Goal: Contribute content: Add original content to the website for others to see

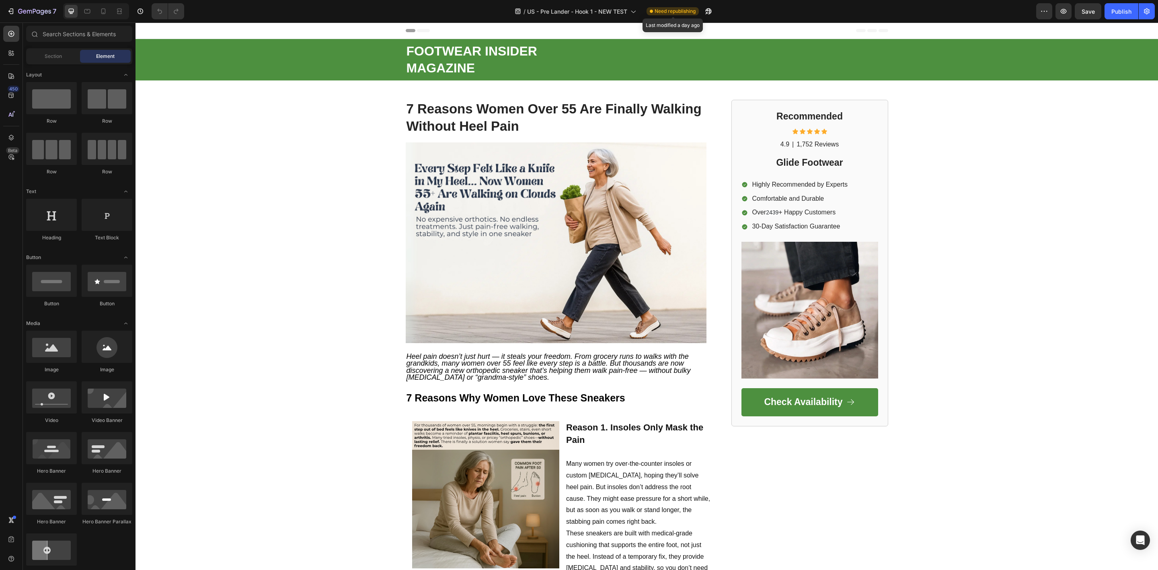
click at [691, 10] on span "Need republishing" at bounding box center [675, 11] width 41 height 7
click at [1147, 8] on icon "button" at bounding box center [1147, 11] width 8 height 8
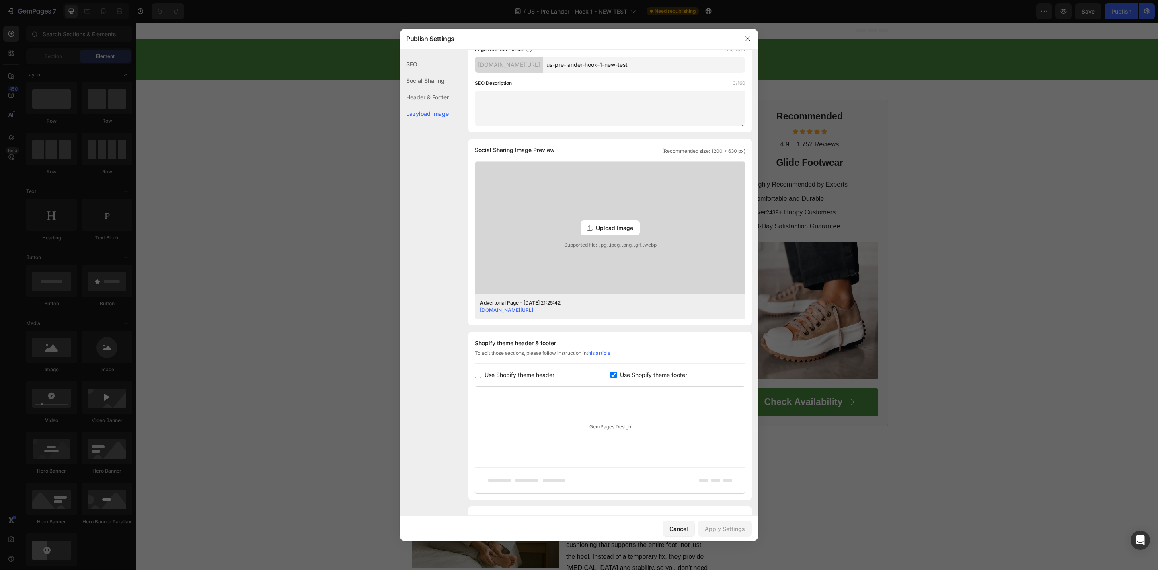
scroll to position [147, 0]
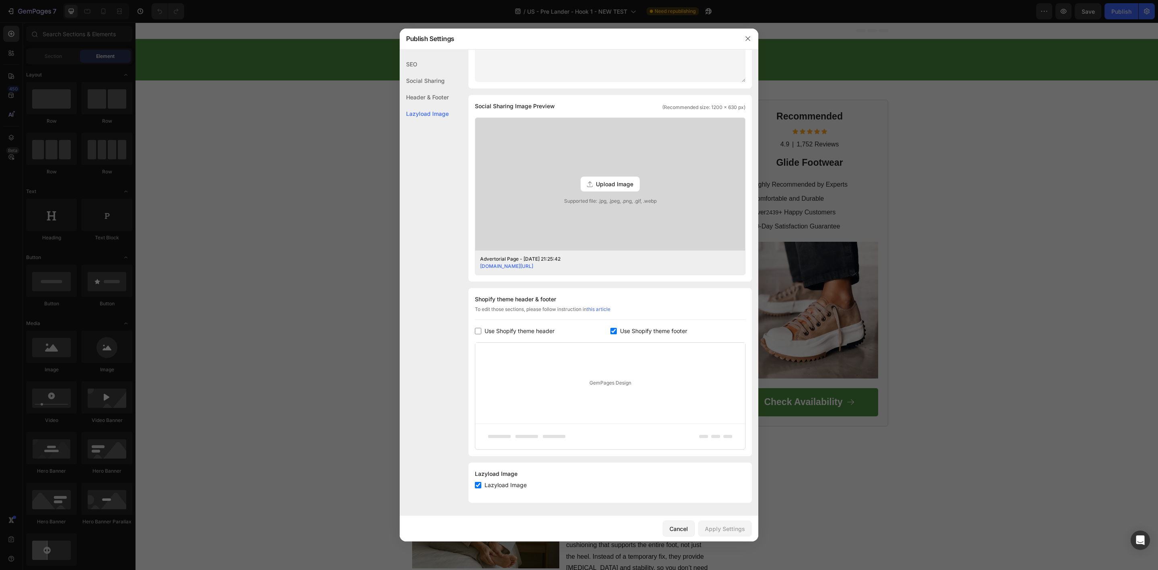
click at [956, 246] on div at bounding box center [579, 285] width 1158 height 570
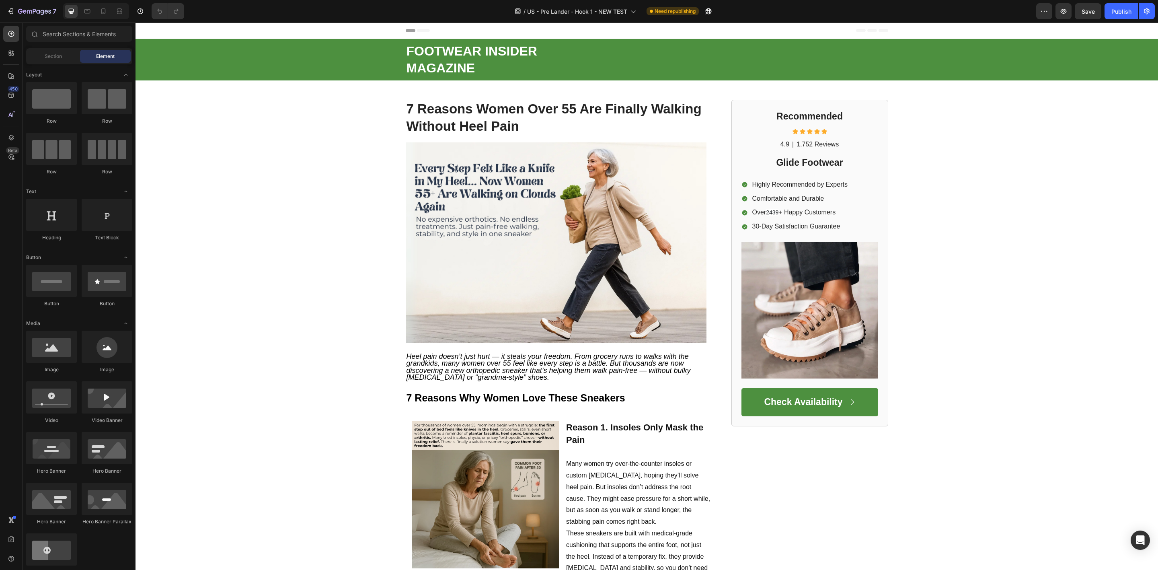
drag, startPoint x: 1255, startPoint y: 39, endPoint x: 828, endPoint y: 55, distance: 427.7
click at [828, 55] on p "FOOTWEAR INSIDER MAGAZINE" at bounding box center [646, 59] width 481 height 33
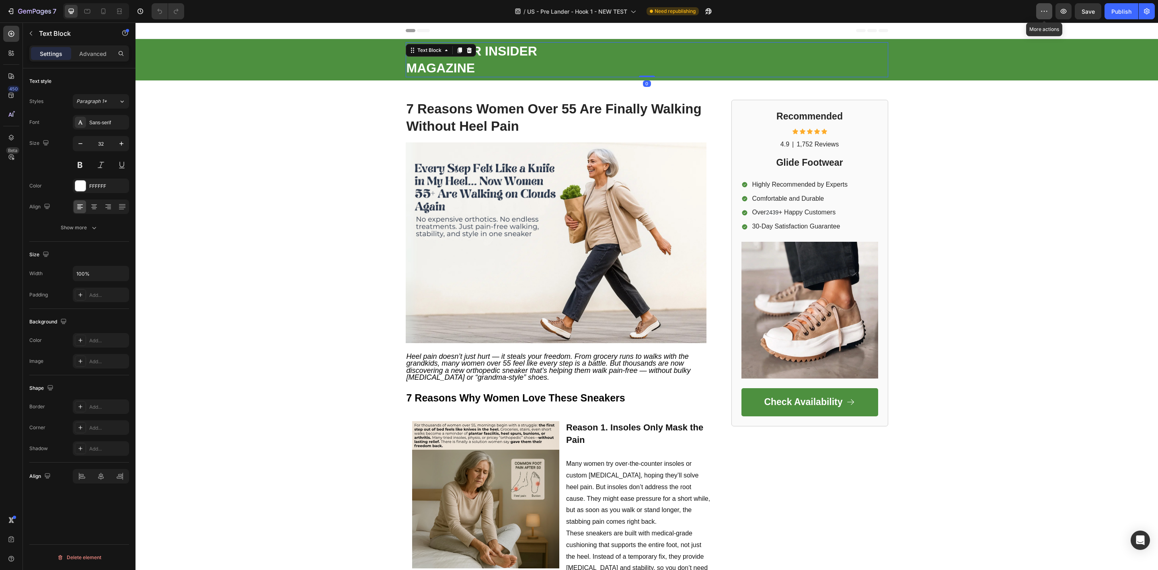
click at [1041, 10] on icon "button" at bounding box center [1044, 11] width 8 height 8
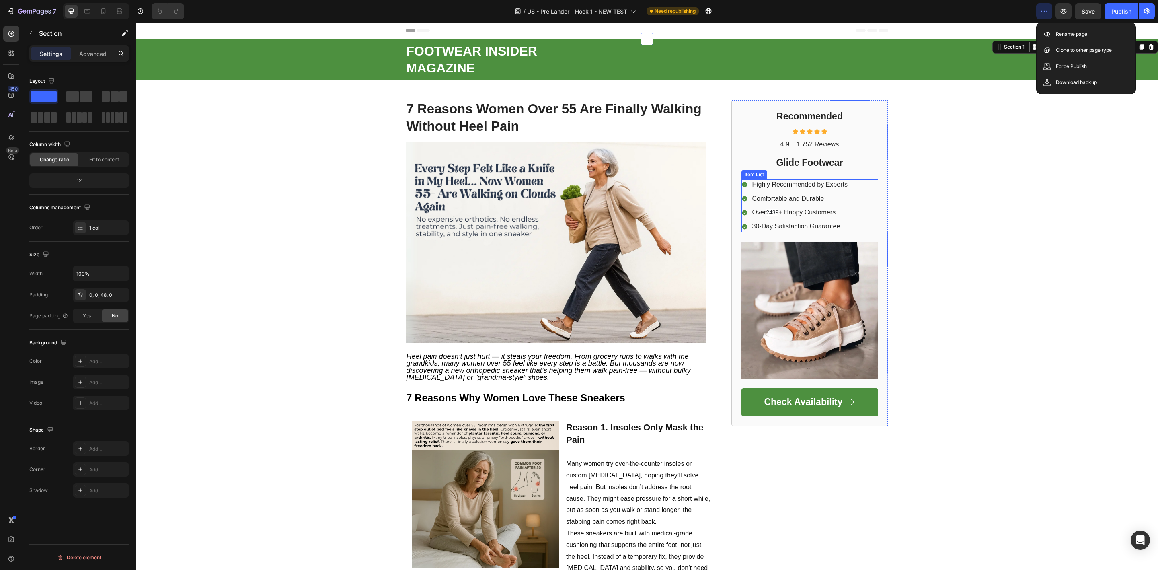
click at [857, 188] on div "Highly Recommended by Experts Comfortable and Durable Over 2439 + Happy Custome…" at bounding box center [809, 205] width 137 height 53
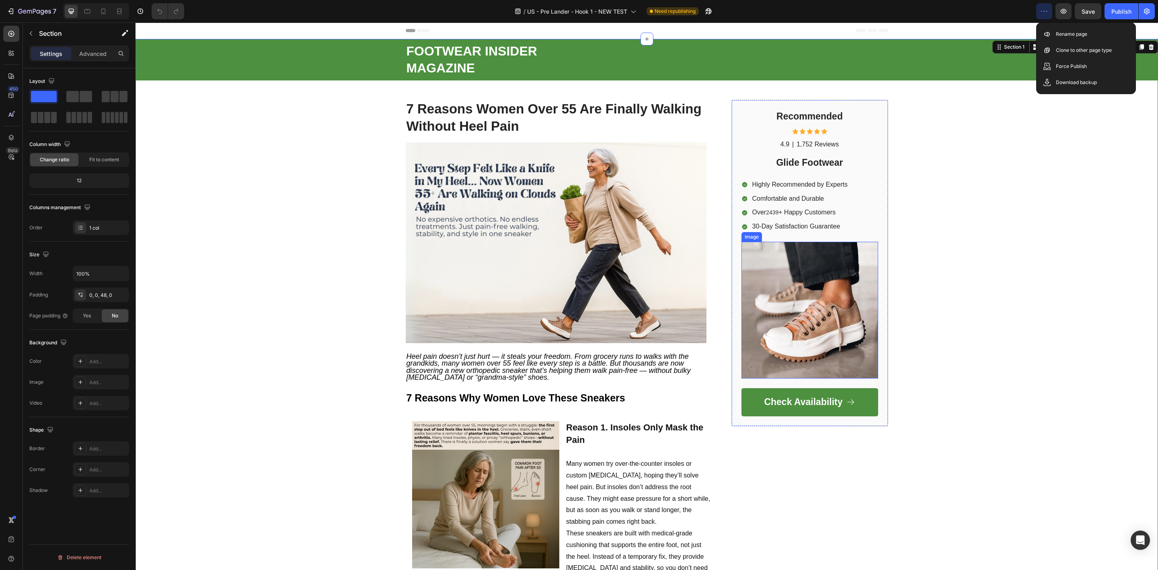
click at [831, 301] on img at bounding box center [809, 310] width 137 height 137
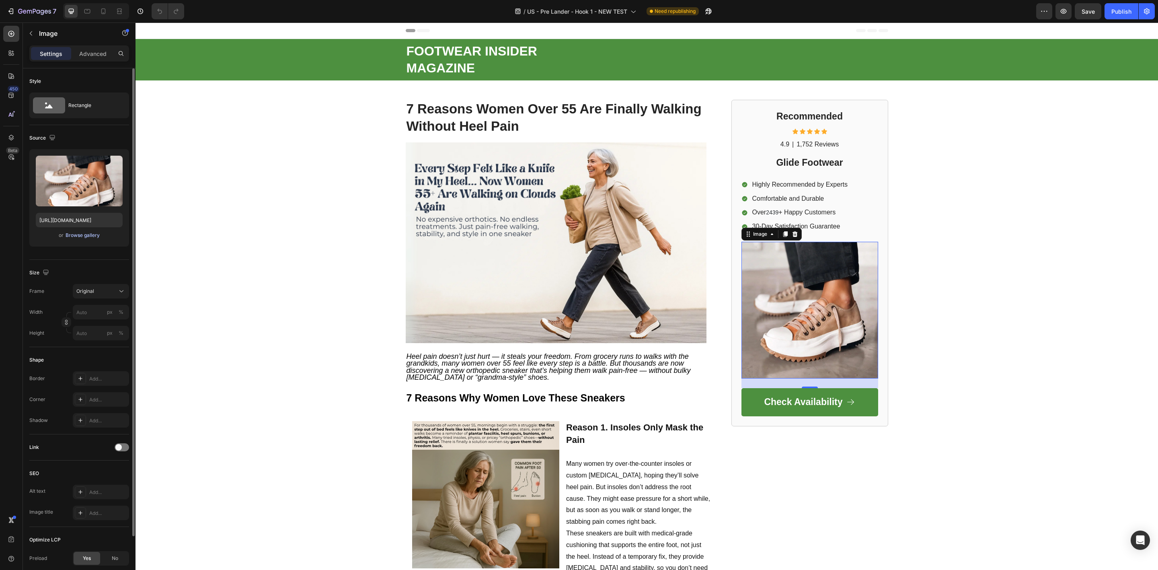
click at [71, 236] on div "Browse gallery" at bounding box center [83, 235] width 34 height 7
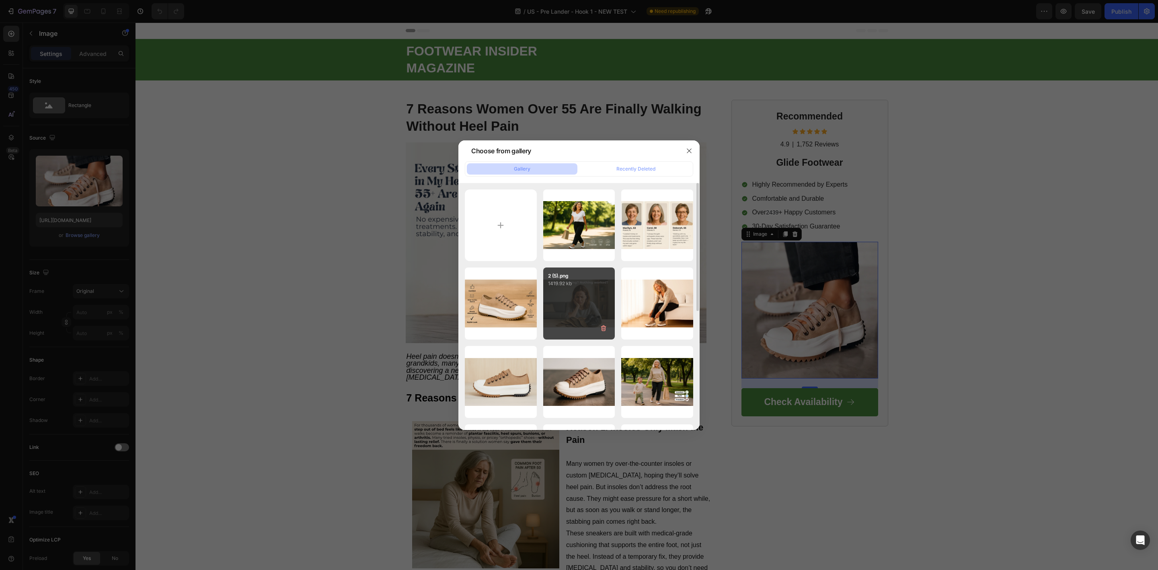
scroll to position [60, 0]
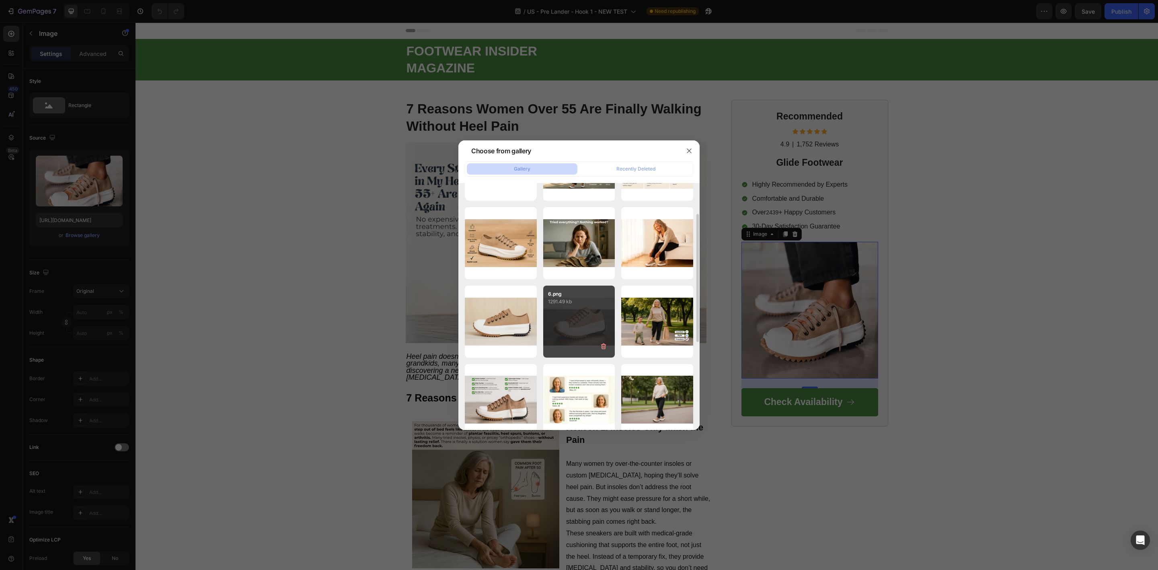
click at [583, 325] on div "6.png 1291.49 kb" at bounding box center [579, 321] width 72 height 72
type input "[URL][DOMAIN_NAME]"
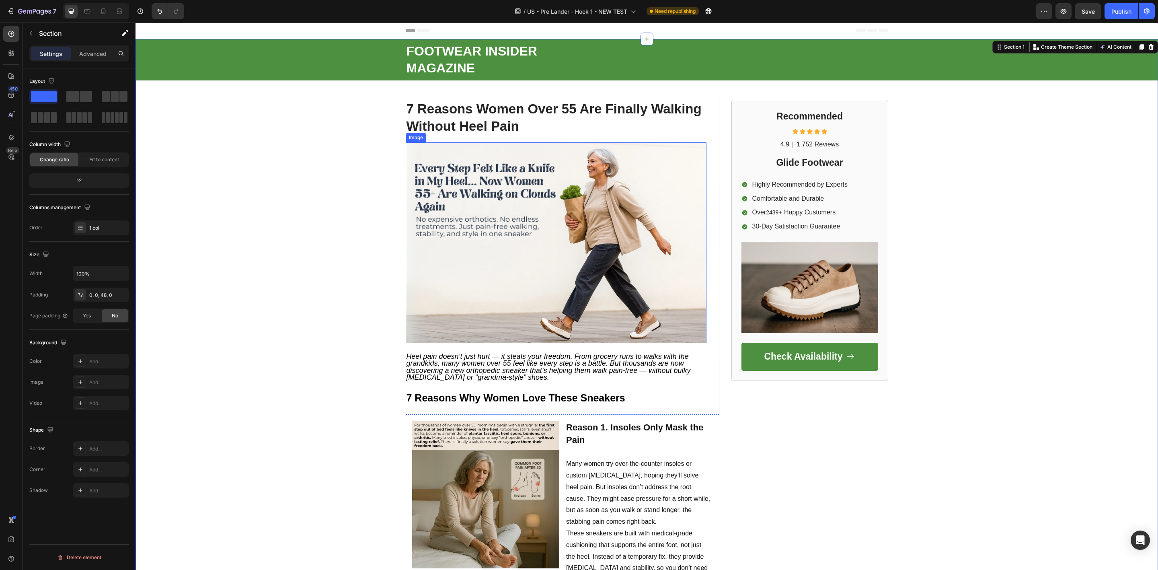
click at [538, 256] on img at bounding box center [556, 242] width 301 height 201
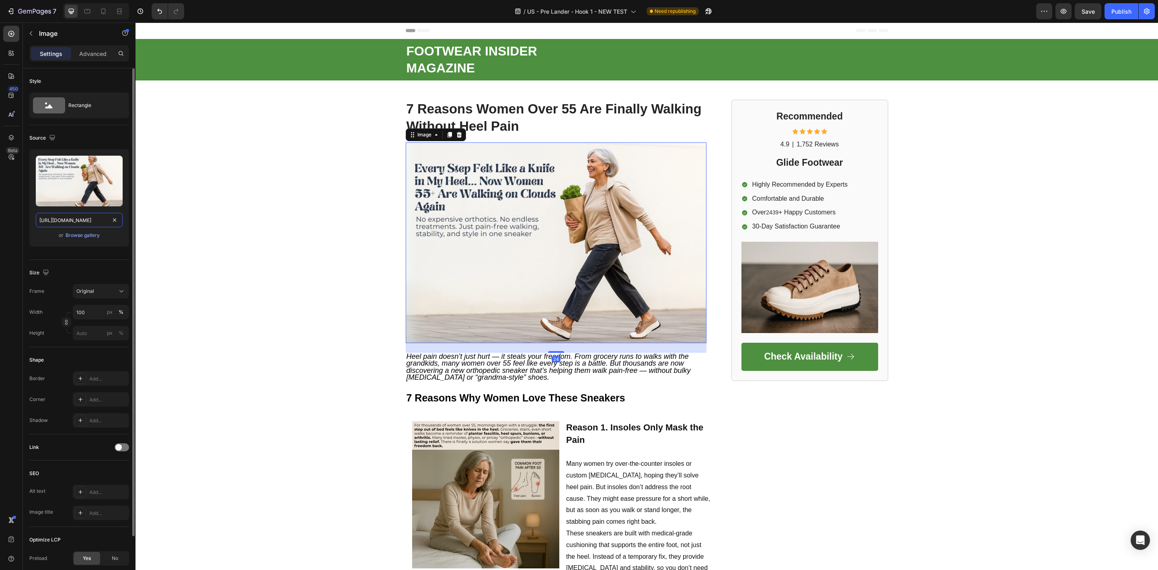
click at [81, 227] on input "[URL][DOMAIN_NAME]" at bounding box center [79, 220] width 87 height 14
click at [84, 235] on div "Browse gallery" at bounding box center [83, 235] width 34 height 7
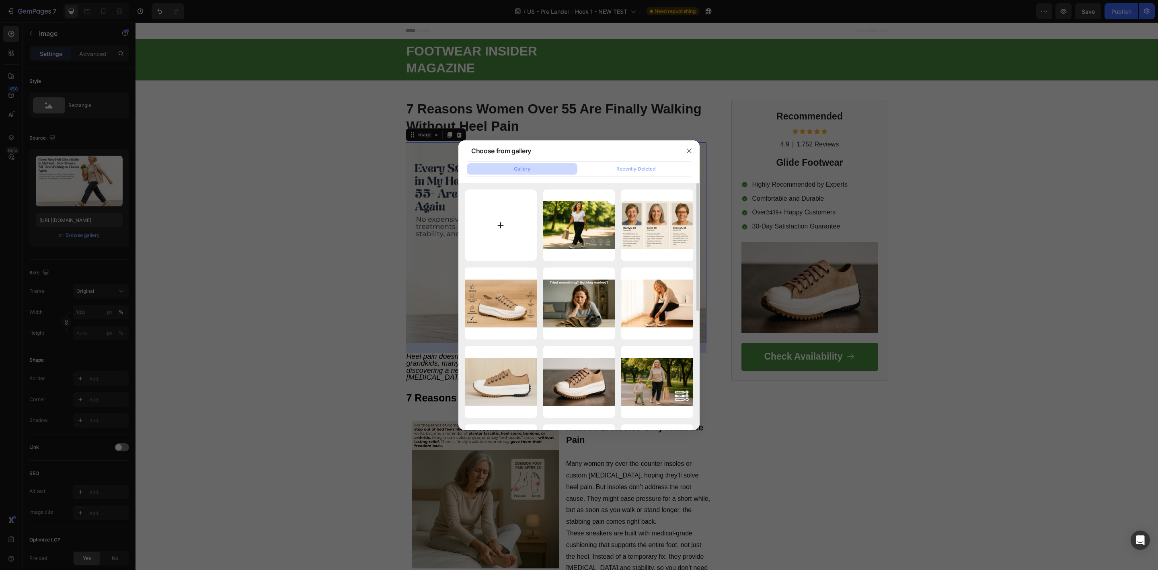
click at [502, 224] on input "file" at bounding box center [501, 225] width 72 height 72
type input "C:\fakepath\Headline.png"
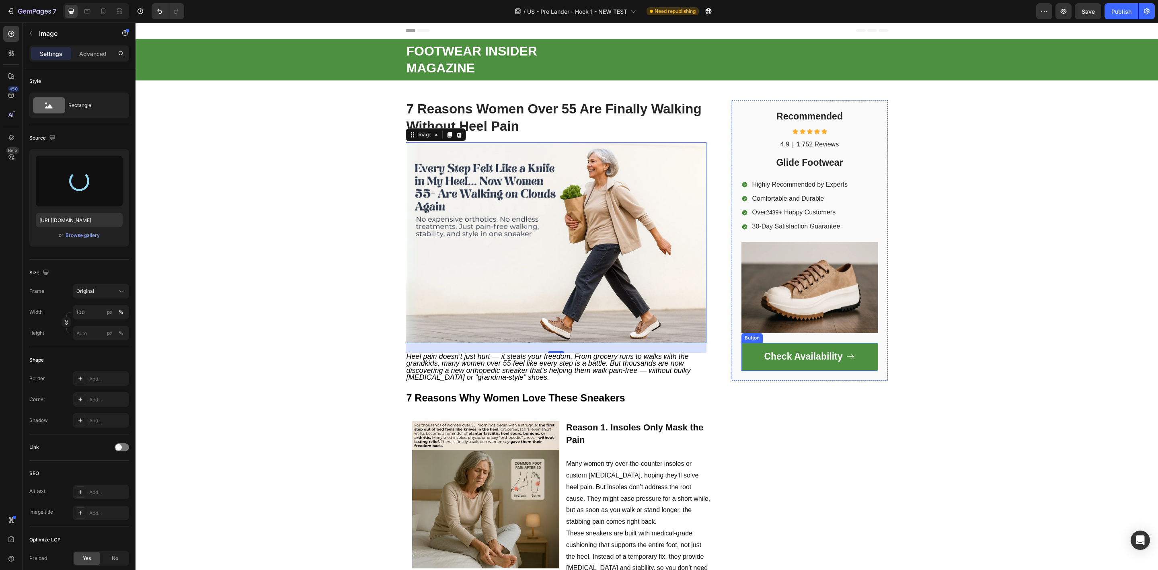
type input "[URL][DOMAIN_NAME]"
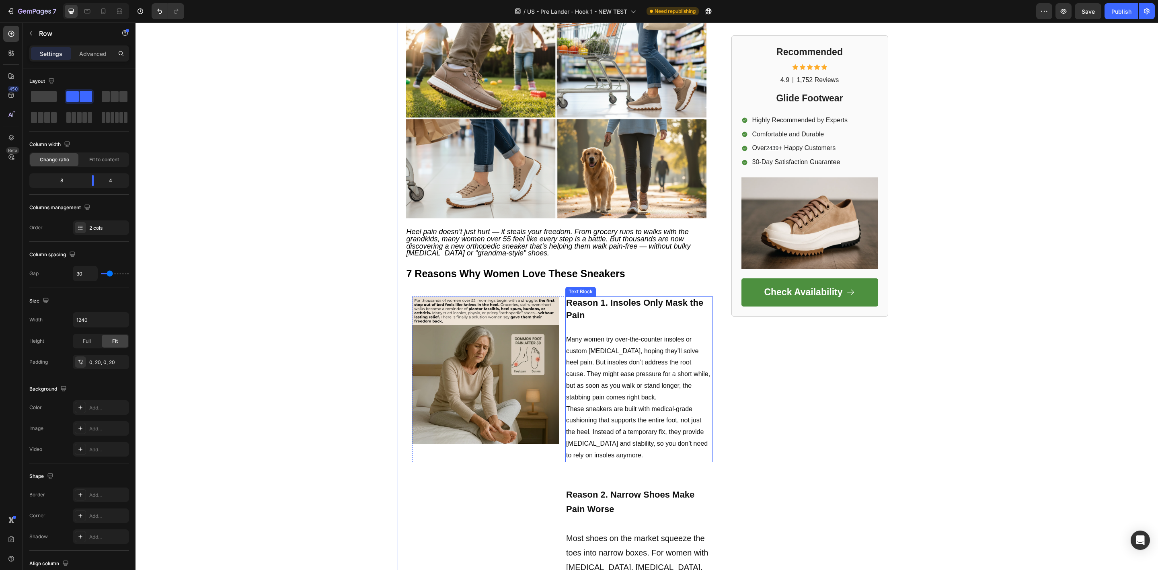
scroll to position [181, 0]
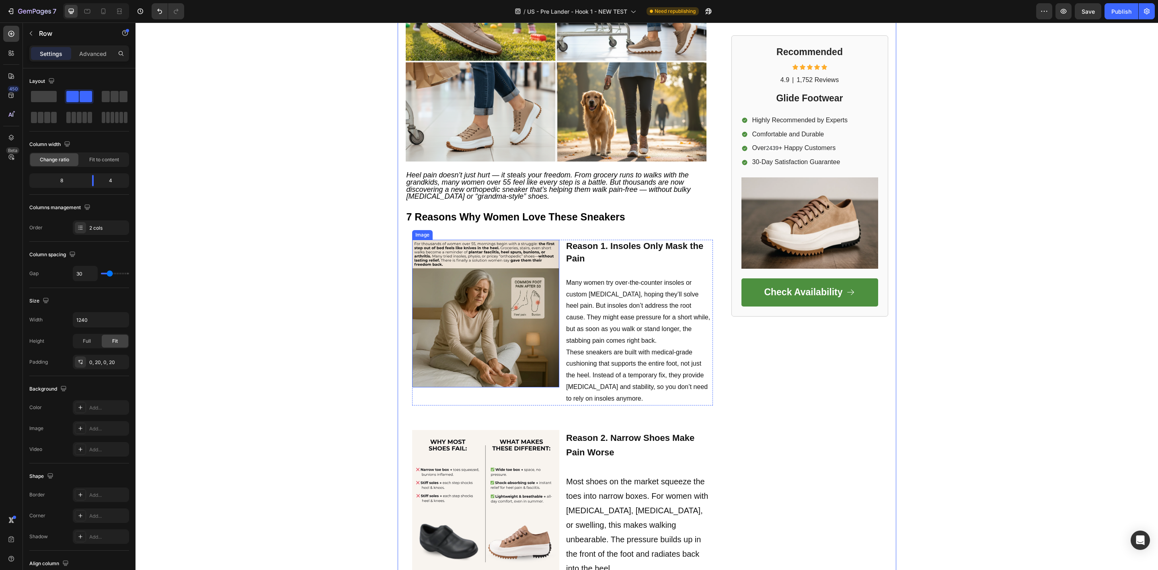
click at [501, 302] on img at bounding box center [486, 314] width 148 height 148
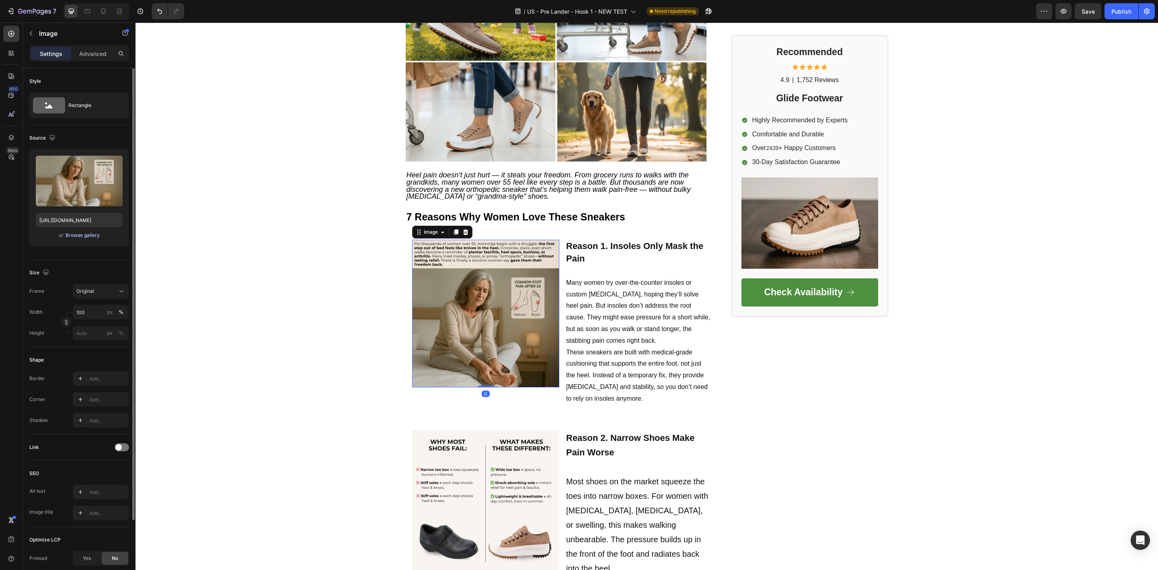
click at [87, 236] on div "Browse gallery" at bounding box center [83, 235] width 34 height 7
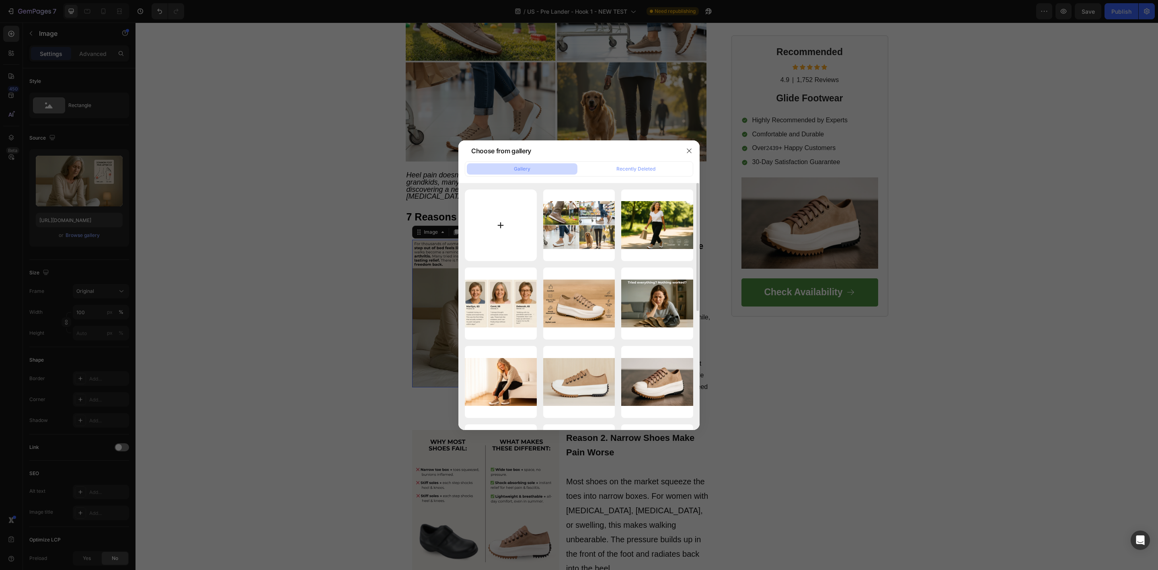
click at [499, 224] on input "file" at bounding box center [501, 225] width 72 height 72
type input "C:\fakepath\Intro.png"
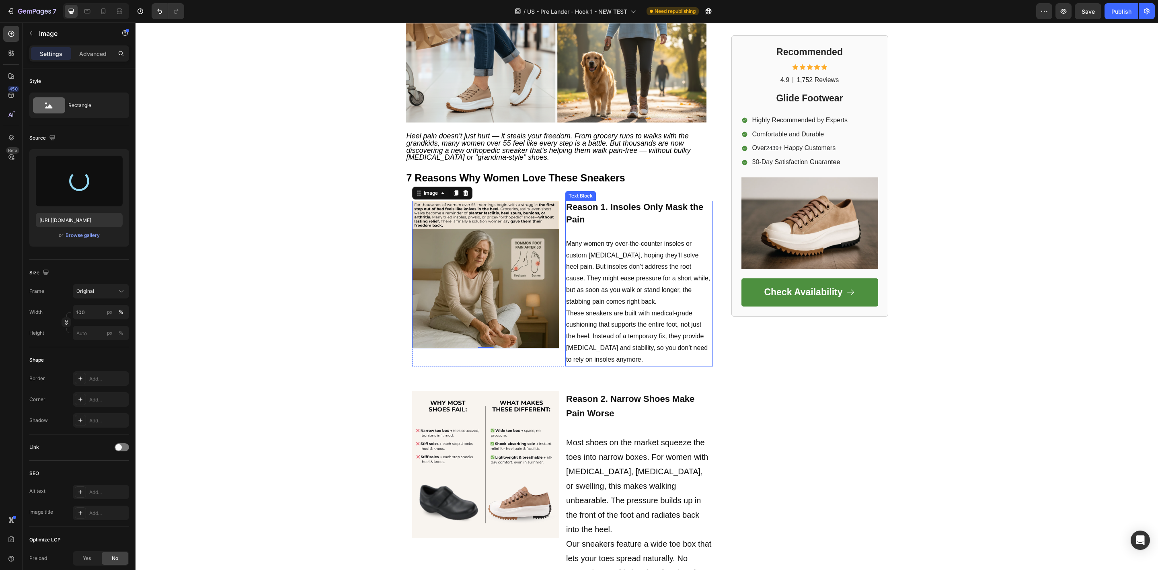
type input "[URL][DOMAIN_NAME]"
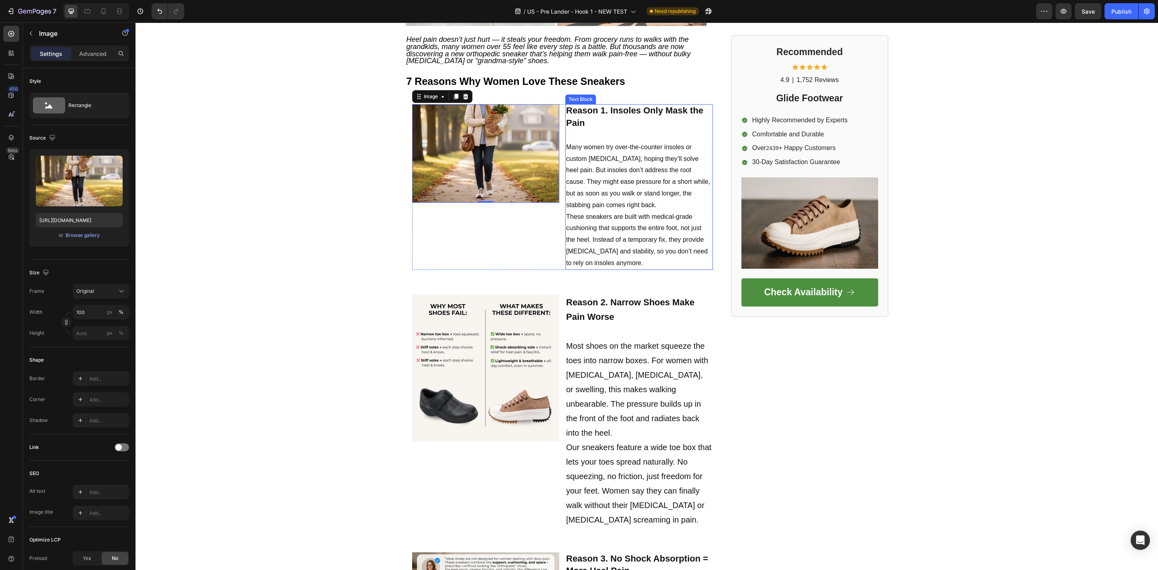
scroll to position [302, 0]
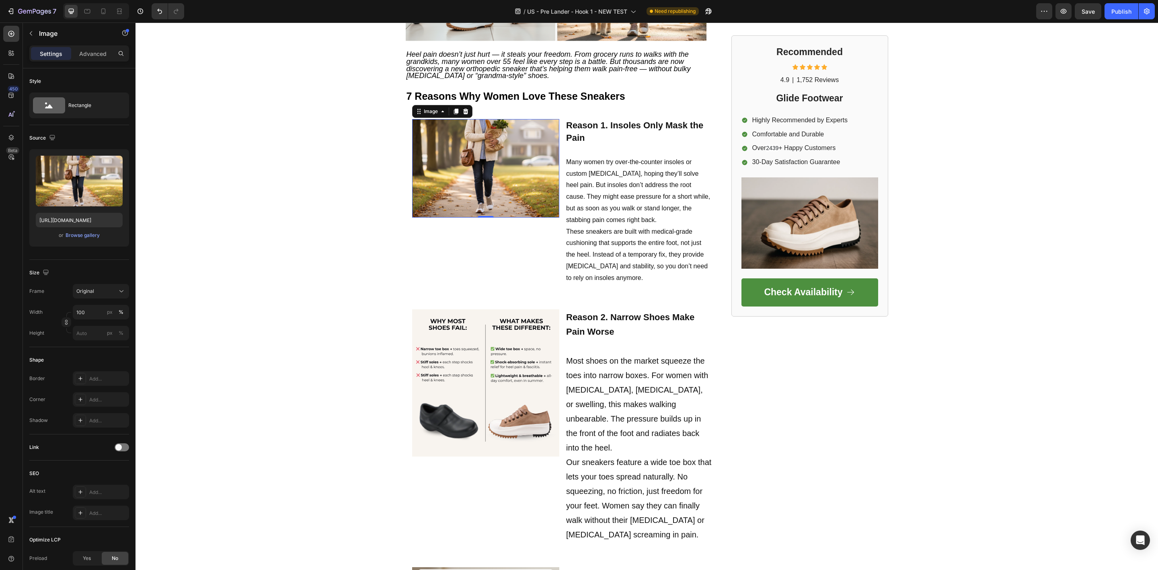
click at [465, 151] on img at bounding box center [486, 168] width 148 height 98
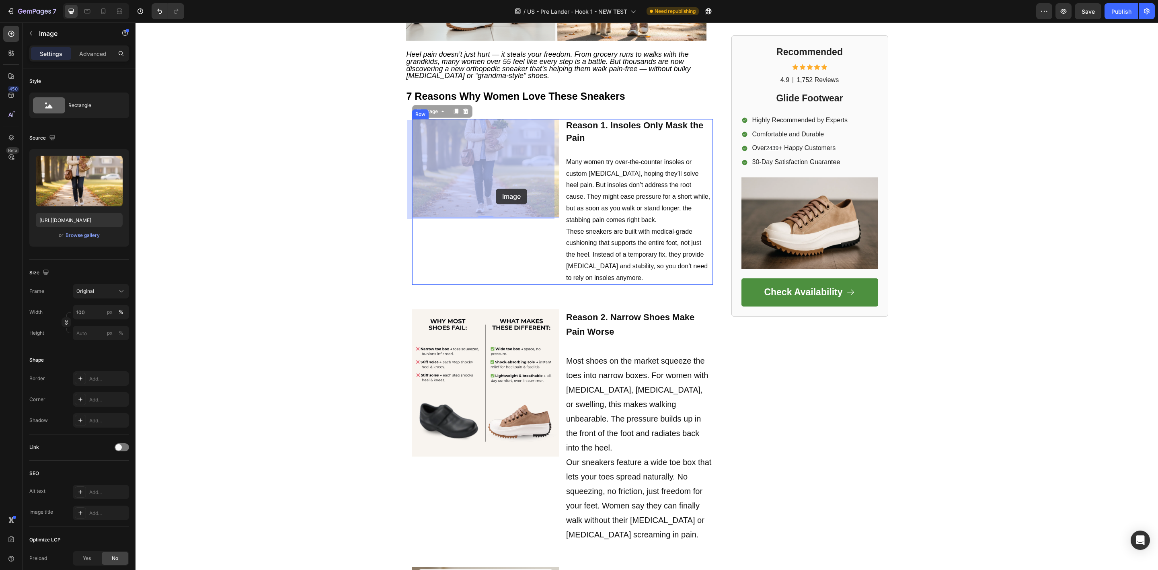
drag, startPoint x: 500, startPoint y: 172, endPoint x: 496, endPoint y: 189, distance: 17.4
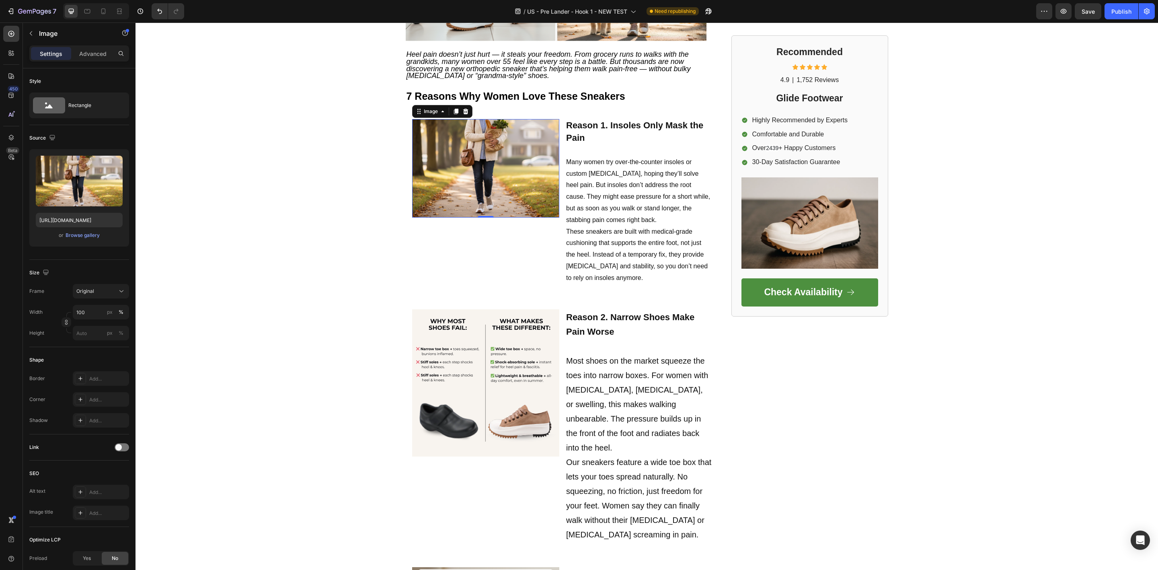
click at [495, 189] on img at bounding box center [486, 168] width 148 height 98
click at [110, 294] on div "Original" at bounding box center [95, 290] width 39 height 7
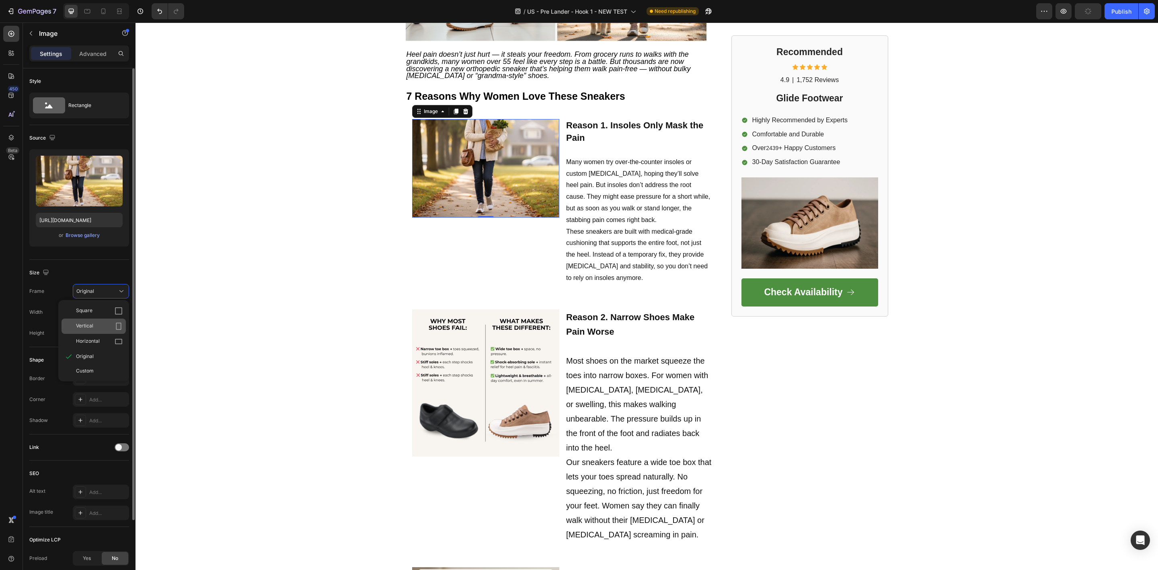
click at [94, 326] on div "Vertical" at bounding box center [99, 326] width 47 height 8
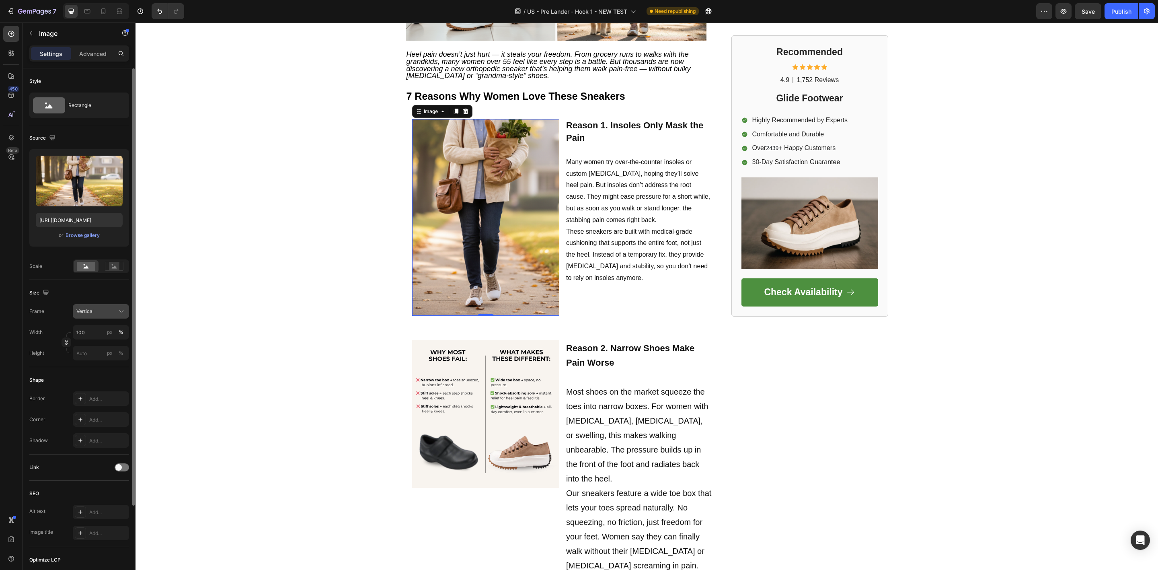
click at [99, 311] on div "Vertical" at bounding box center [95, 311] width 39 height 7
click at [101, 327] on div "Square" at bounding box center [94, 330] width 64 height 15
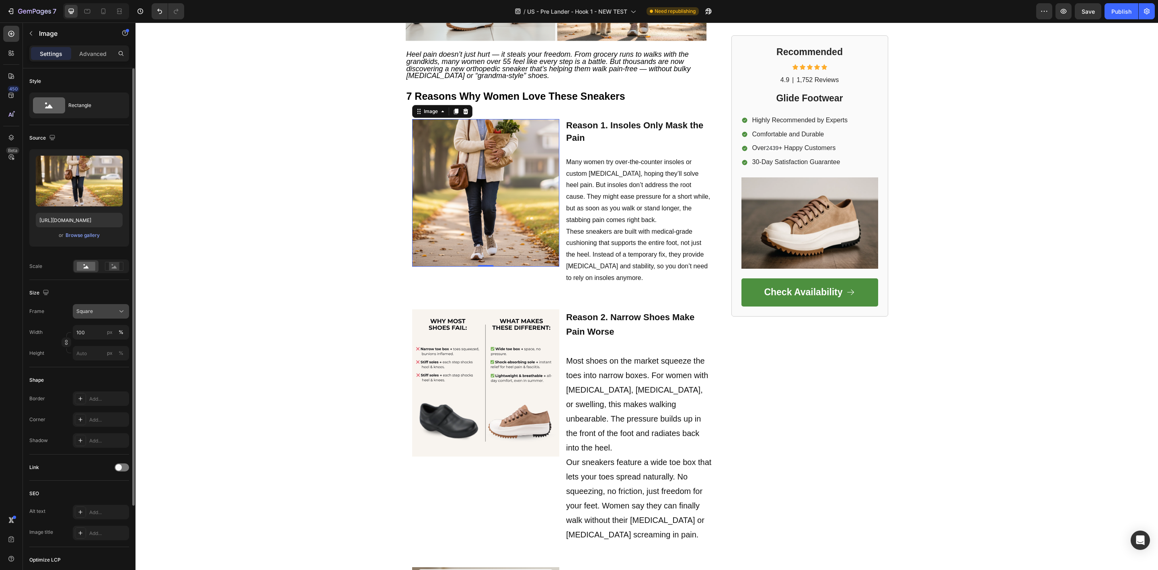
click at [100, 308] on div "Square" at bounding box center [95, 311] width 39 height 7
click at [91, 362] on span "Horizontal" at bounding box center [88, 361] width 24 height 8
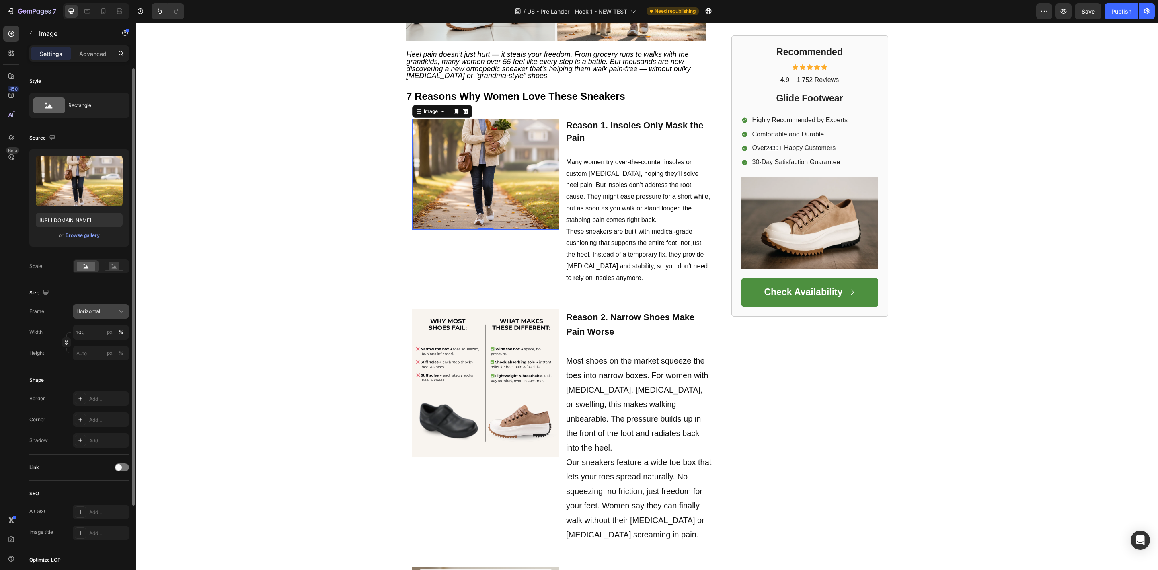
click at [97, 314] on span "Horizontal" at bounding box center [88, 311] width 24 height 7
click at [88, 390] on span "Custom" at bounding box center [85, 390] width 18 height 7
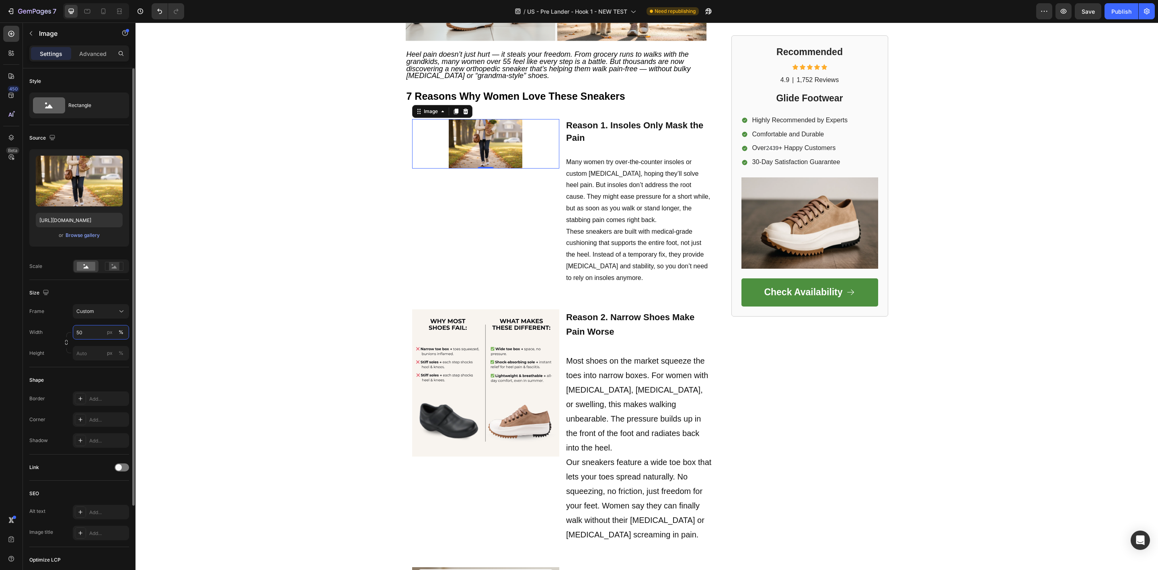
type input "5"
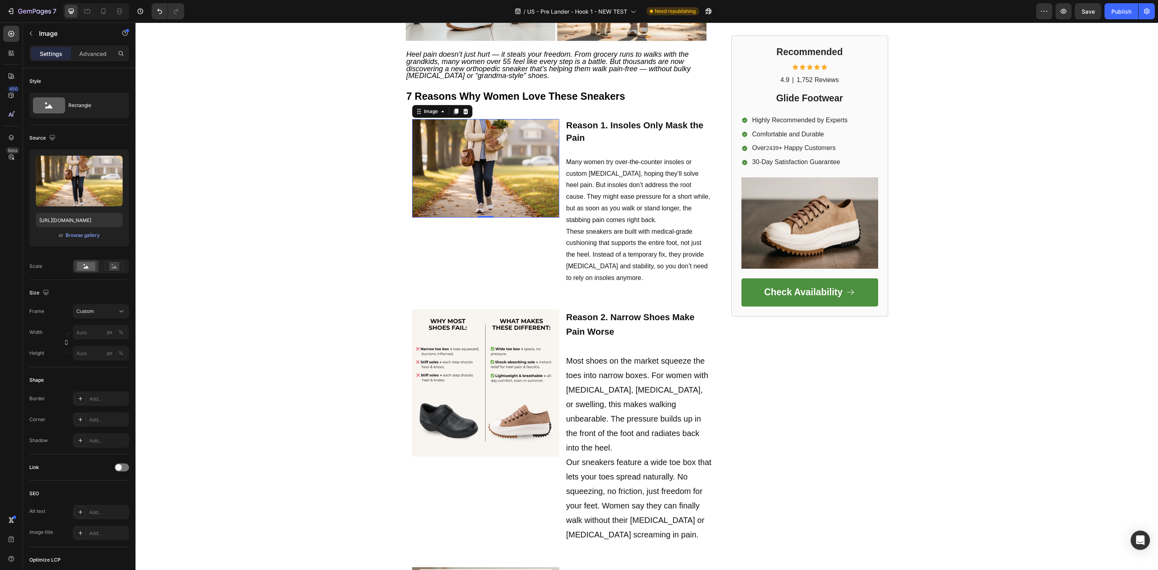
click at [497, 161] on img at bounding box center [486, 168] width 148 height 98
drag, startPoint x: 497, startPoint y: 161, endPoint x: 505, endPoint y: 227, distance: 66.4
click at [505, 227] on div "Image 0" at bounding box center [486, 201] width 148 height 165
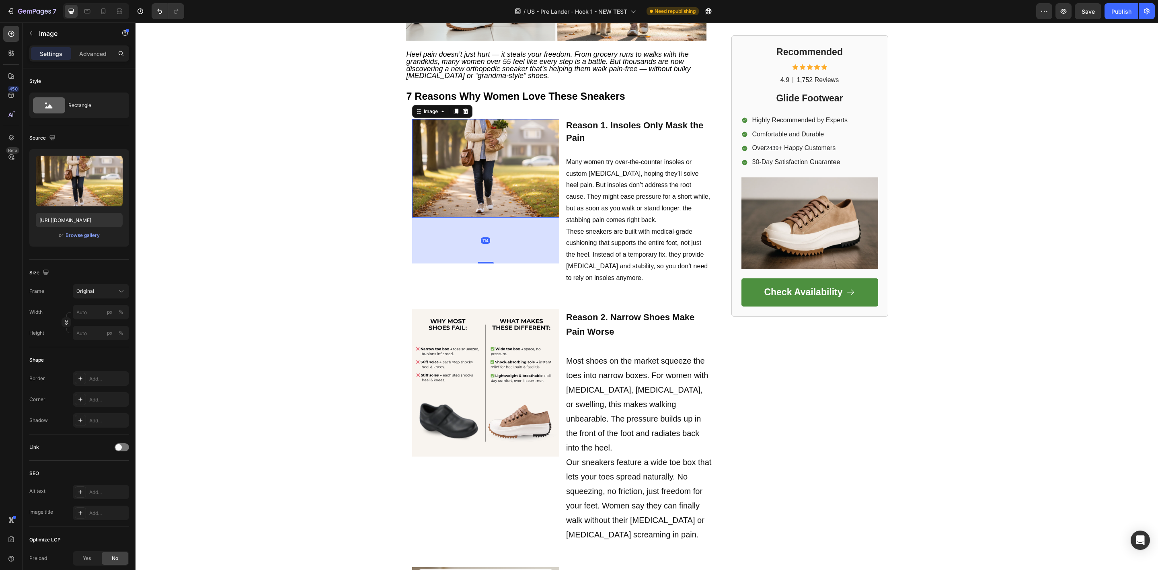
drag, startPoint x: 480, startPoint y: 218, endPoint x: 485, endPoint y: 263, distance: 46.1
click at [485, 263] on div at bounding box center [486, 263] width 16 height 2
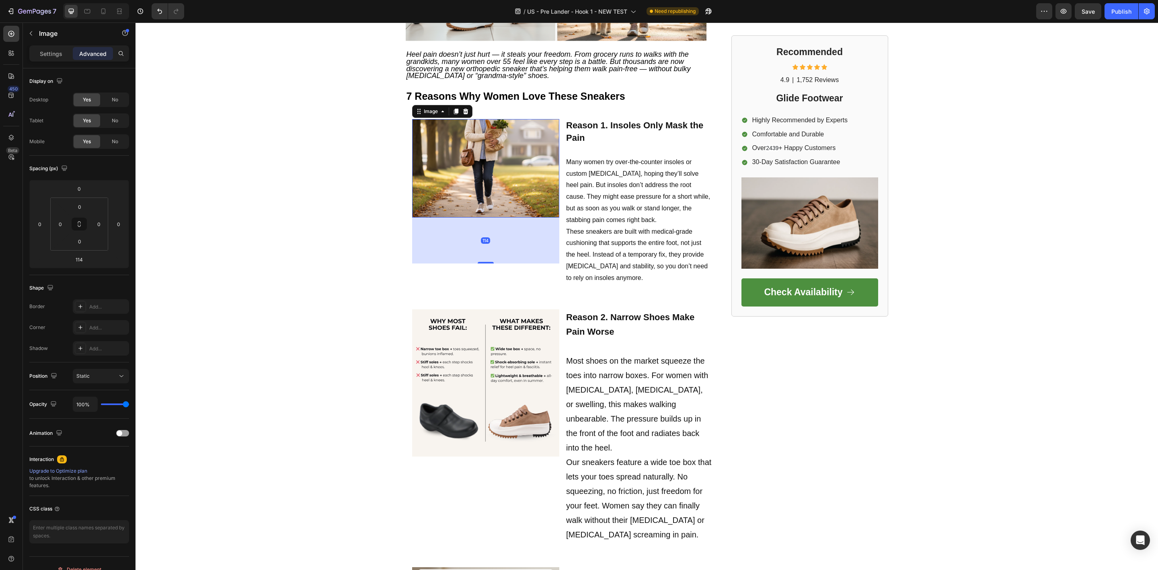
click at [478, 262] on div "114" at bounding box center [486, 241] width 148 height 46
click at [484, 200] on img at bounding box center [486, 168] width 148 height 98
click at [479, 261] on div "114" at bounding box center [486, 241] width 148 height 46
drag, startPoint x: 485, startPoint y: 264, endPoint x: 486, endPoint y: 213, distance: 50.7
click at [486, 213] on div "Image 0" at bounding box center [486, 168] width 148 height 98
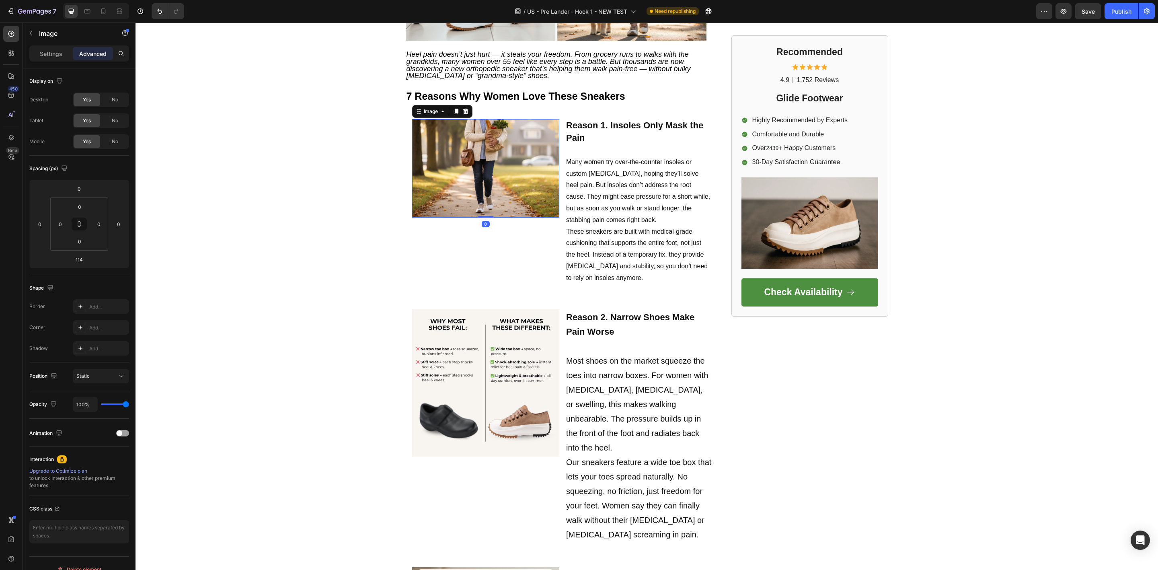
type input "0"
click at [437, 139] on img at bounding box center [486, 168] width 148 height 98
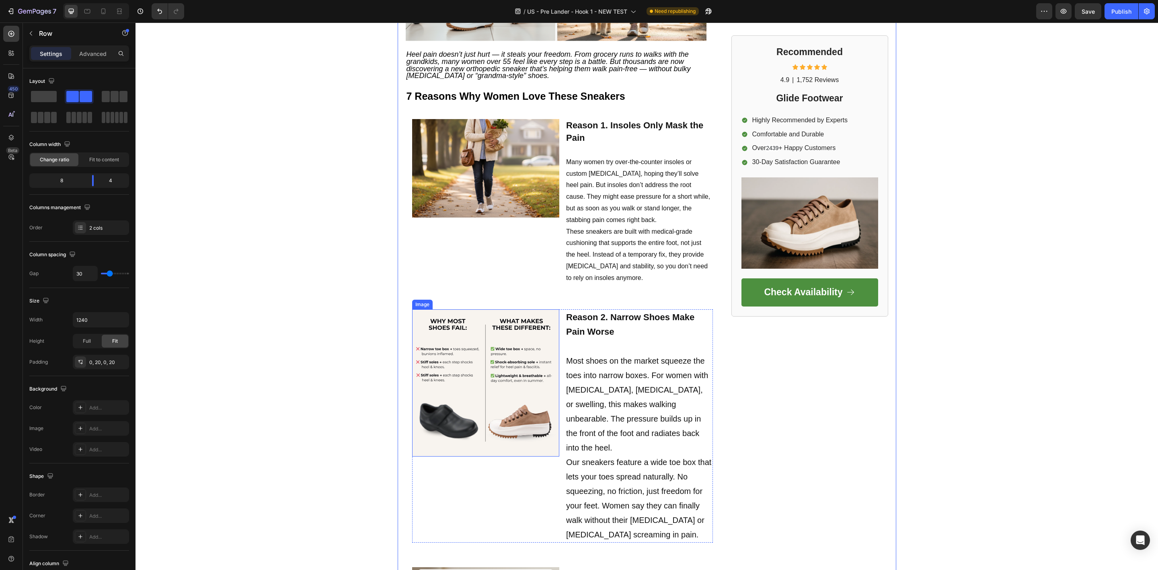
click at [501, 382] on img at bounding box center [486, 383] width 148 height 148
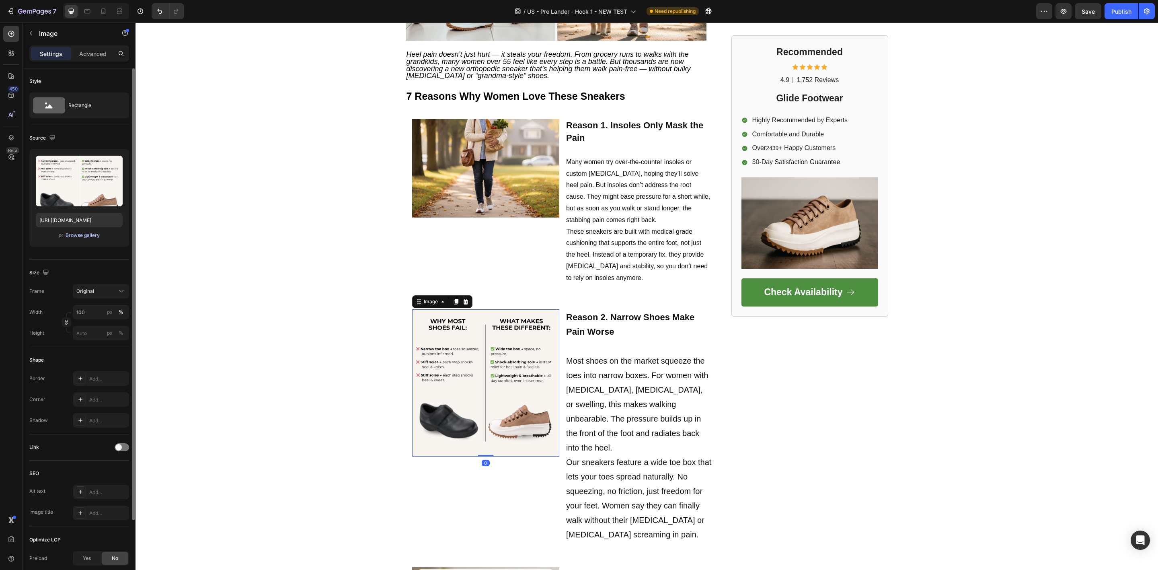
click at [92, 234] on div "Browse gallery" at bounding box center [83, 235] width 34 height 7
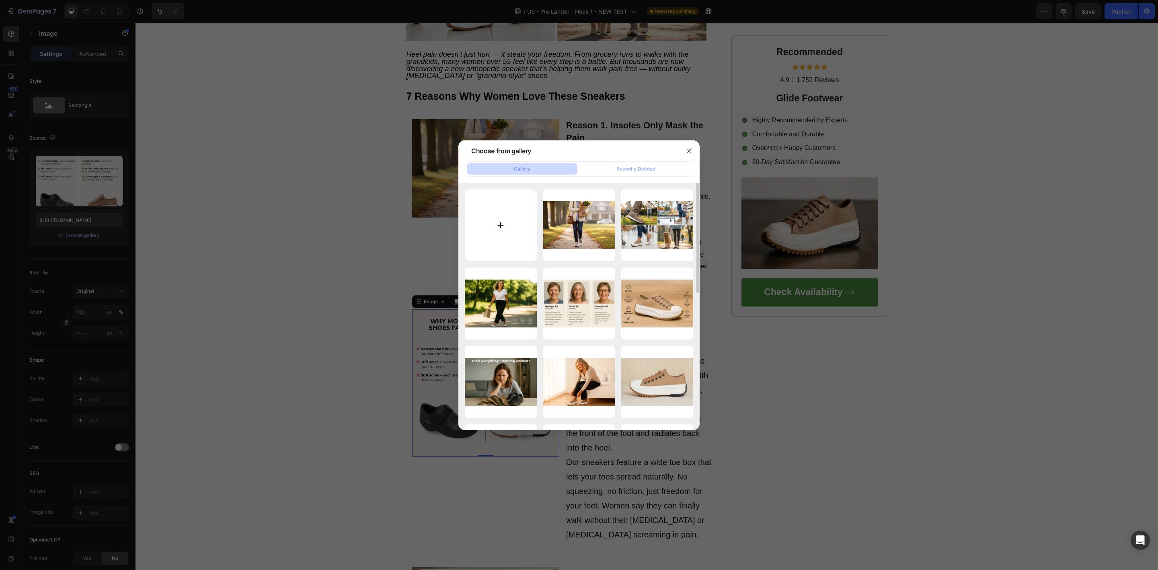
click at [500, 225] on input "file" at bounding box center [501, 225] width 72 height 72
type input "C:\fakepath\Reason 1. Insoles Only Mask the Pain.png"
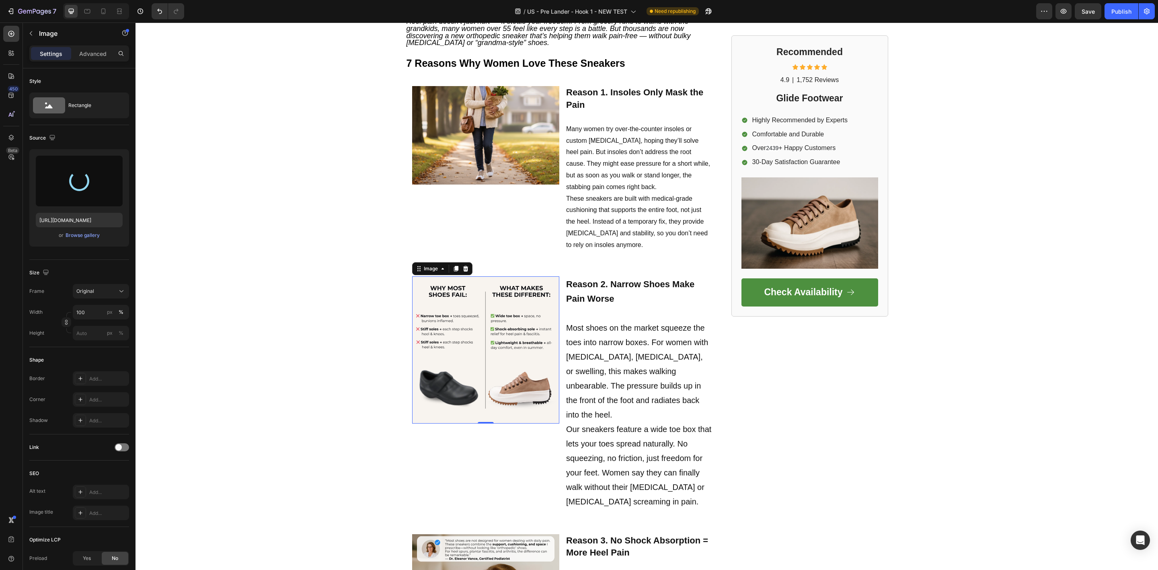
scroll to position [362, 0]
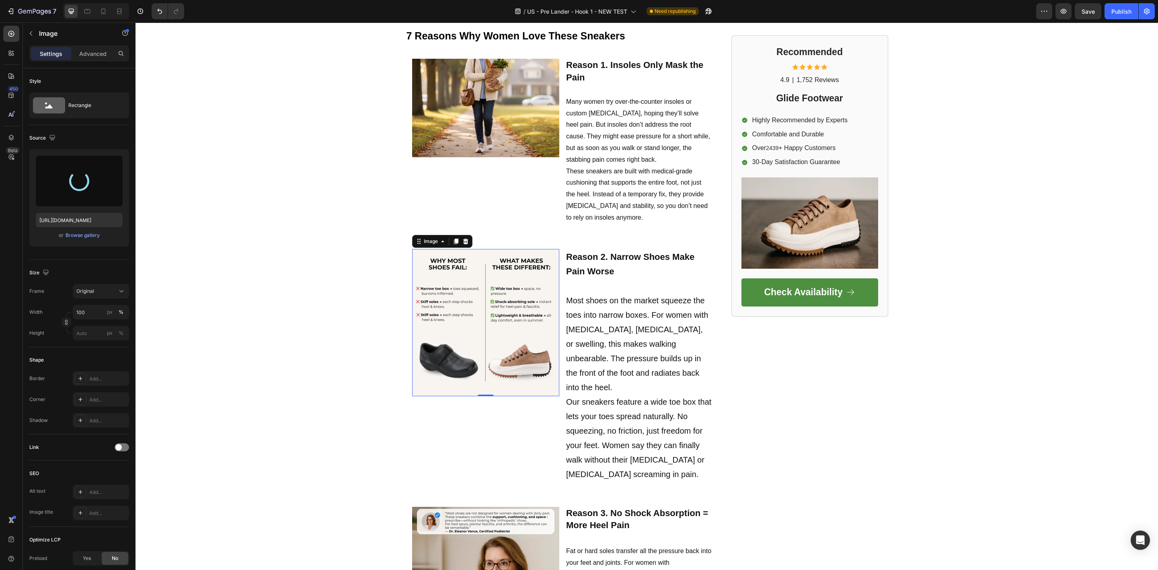
type input "[URL][DOMAIN_NAME]"
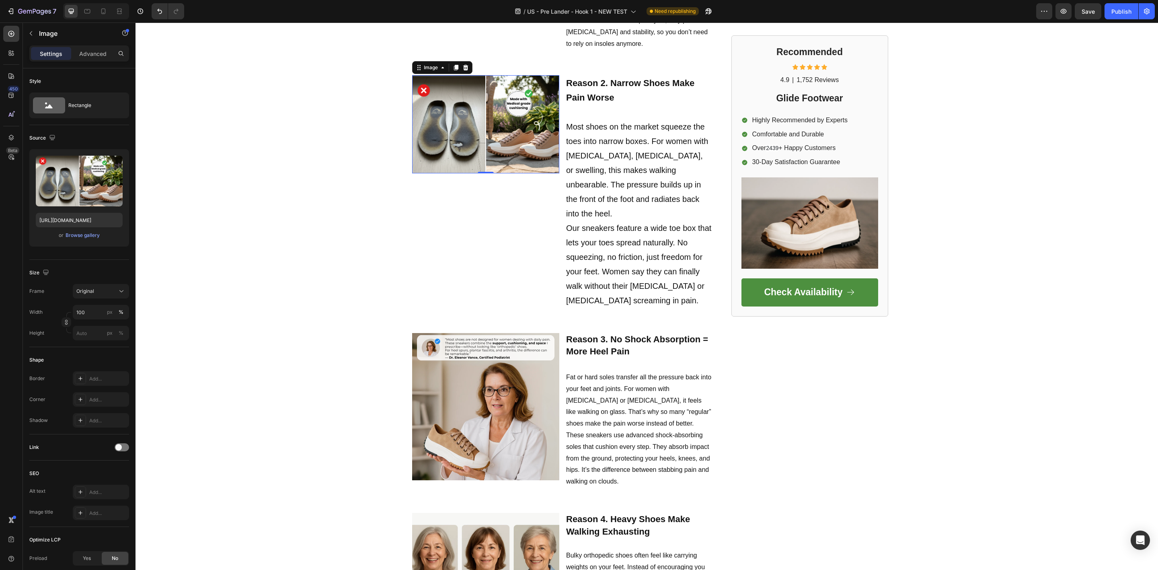
scroll to position [543, 0]
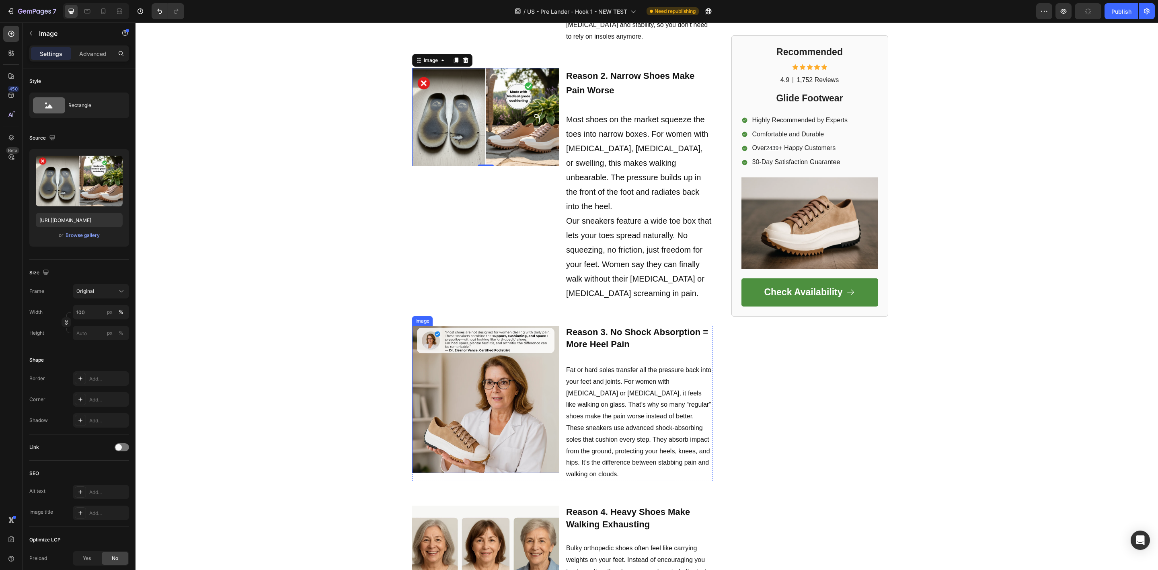
click at [515, 332] on img at bounding box center [486, 400] width 148 height 148
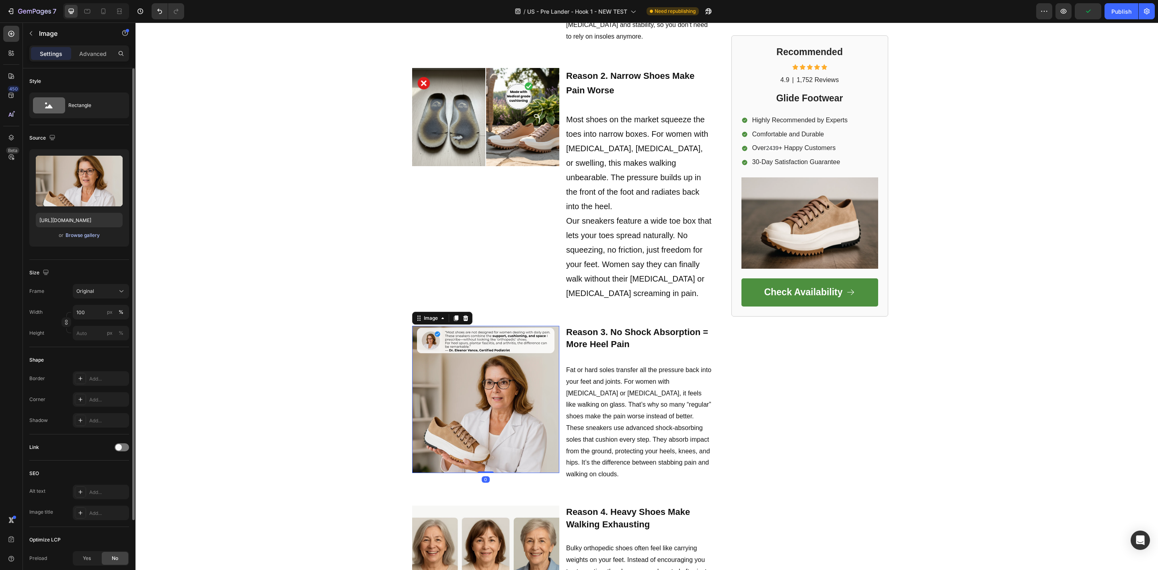
click at [89, 234] on div "Browse gallery" at bounding box center [83, 235] width 34 height 7
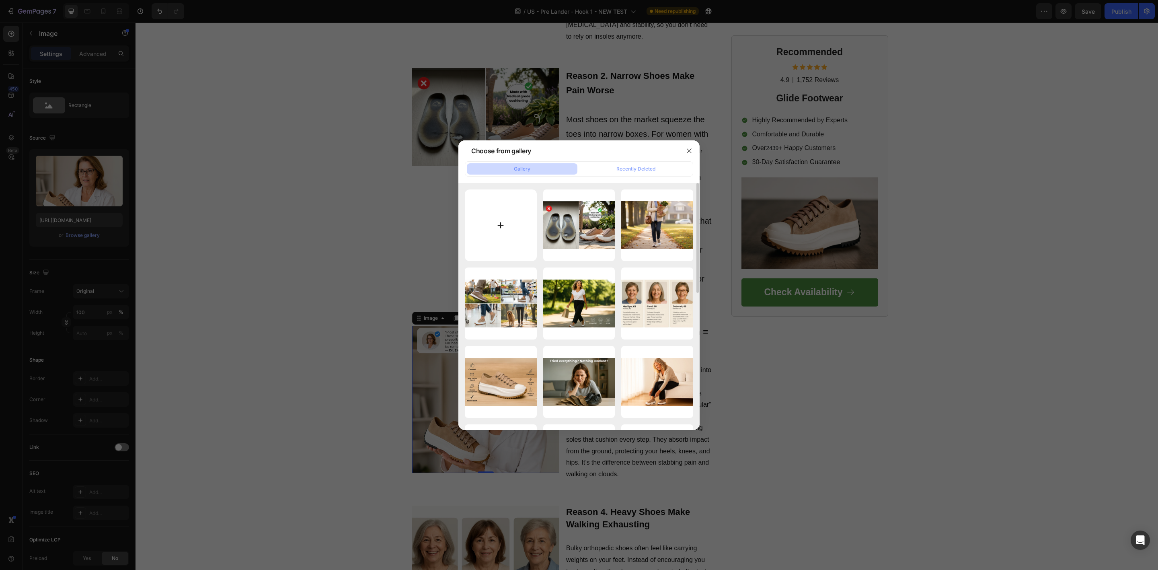
click at [502, 226] on input "file" at bounding box center [501, 225] width 72 height 72
type input "C:\fakepath\Reason 2. Narrow Shoes Make Pain Worse.png"
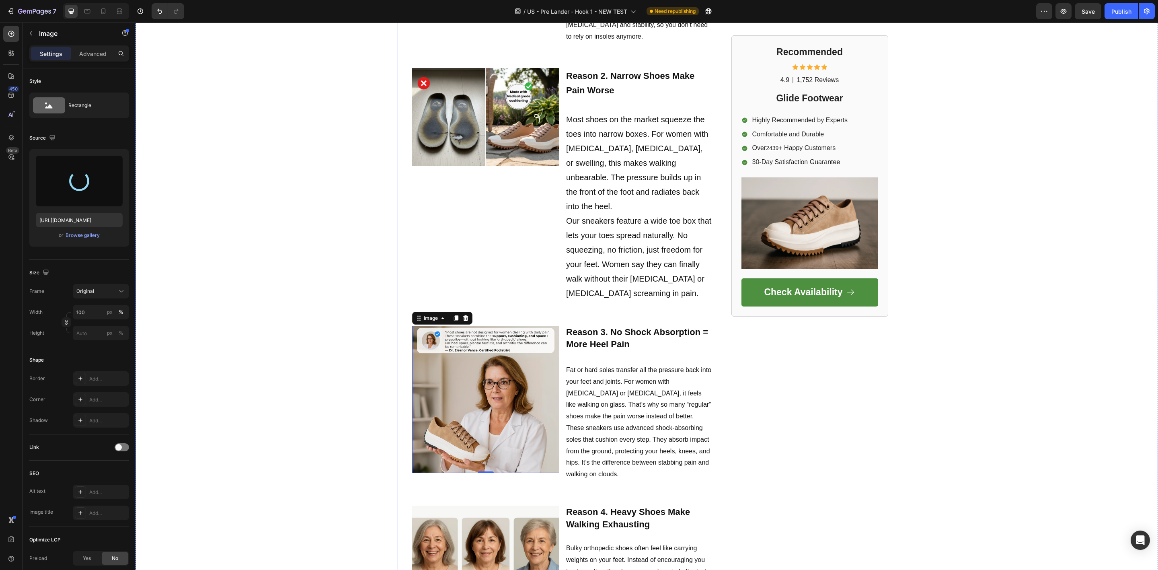
type input "[URL][DOMAIN_NAME]"
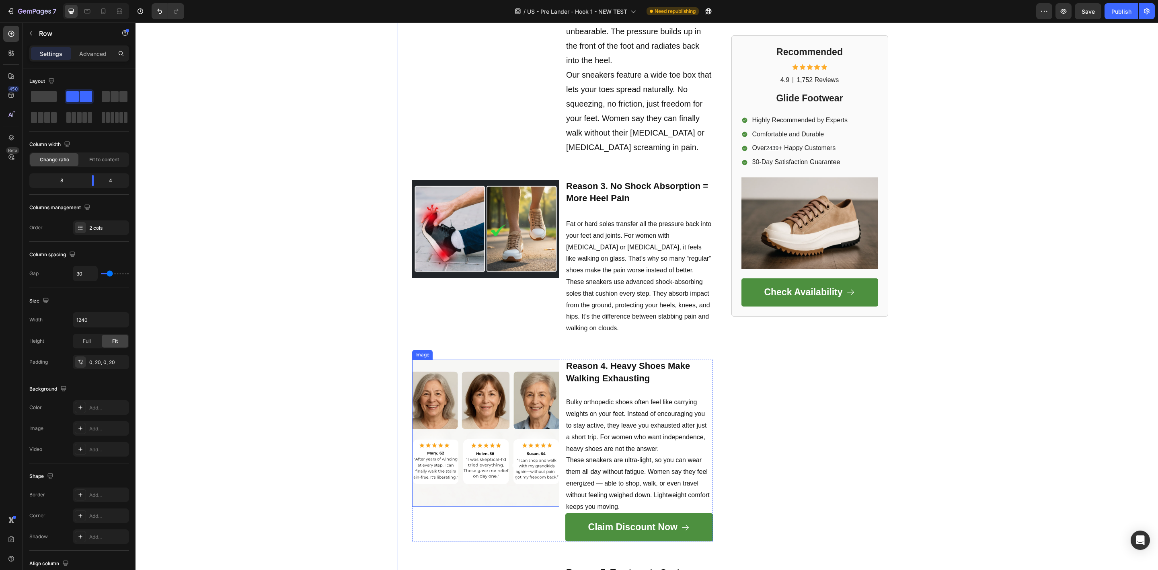
scroll to position [724, 0]
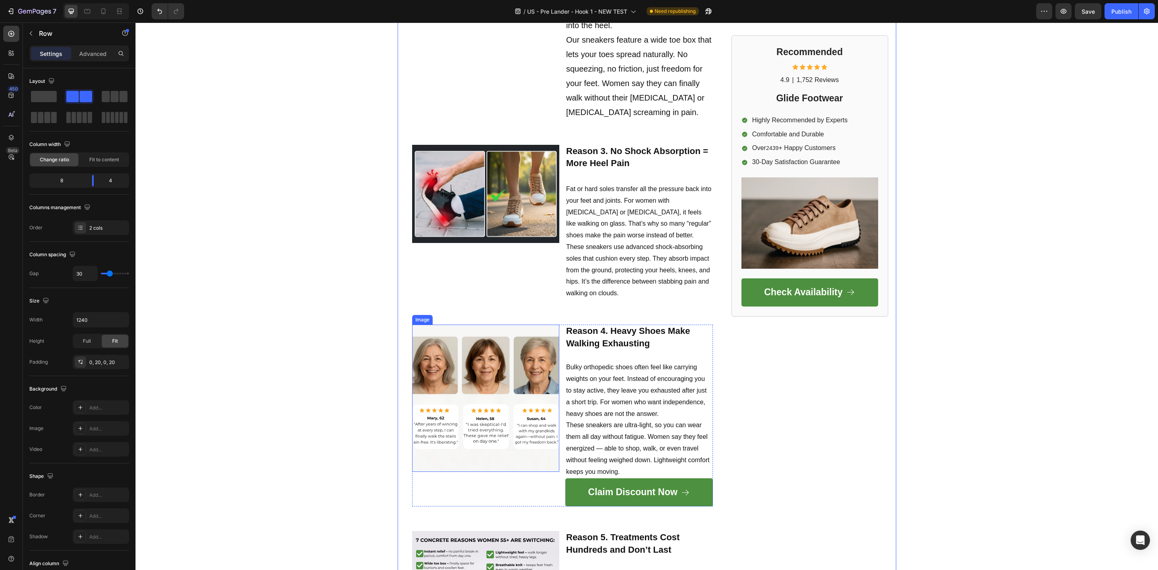
click at [495, 362] on img at bounding box center [486, 398] width 148 height 148
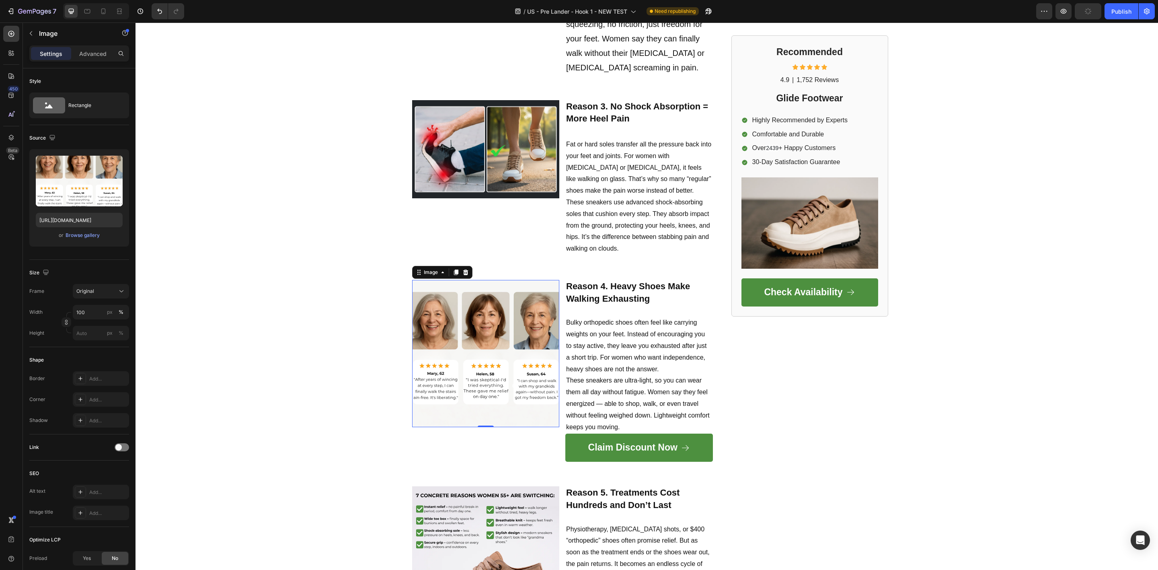
scroll to position [905, 0]
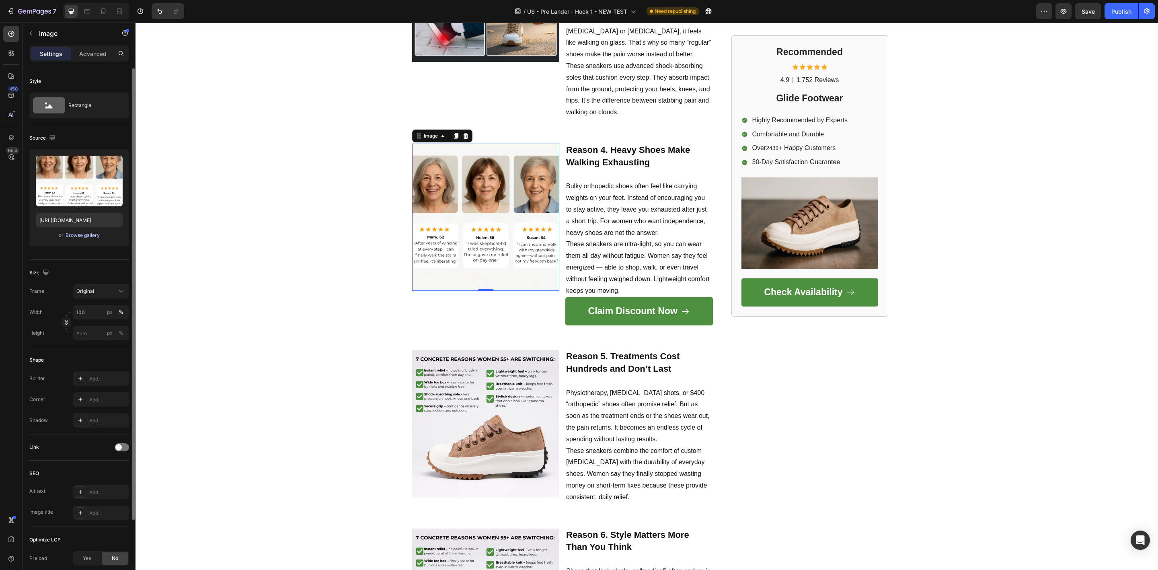
click at [90, 232] on div "Browse gallery" at bounding box center [83, 235] width 34 height 7
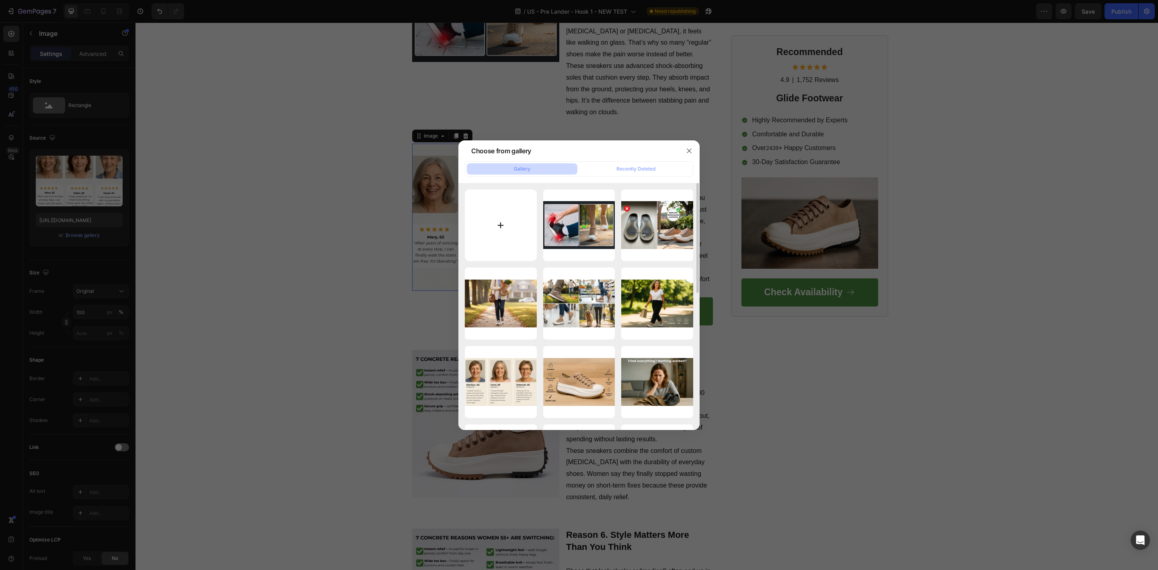
click at [499, 227] on input "file" at bounding box center [501, 225] width 72 height 72
type input "C:\fakepath\Reason 3. No Shock Absorption = More Heel Pain.png"
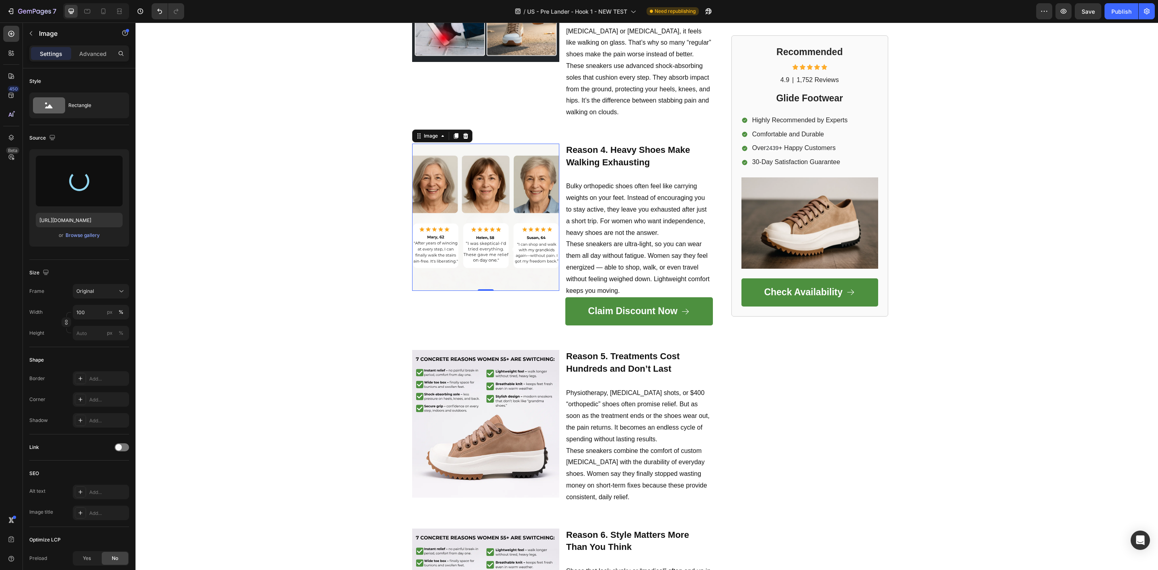
type input "[URL][DOMAIN_NAME]"
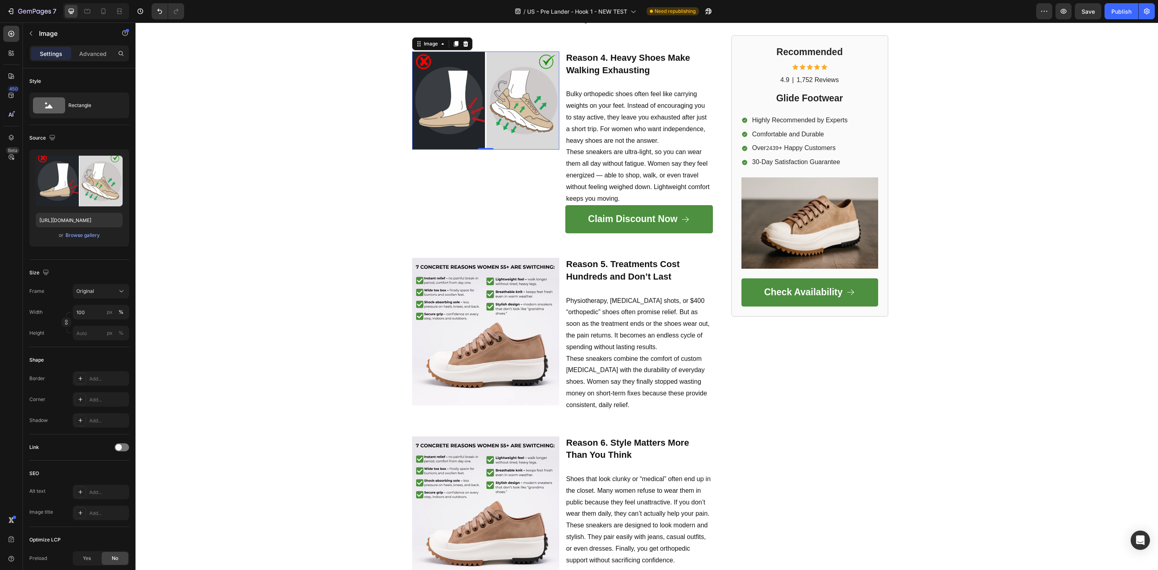
scroll to position [1025, 0]
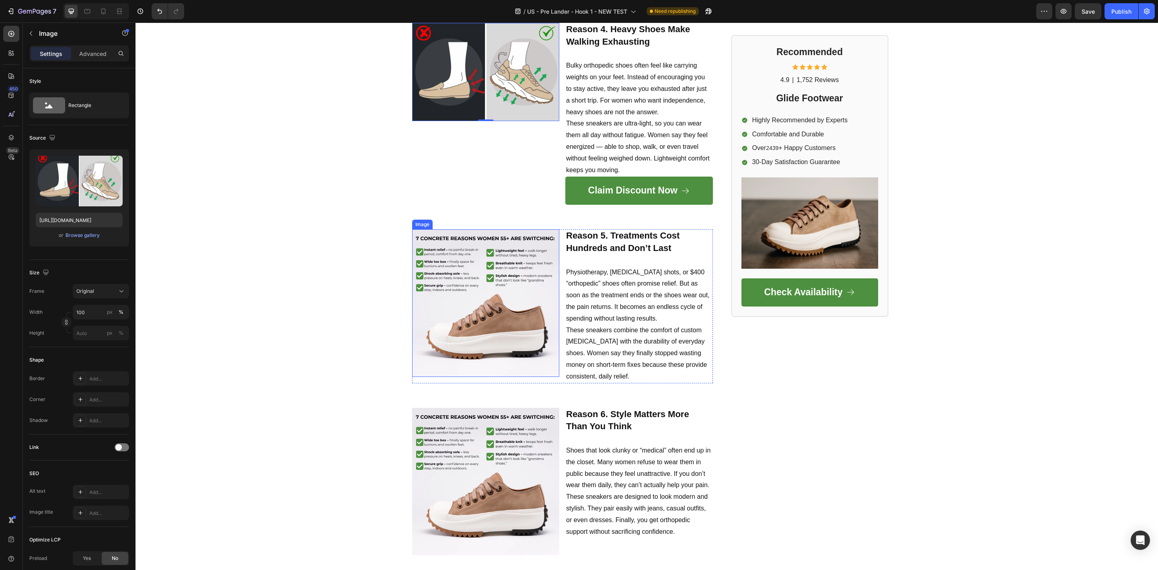
click at [462, 257] on img at bounding box center [486, 303] width 148 height 148
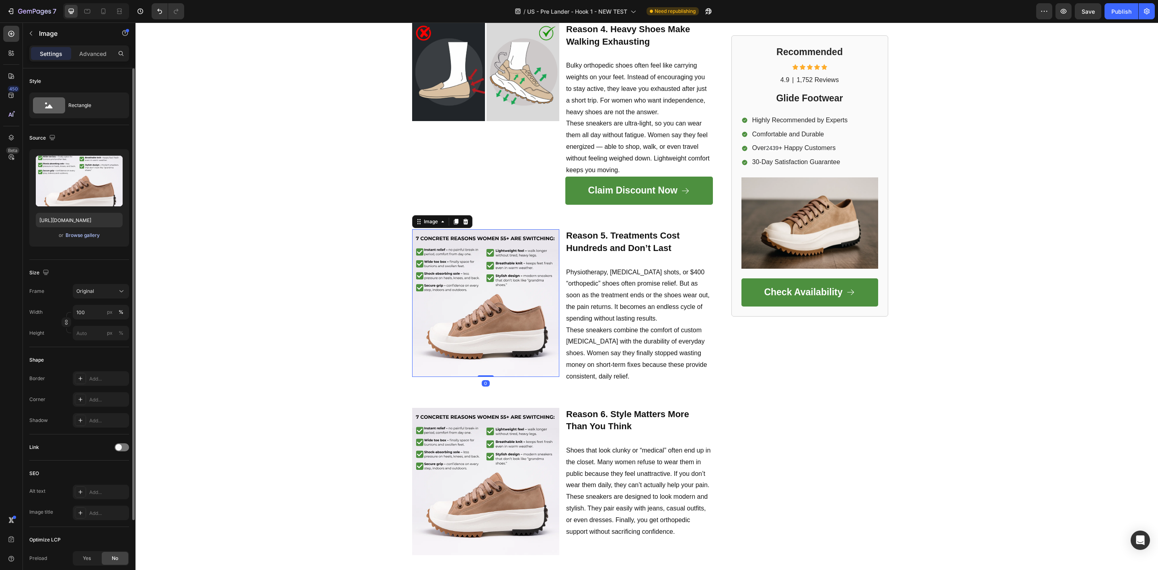
click at [81, 236] on div "Browse gallery" at bounding box center [83, 235] width 34 height 7
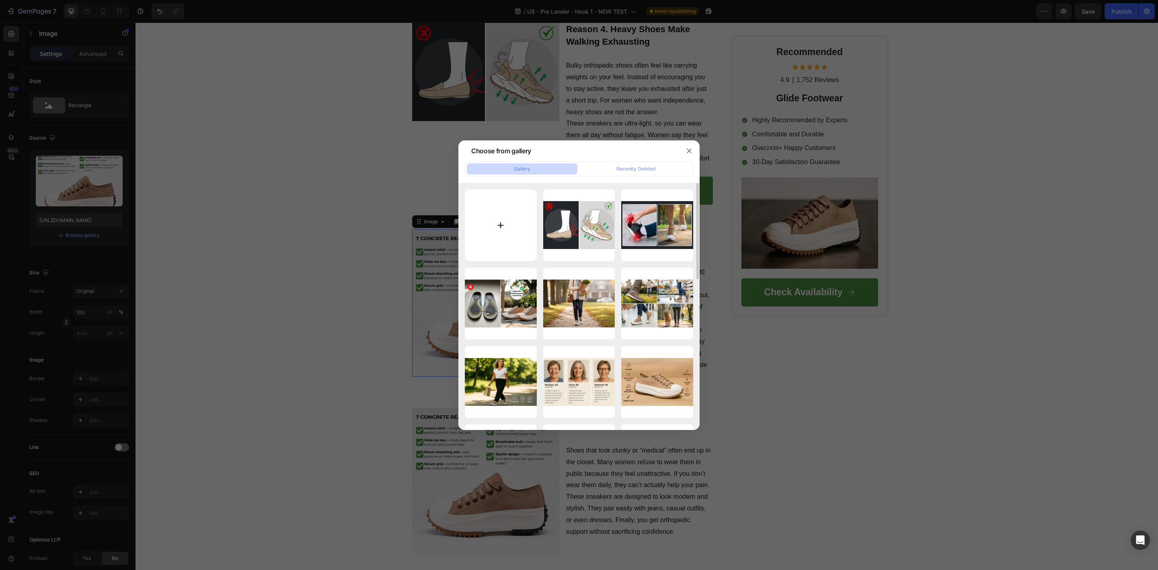
click at [497, 228] on input "file" at bounding box center [501, 225] width 72 height 72
type input "C:\fakepath\Reason 4. Heavy Shoes Make Walking Exhausting.png"
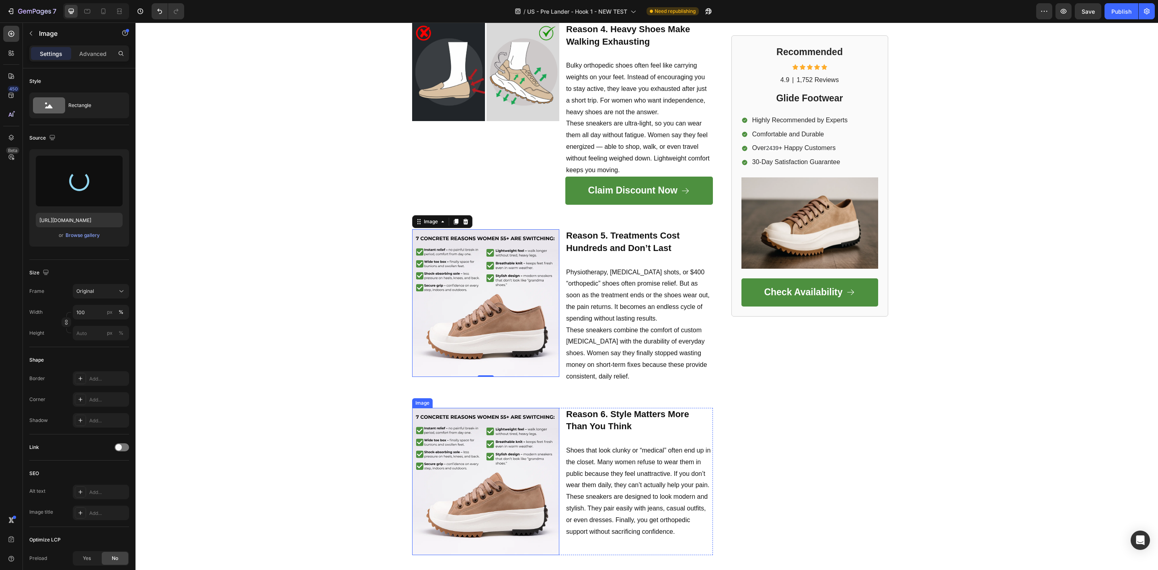
type input "[URL][DOMAIN_NAME]"
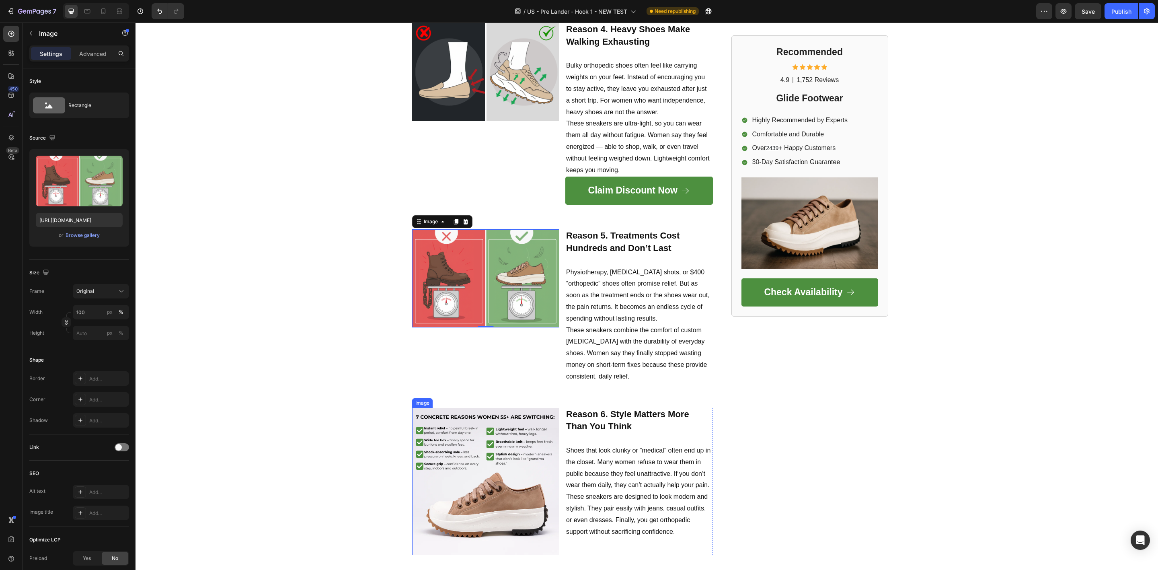
click at [490, 469] on img at bounding box center [486, 482] width 148 height 148
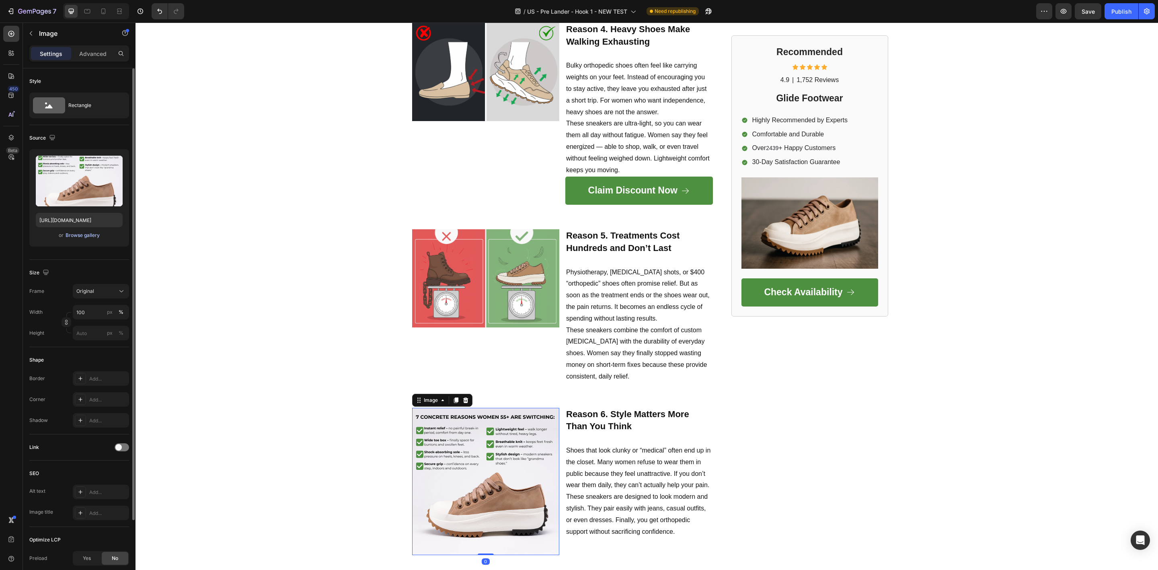
click at [92, 235] on div "Browse gallery" at bounding box center [83, 235] width 34 height 7
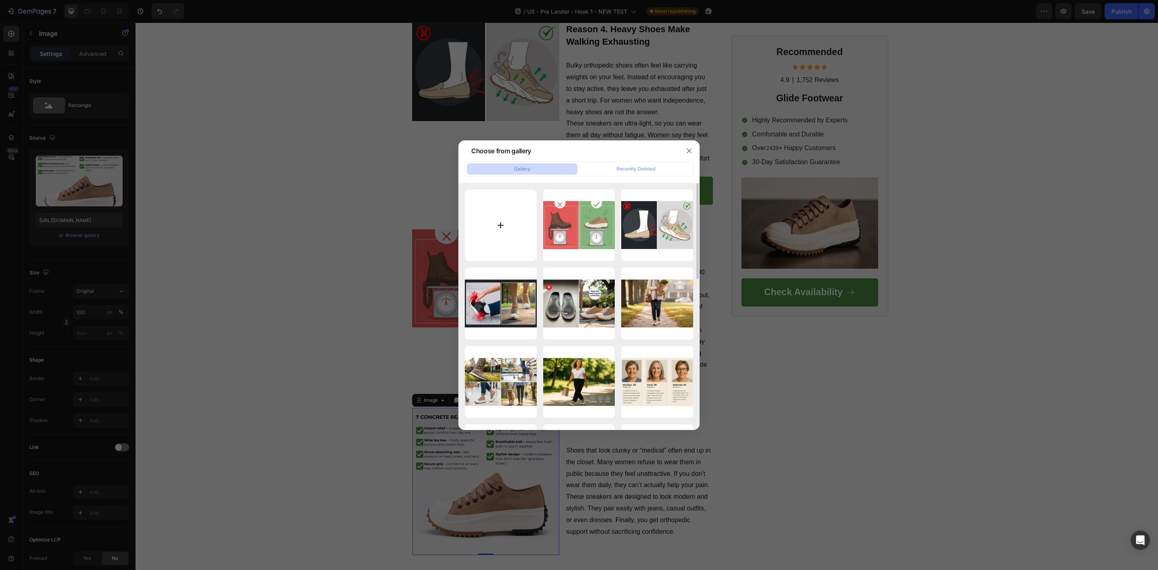
click at [491, 232] on input "file" at bounding box center [501, 225] width 72 height 72
type input "C:\fakepath\Reason 5. Treatments Cost Hundreds and Don’t Last.png"
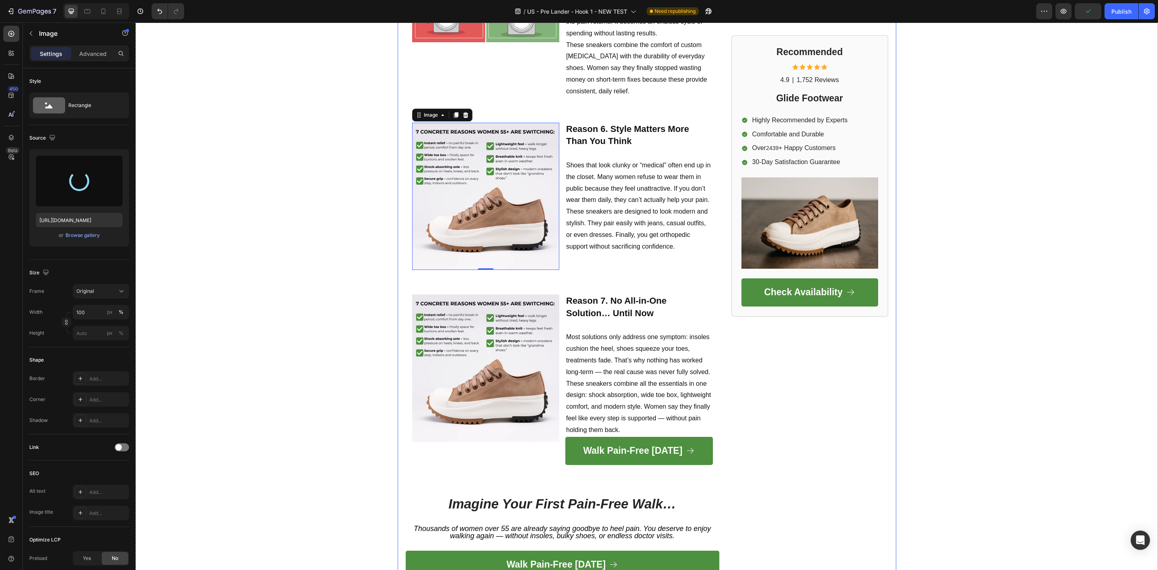
scroll to position [1327, 0]
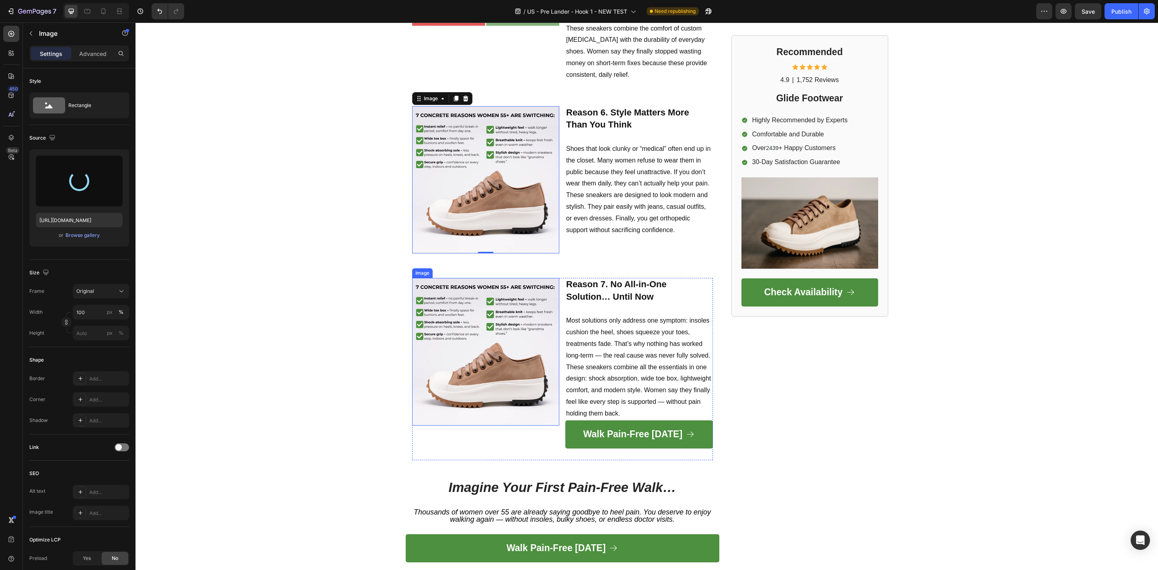
type input "[URL][DOMAIN_NAME]"
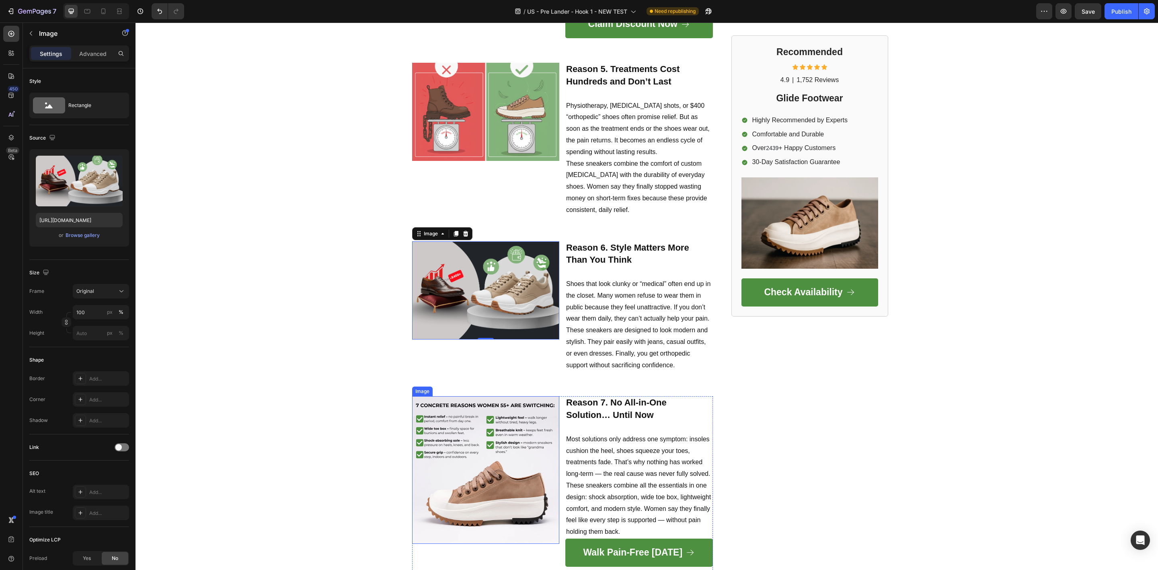
scroll to position [1266, 0]
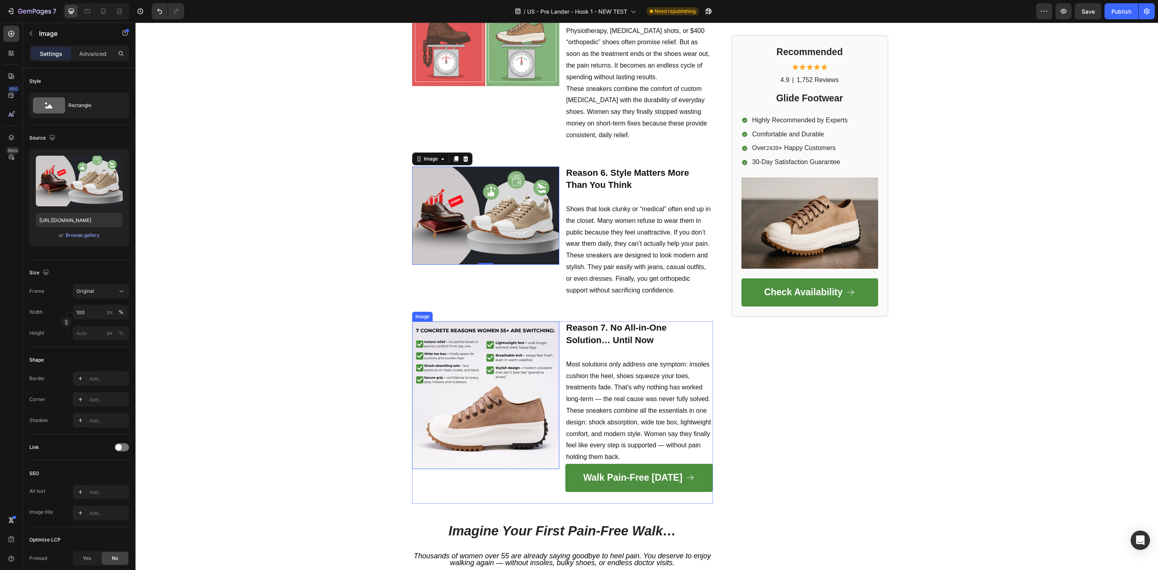
click at [472, 332] on img at bounding box center [486, 395] width 148 height 148
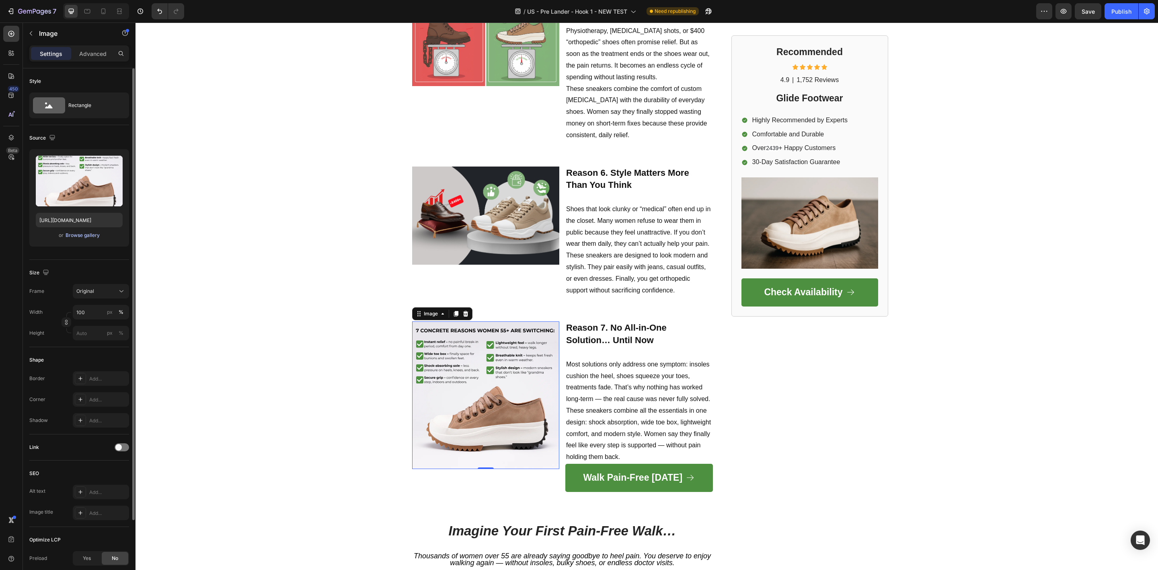
click at [67, 235] on div "Browse gallery" at bounding box center [83, 235] width 34 height 7
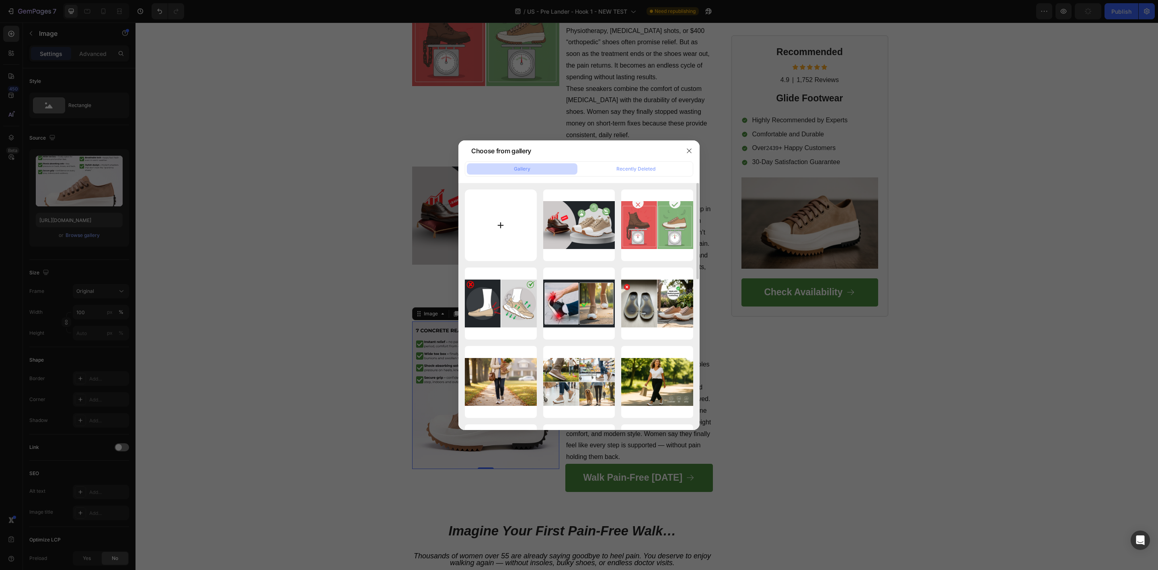
click at [502, 224] on input "file" at bounding box center [501, 225] width 72 height 72
type input "C:\fakepath\Reason 6. Style Matters More Than You Think.png"
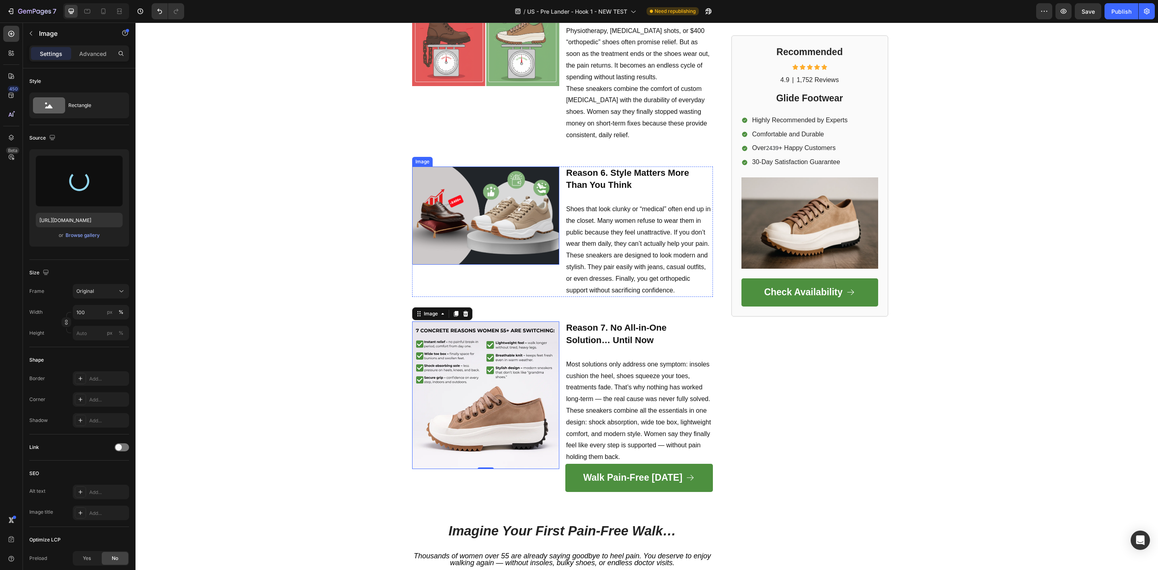
type input "[URL][DOMAIN_NAME]"
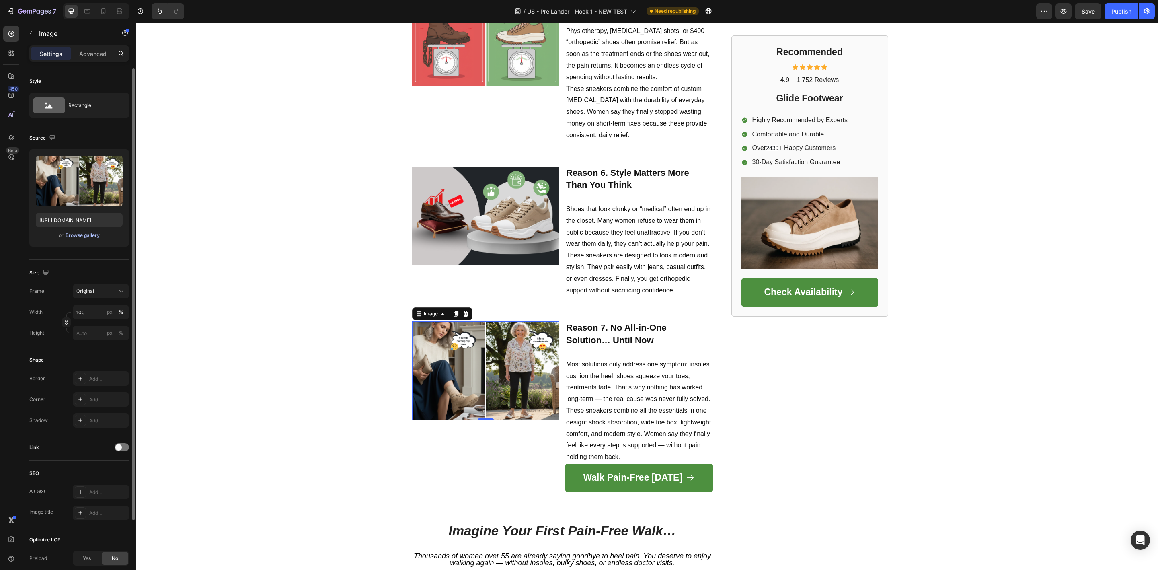
click at [66, 238] on div "Browse gallery" at bounding box center [83, 235] width 34 height 7
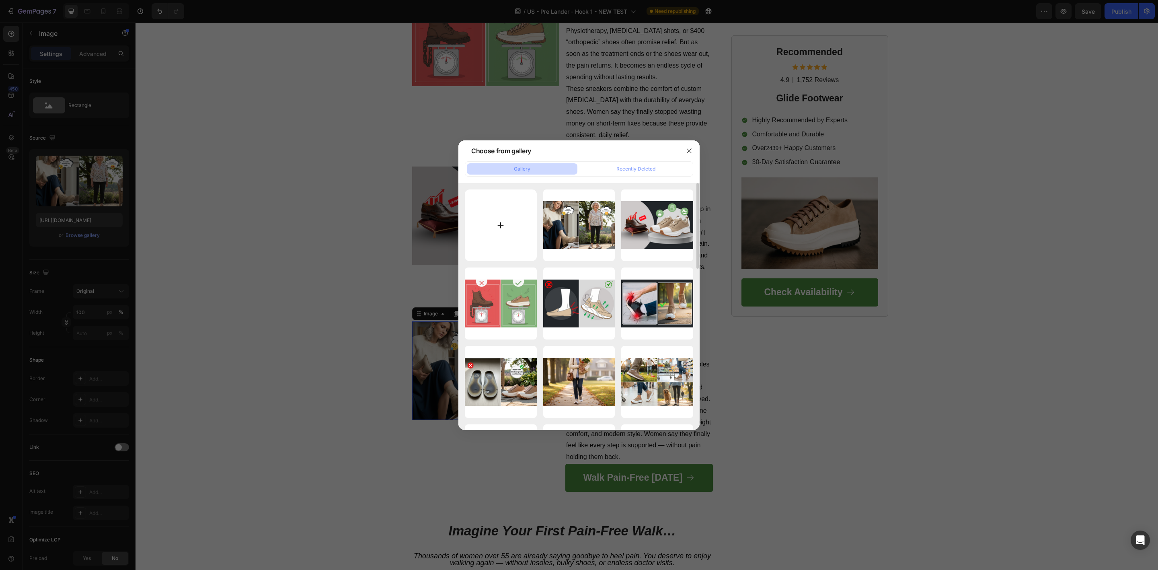
click at [500, 222] on input "file" at bounding box center [501, 225] width 72 height 72
type input "C:\fakepath\Reason 7. No All-in-One Solution… Until Now.png"
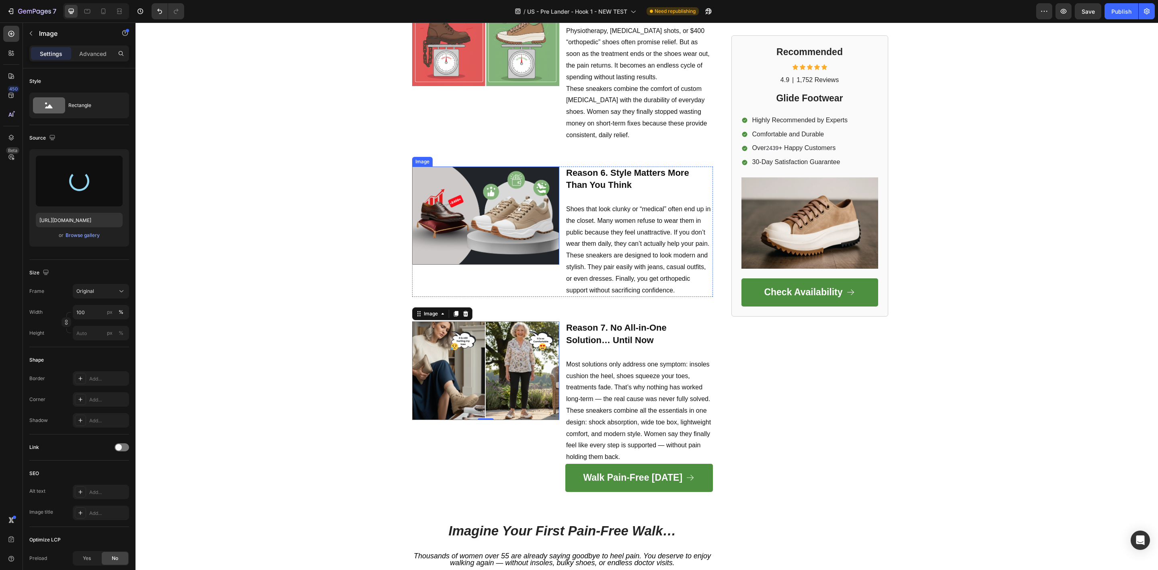
type input "[URL][DOMAIN_NAME]"
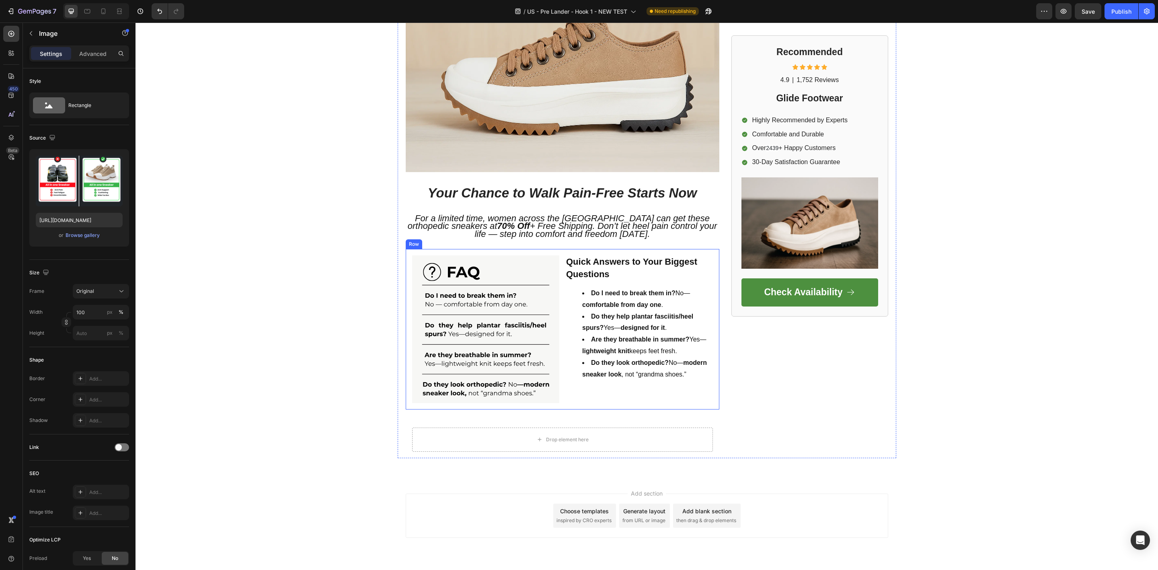
scroll to position [1931, 0]
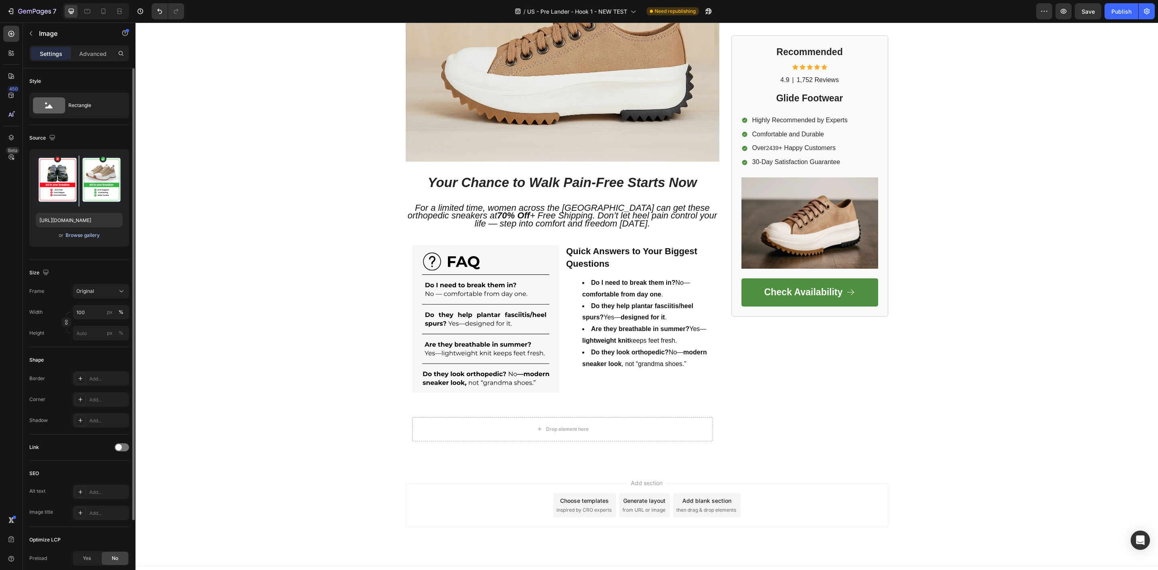
click at [86, 236] on div "Browse gallery" at bounding box center [83, 235] width 34 height 7
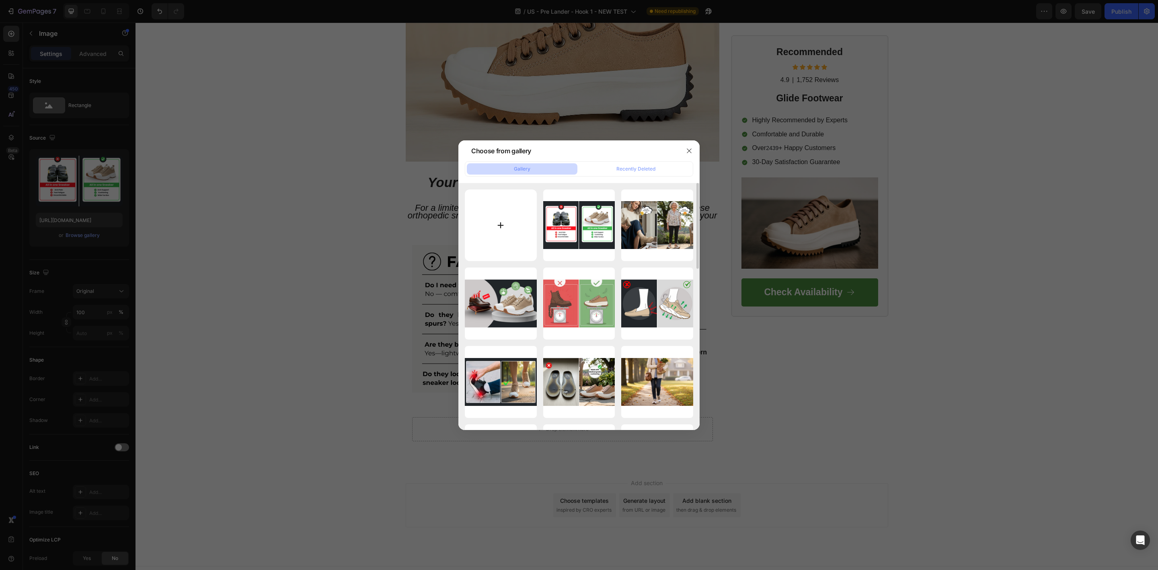
click at [498, 232] on input "file" at bounding box center [501, 225] width 72 height 72
click at [686, 144] on button "button" at bounding box center [689, 150] width 13 height 13
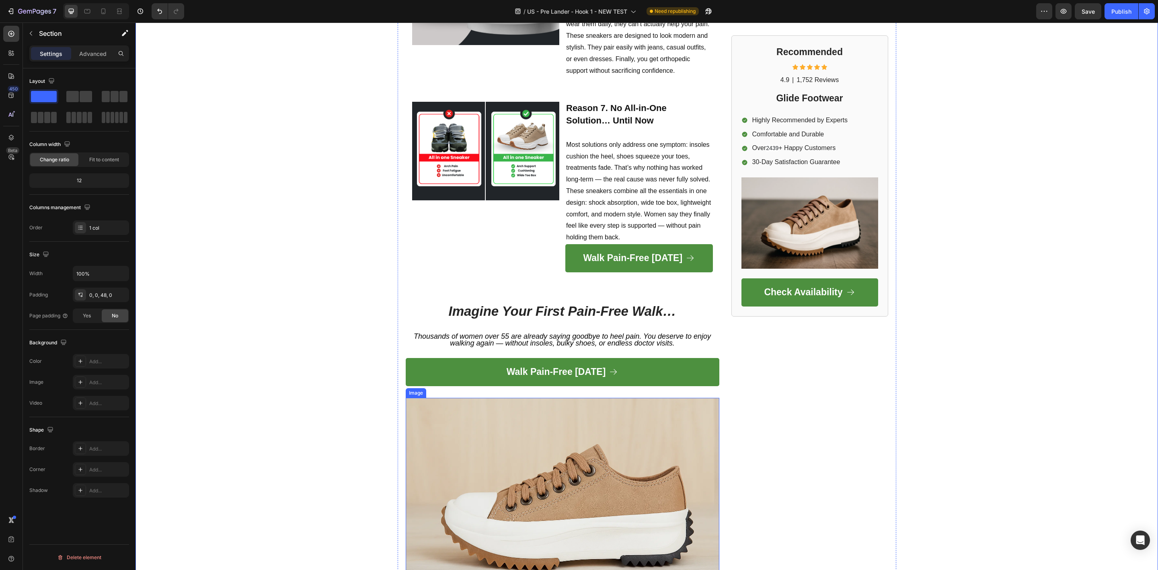
scroll to position [1629, 0]
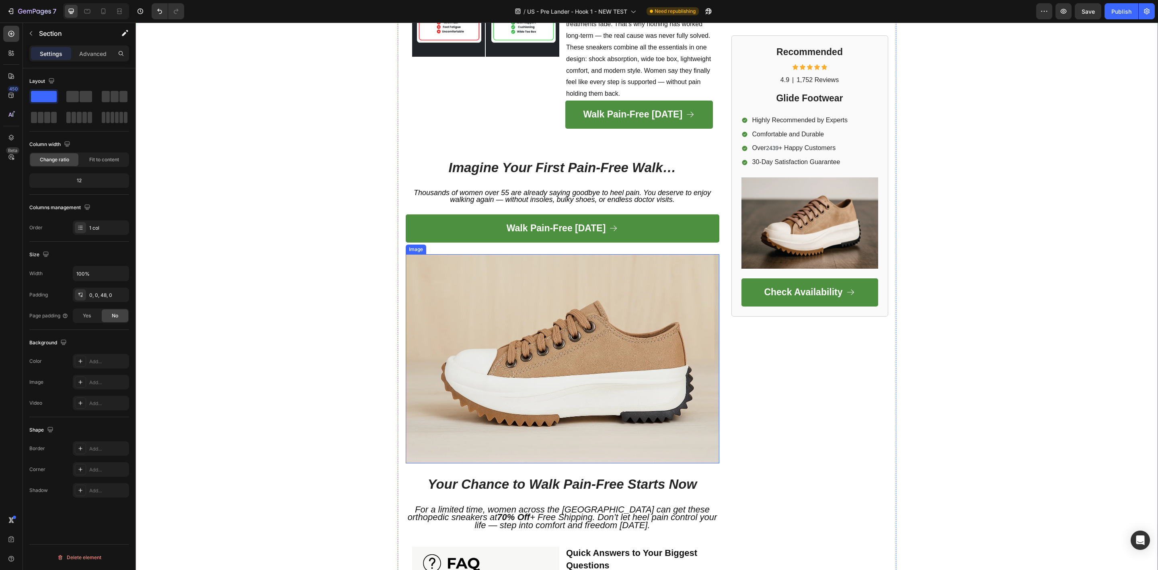
drag, startPoint x: 546, startPoint y: 356, endPoint x: 473, endPoint y: 345, distance: 73.6
click at [546, 356] on img at bounding box center [563, 358] width 314 height 209
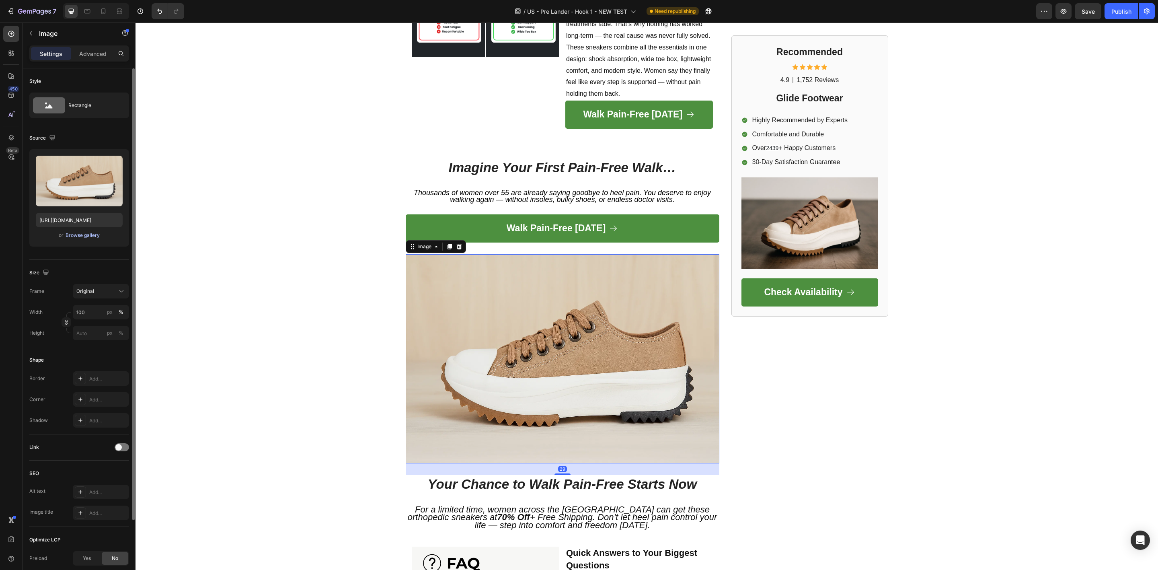
click at [82, 233] on div "Browse gallery" at bounding box center [83, 235] width 34 height 7
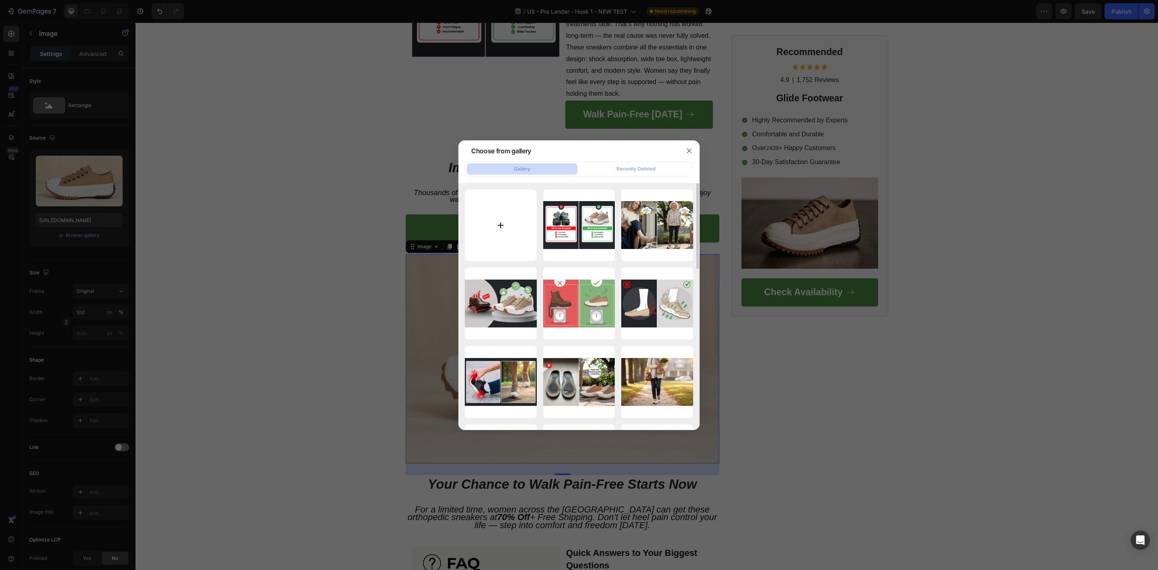
click at [504, 224] on input "file" at bounding box center [501, 225] width 72 height 72
type input "C:\fakepath\Social Proof (3 Reviews).png"
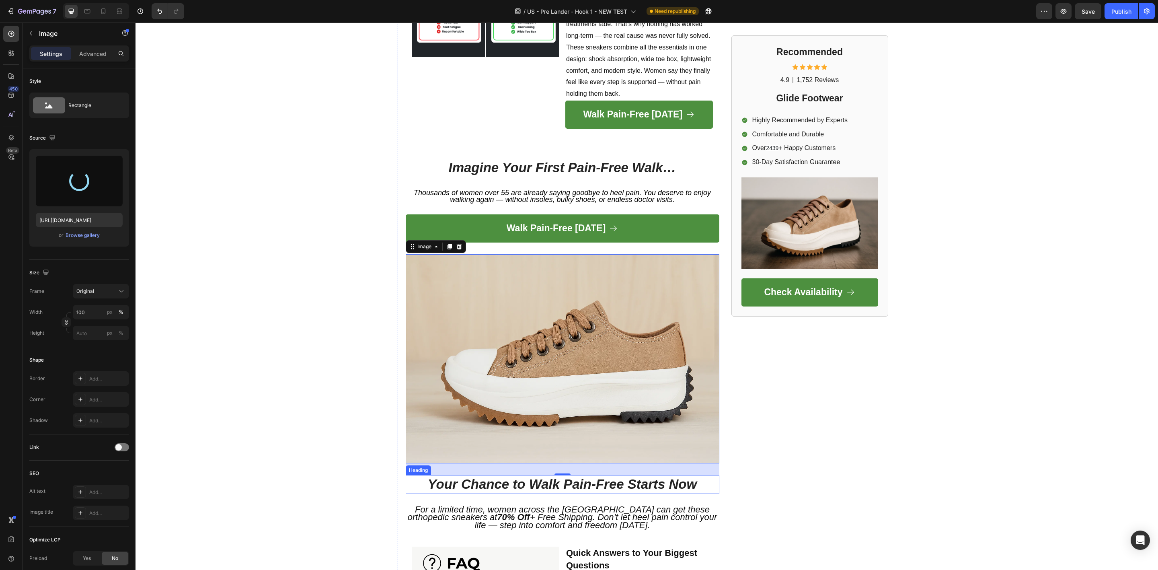
type input "[URL][DOMAIN_NAME]"
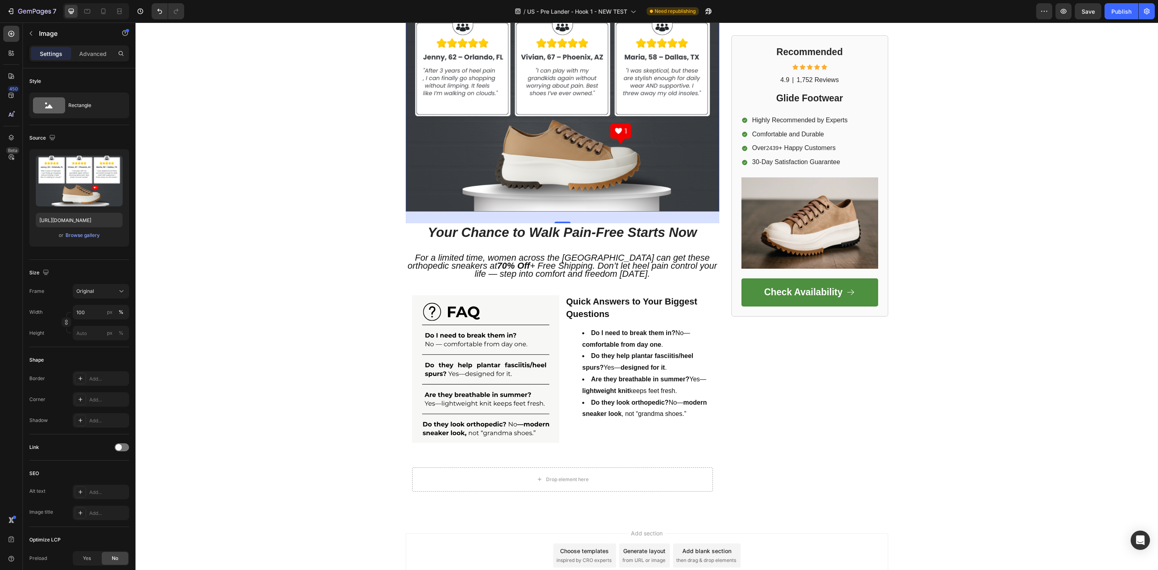
scroll to position [1931, 0]
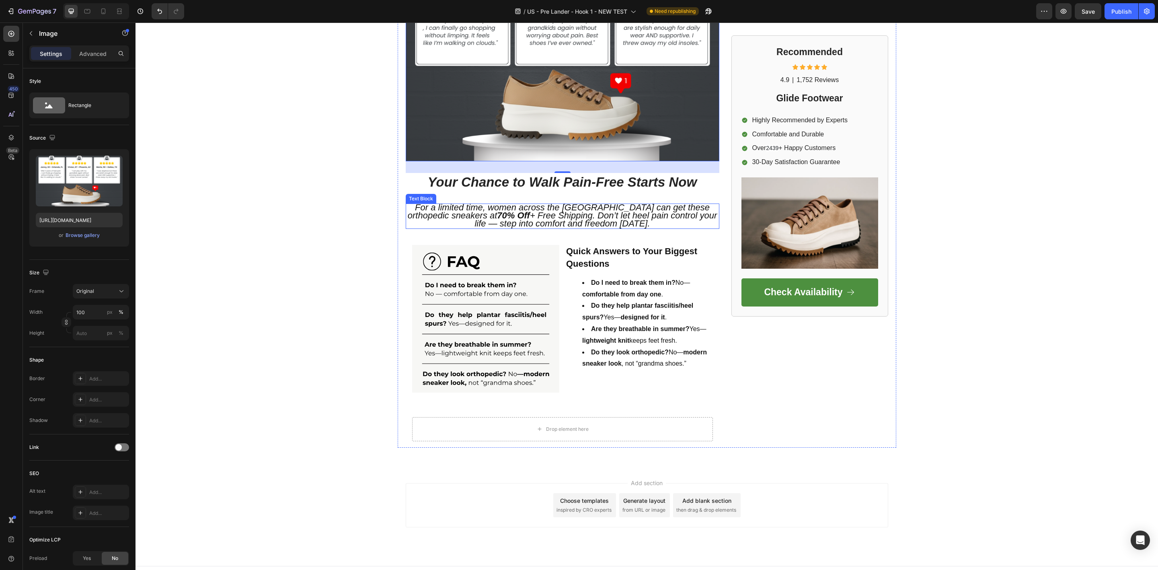
click at [563, 205] on span "For a limited time, women across the [GEOGRAPHIC_DATA] can get these orthopedic…" at bounding box center [562, 215] width 309 height 26
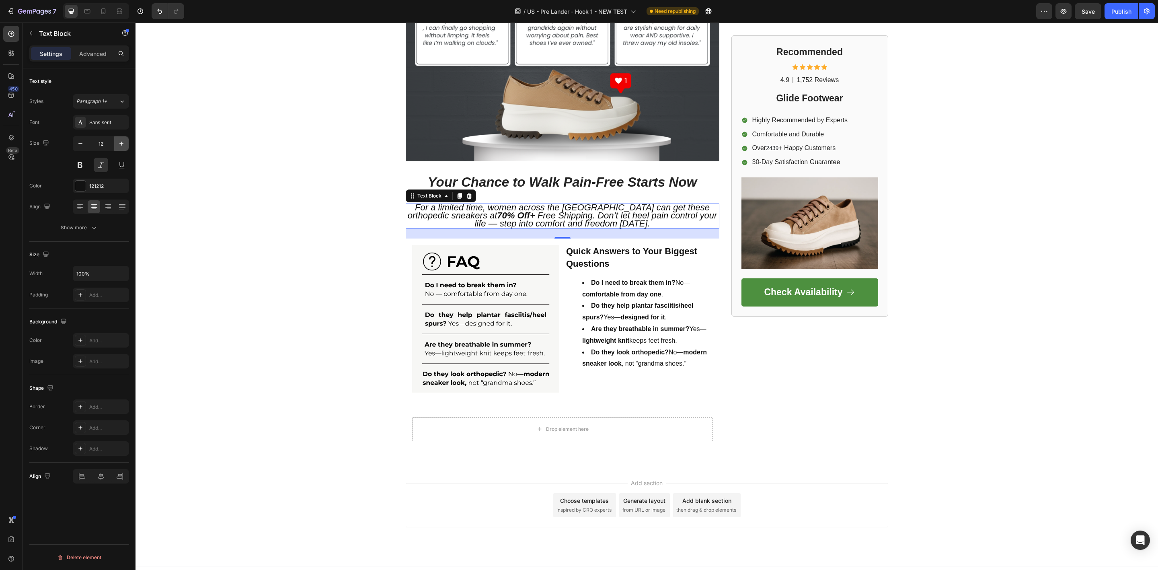
click at [125, 145] on icon "button" at bounding box center [121, 144] width 8 height 8
click at [79, 149] on button "button" at bounding box center [80, 143] width 14 height 14
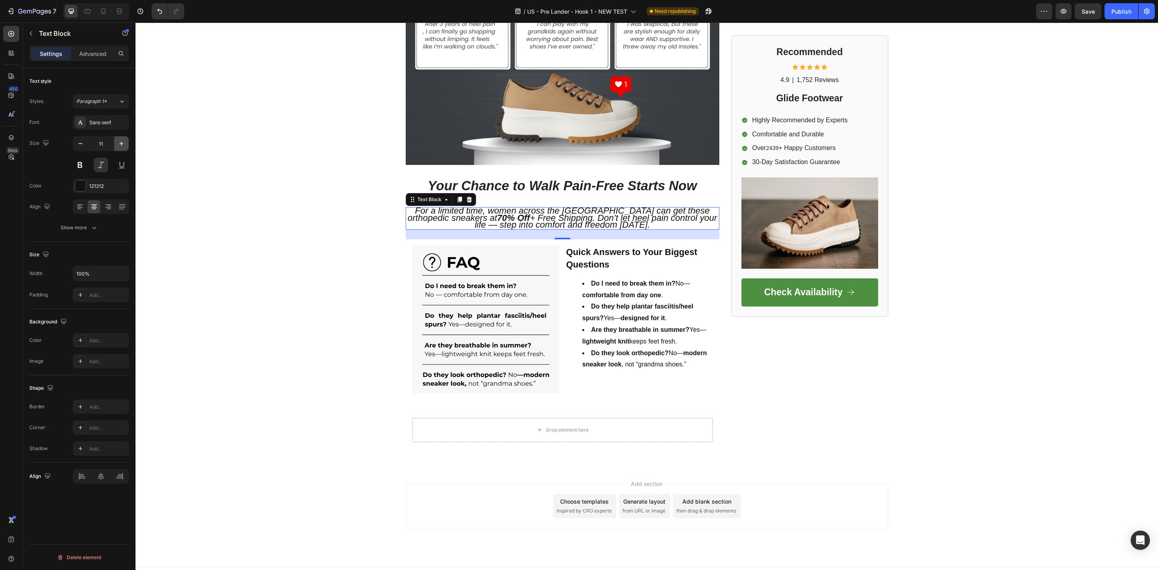
click at [121, 143] on icon "button" at bounding box center [121, 144] width 8 height 8
type input "12"
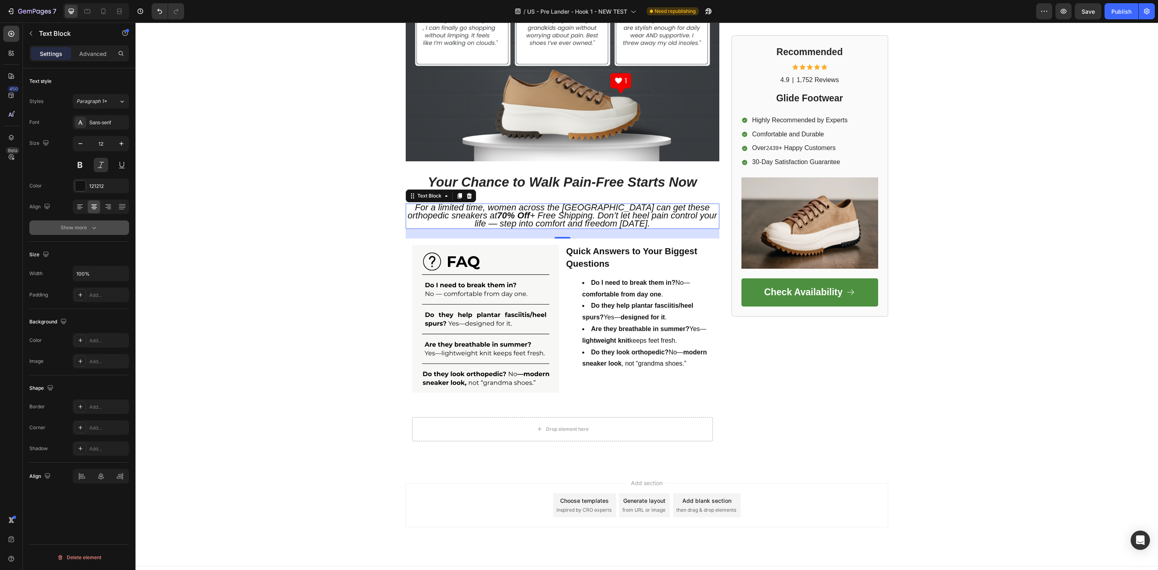
click at [92, 224] on icon "button" at bounding box center [94, 228] width 8 height 8
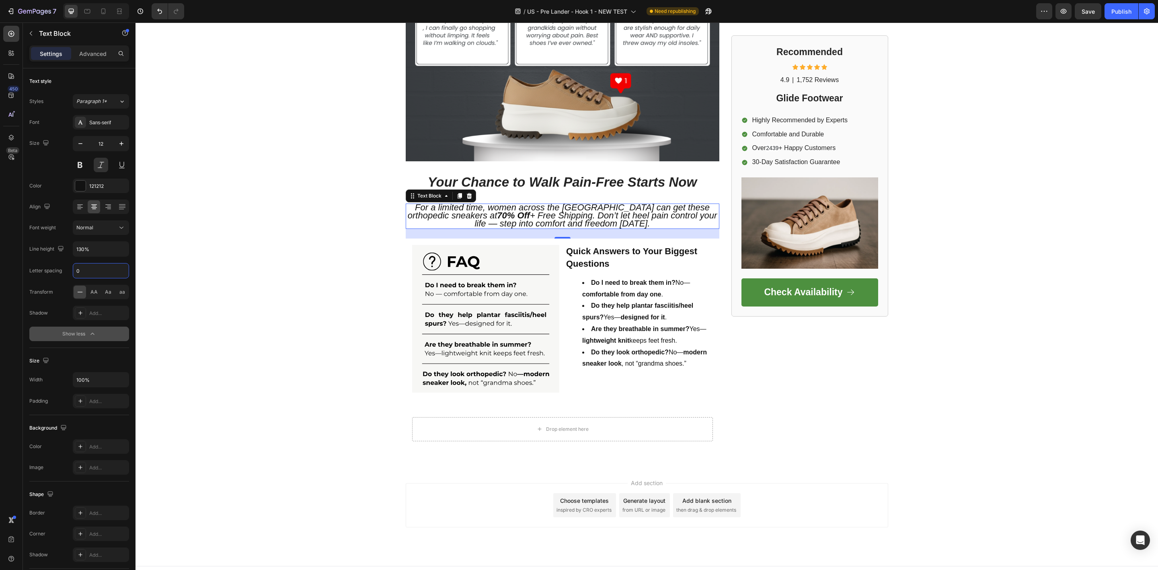
click at [110, 274] on input "0" at bounding box center [100, 270] width 55 height 14
type input "1"
type input "2"
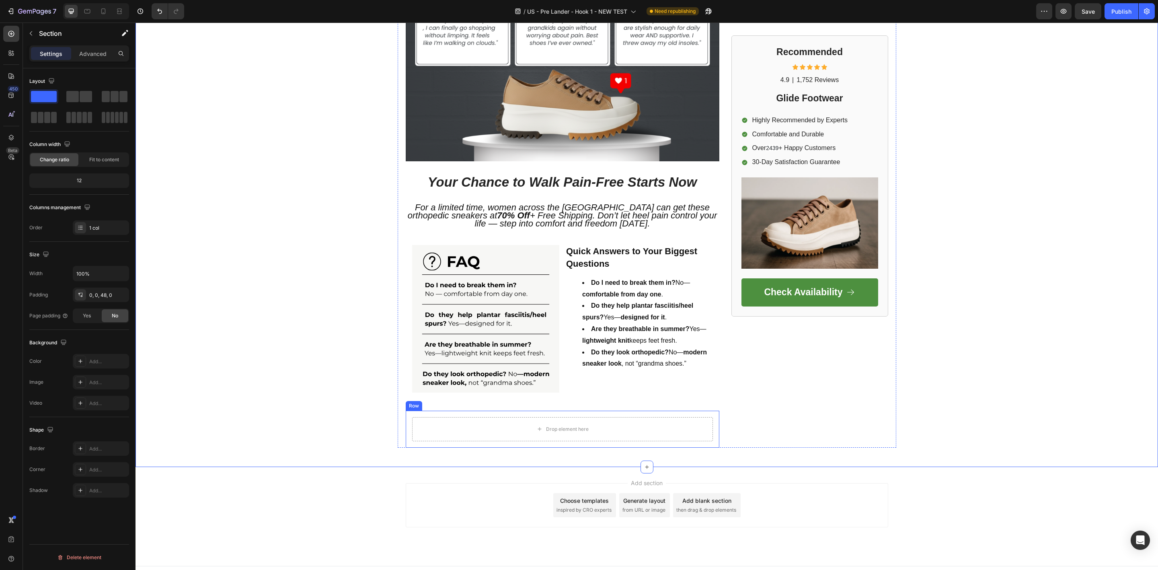
click at [636, 410] on div "Drop element here Row" at bounding box center [563, 428] width 314 height 37
click at [466, 410] on div "Drop element here Row 0" at bounding box center [563, 428] width 314 height 37
click at [91, 59] on div "Advanced" at bounding box center [93, 53] width 40 height 13
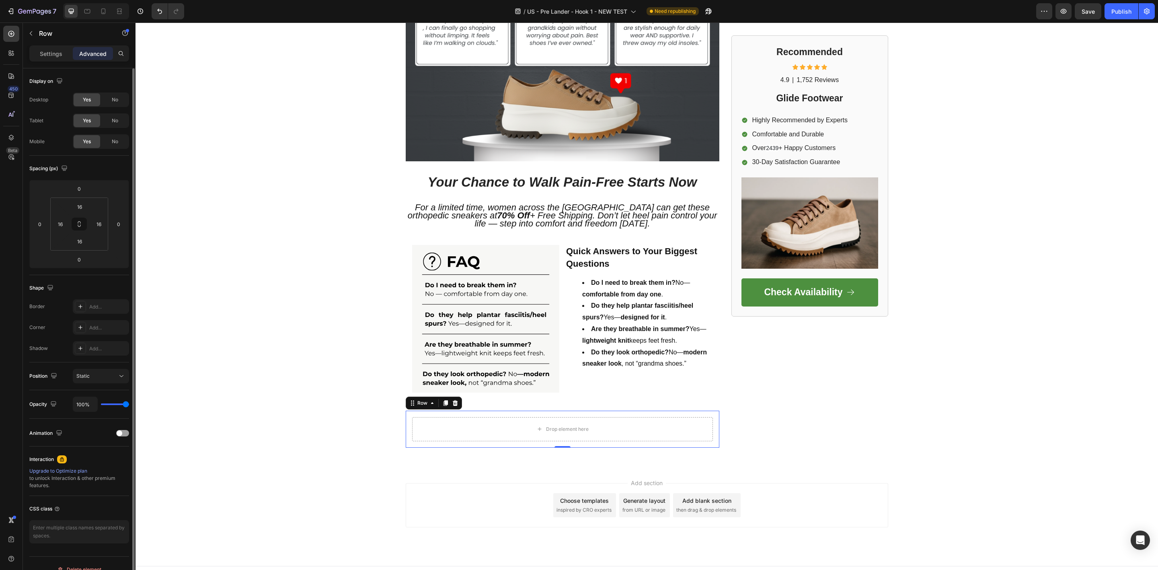
drag, startPoint x: 109, startPoint y: 122, endPoint x: 113, endPoint y: 110, distance: 12.3
click at [109, 122] on div "No" at bounding box center [115, 120] width 27 height 13
click at [117, 99] on span "No" at bounding box center [115, 99] width 6 height 7
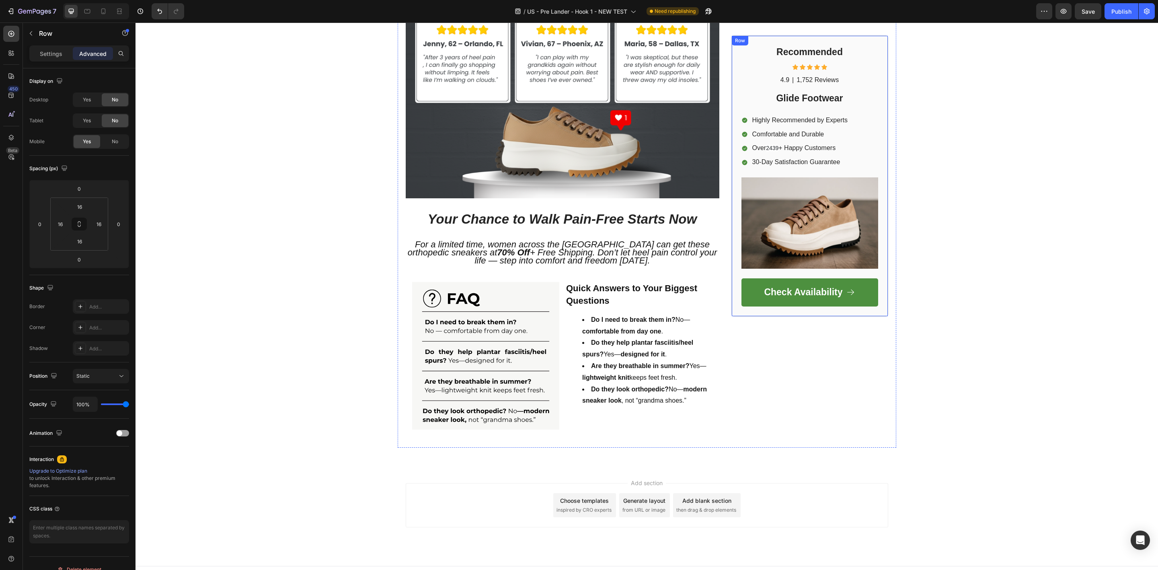
click at [790, 234] on img at bounding box center [809, 222] width 137 height 91
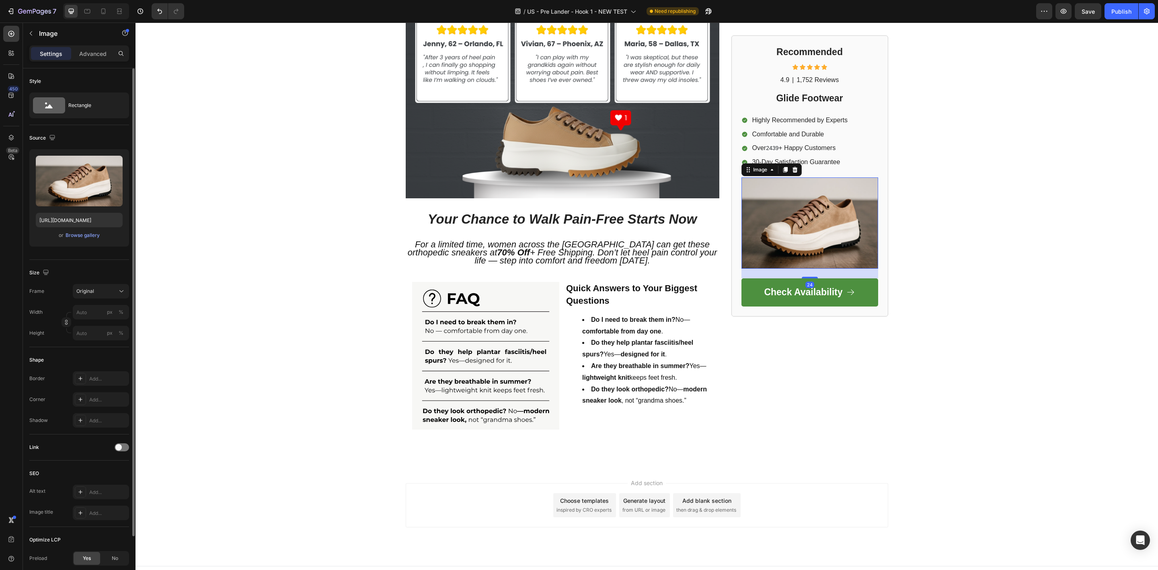
click at [90, 230] on div "or Browse gallery" at bounding box center [79, 235] width 87 height 10
click at [87, 242] on div "Upload Image [URL][DOMAIN_NAME] or Browse gallery" at bounding box center [79, 197] width 100 height 97
click at [93, 233] on div "Browse gallery" at bounding box center [83, 235] width 34 height 7
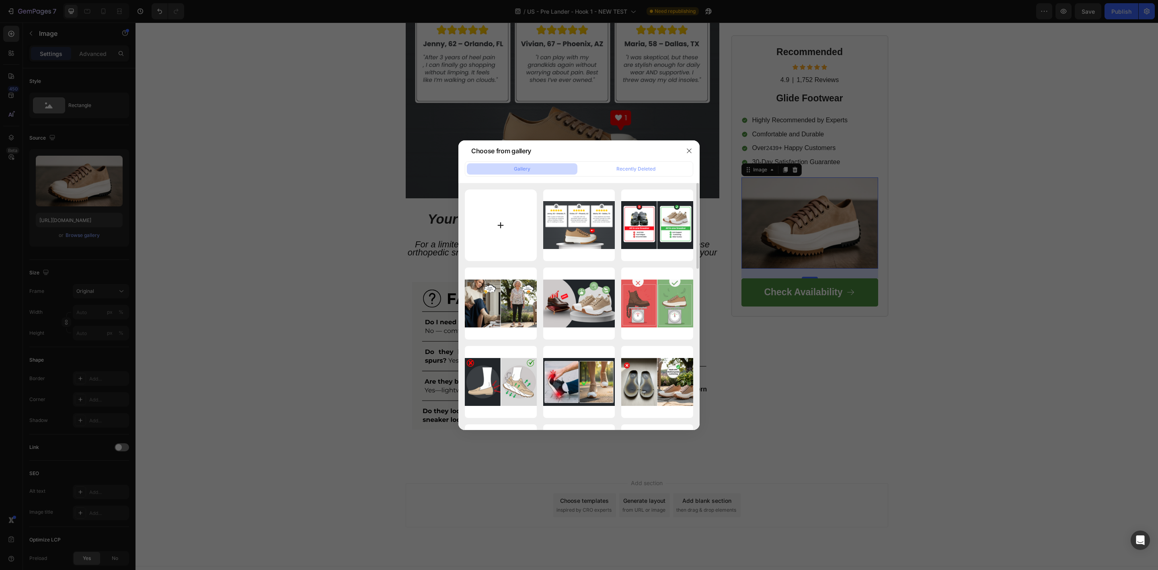
click at [498, 226] on input "file" at bounding box center [501, 225] width 72 height 72
click at [690, 148] on icon "button" at bounding box center [689, 151] width 6 height 6
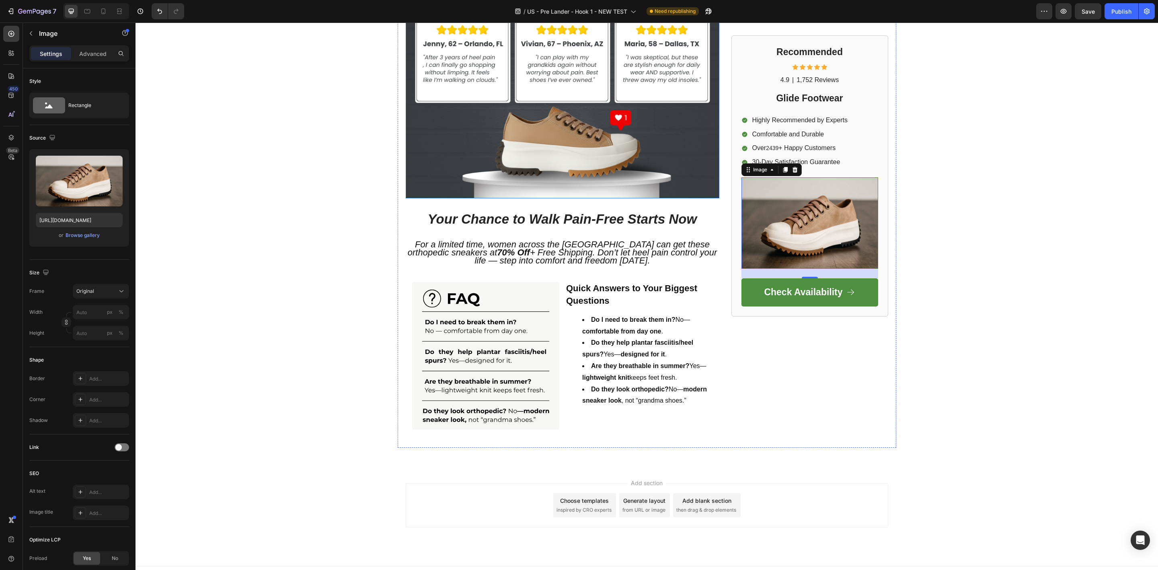
click at [612, 128] on img at bounding box center [563, 94] width 314 height 209
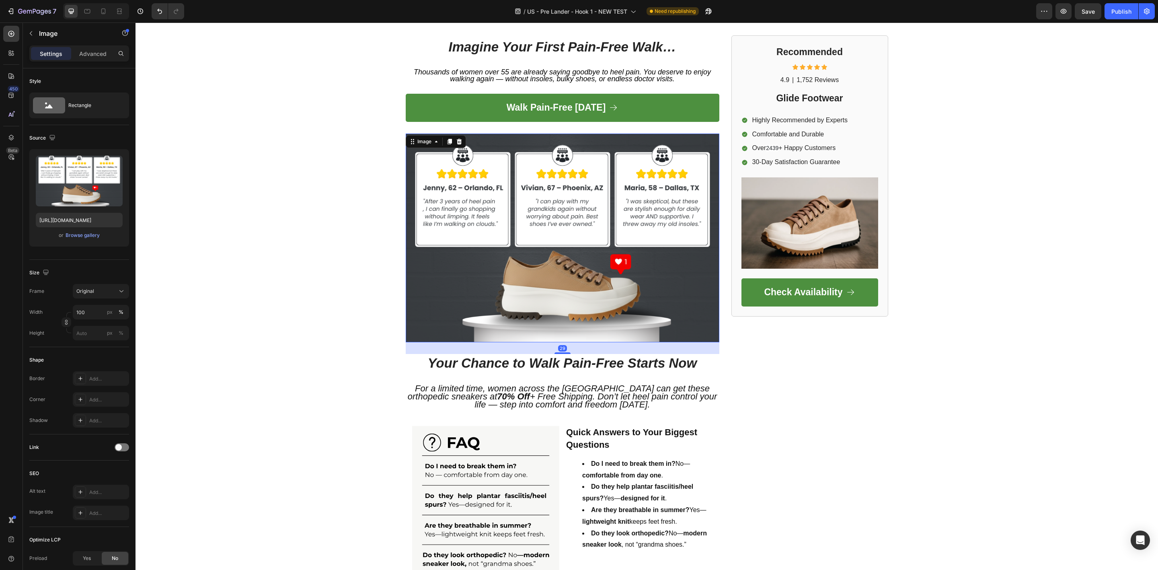
scroll to position [1653, 0]
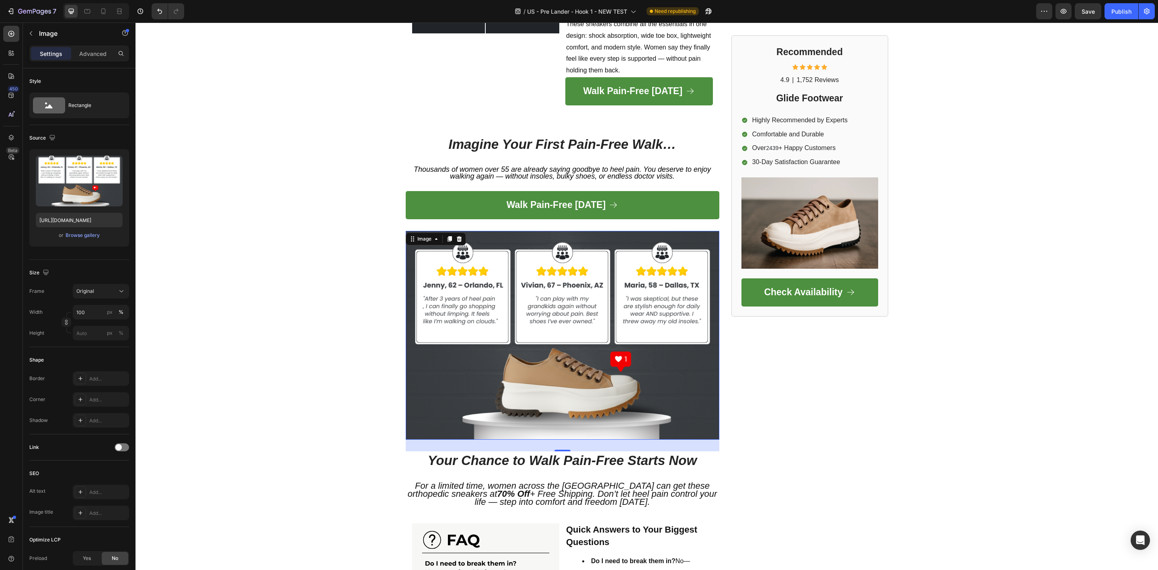
click at [446, 236] on icon at bounding box center [449, 239] width 6 height 6
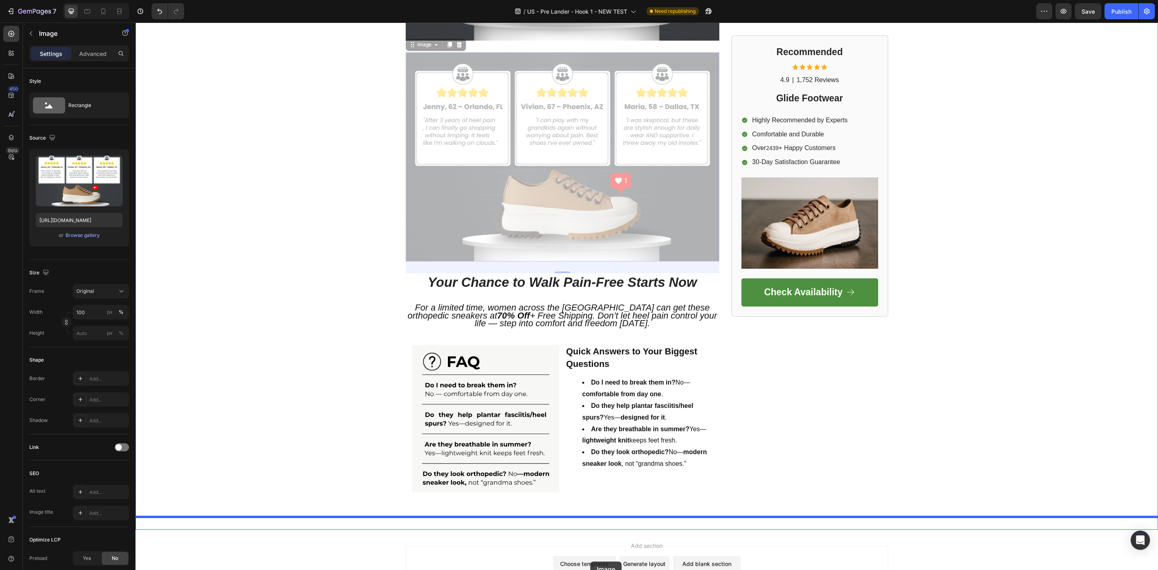
scroll to position [2115, 0]
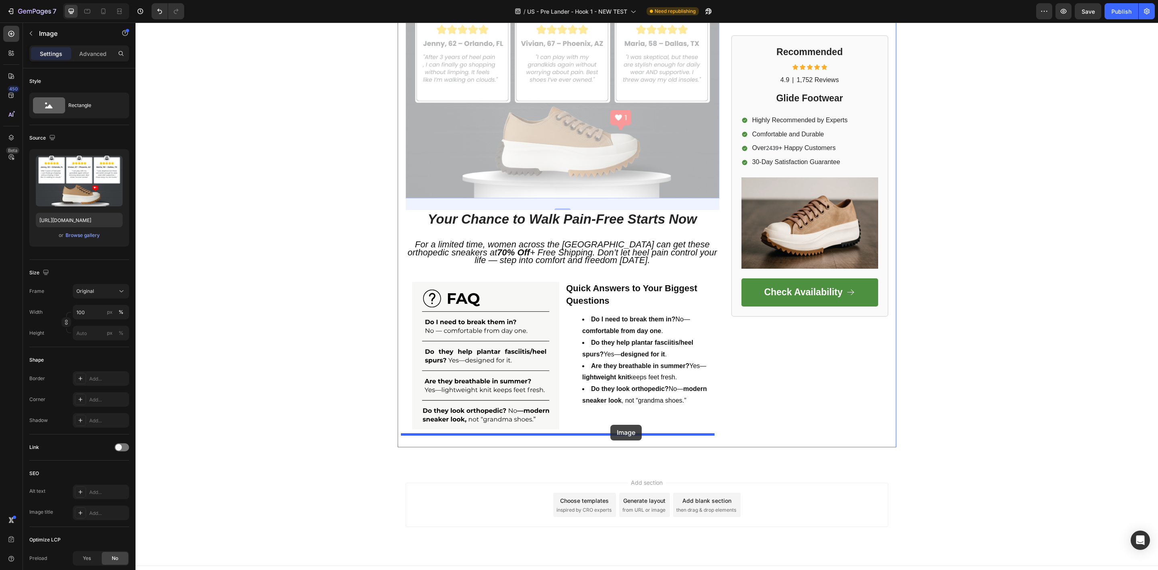
drag, startPoint x: 633, startPoint y: 166, endPoint x: 610, endPoint y: 425, distance: 259.9
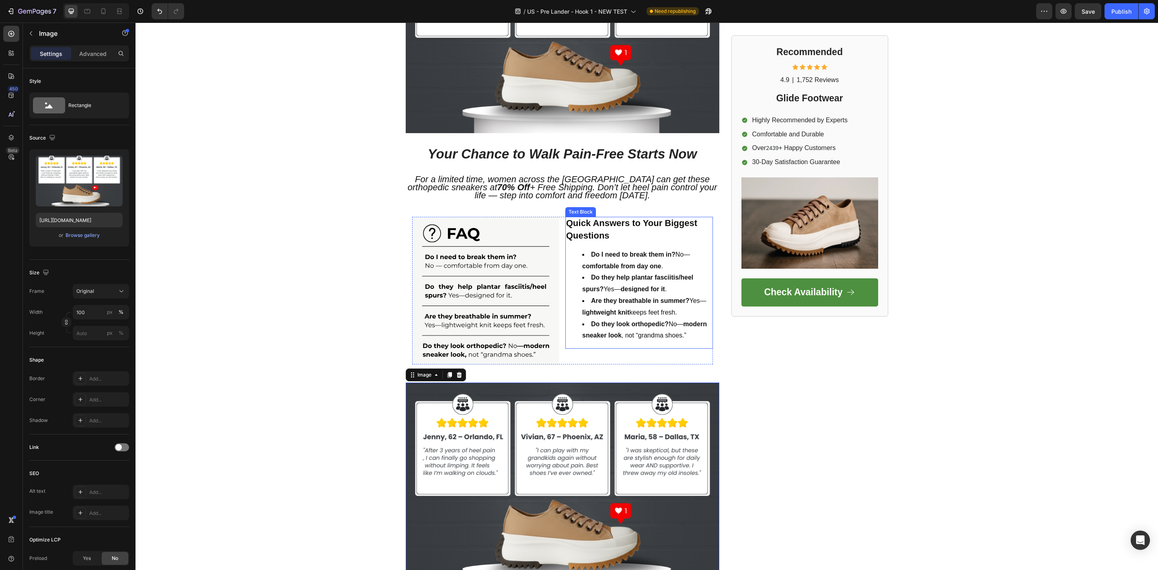
scroll to position [2075, 0]
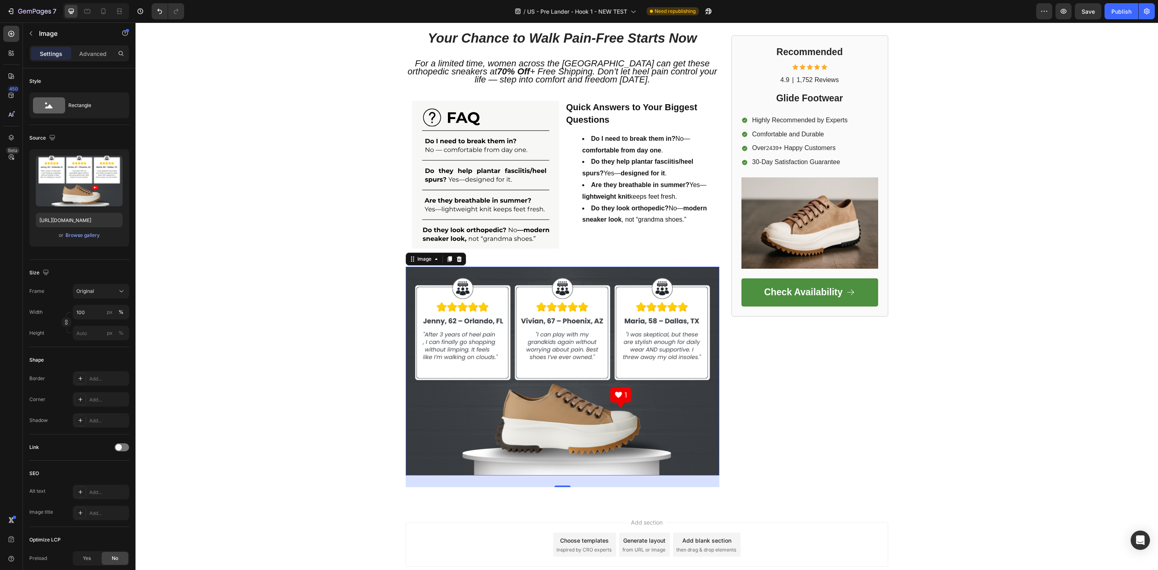
click at [593, 390] on img at bounding box center [563, 371] width 314 height 209
click at [82, 233] on div "Browse gallery" at bounding box center [83, 235] width 34 height 7
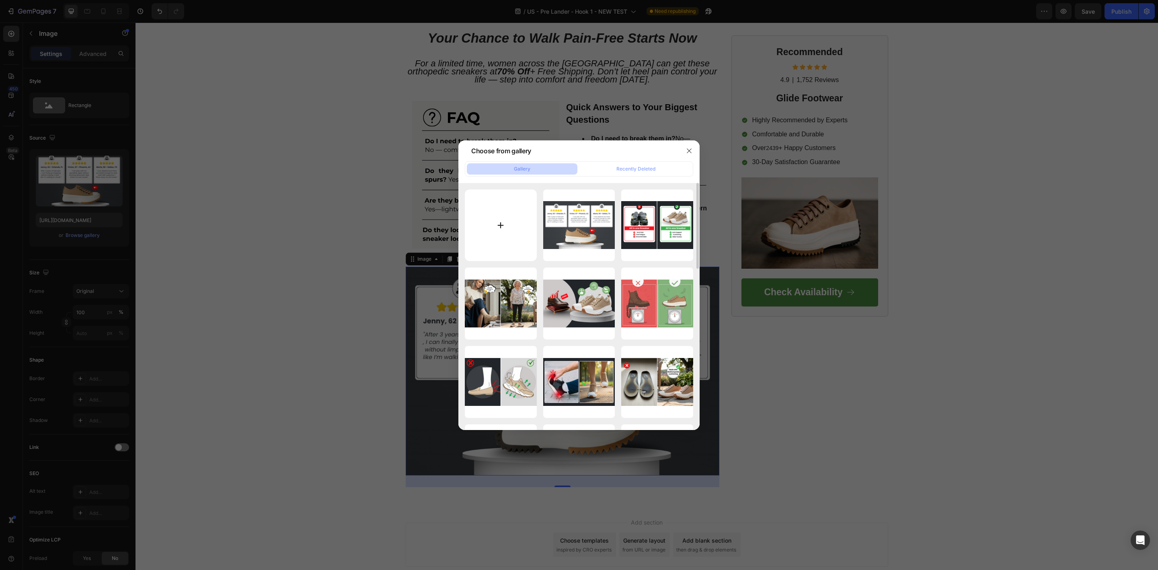
click at [498, 225] on input "file" at bounding box center [501, 225] width 72 height 72
type input "C:\fakepath\End CTA.png"
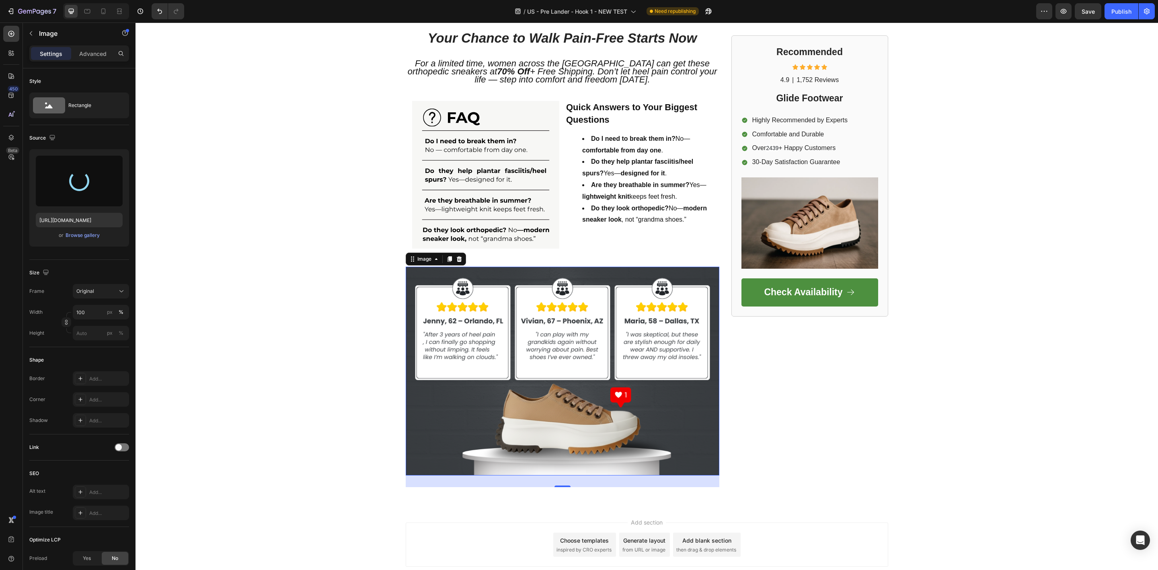
type input "[URL][DOMAIN_NAME]"
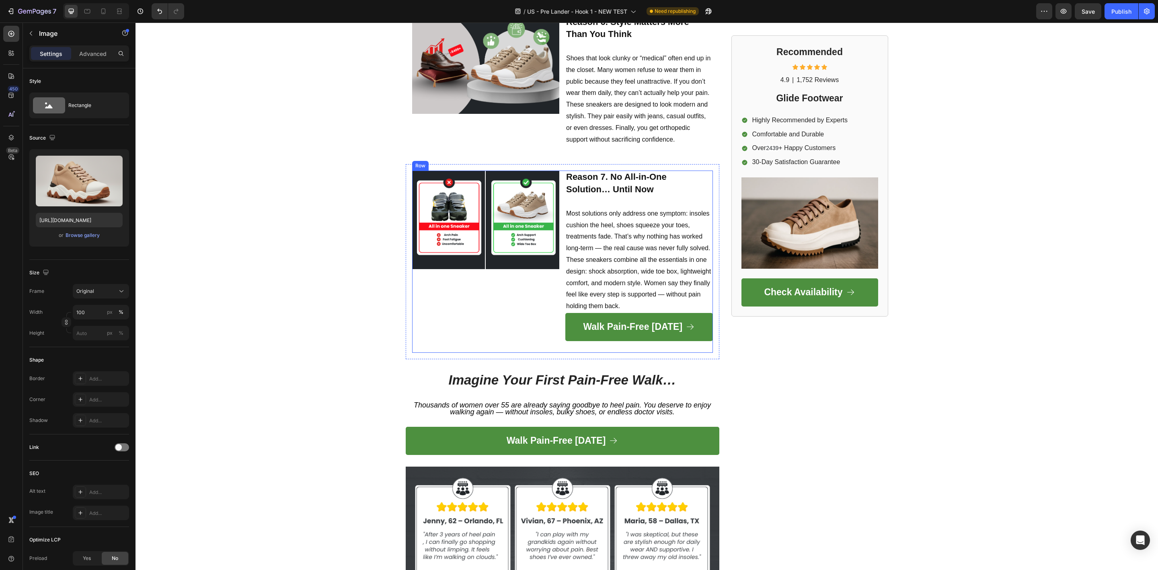
scroll to position [1532, 0]
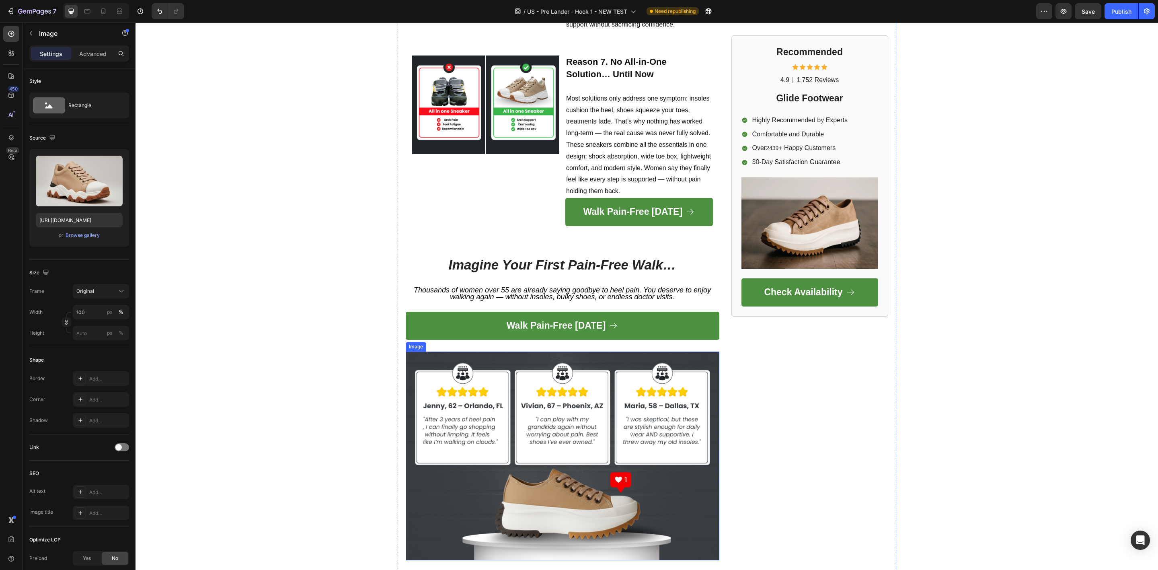
click at [591, 396] on img at bounding box center [563, 455] width 314 height 209
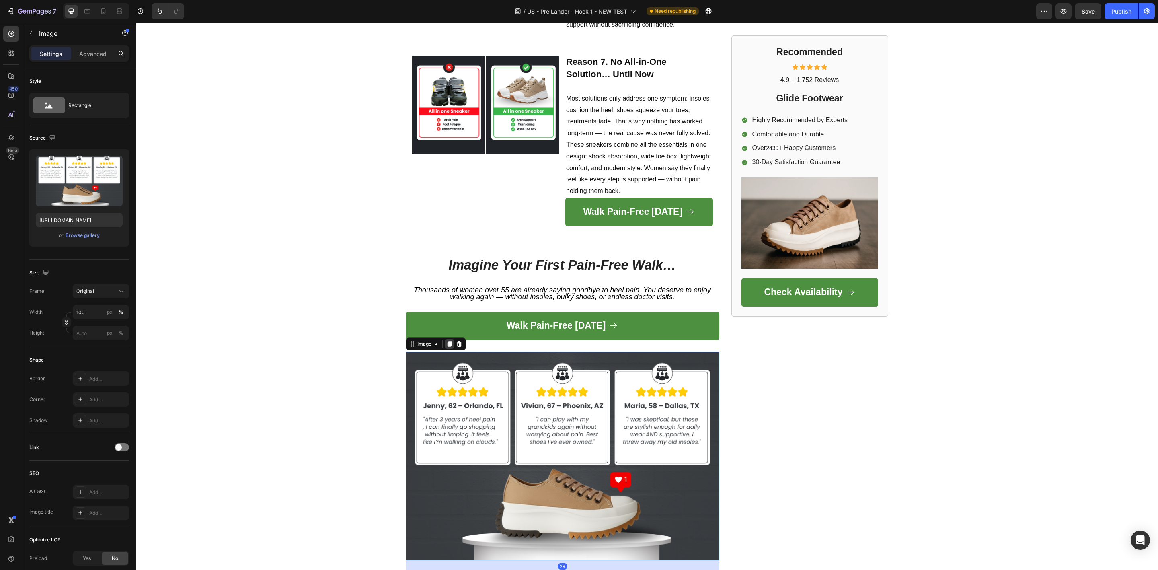
click at [447, 341] on icon at bounding box center [449, 344] width 4 height 6
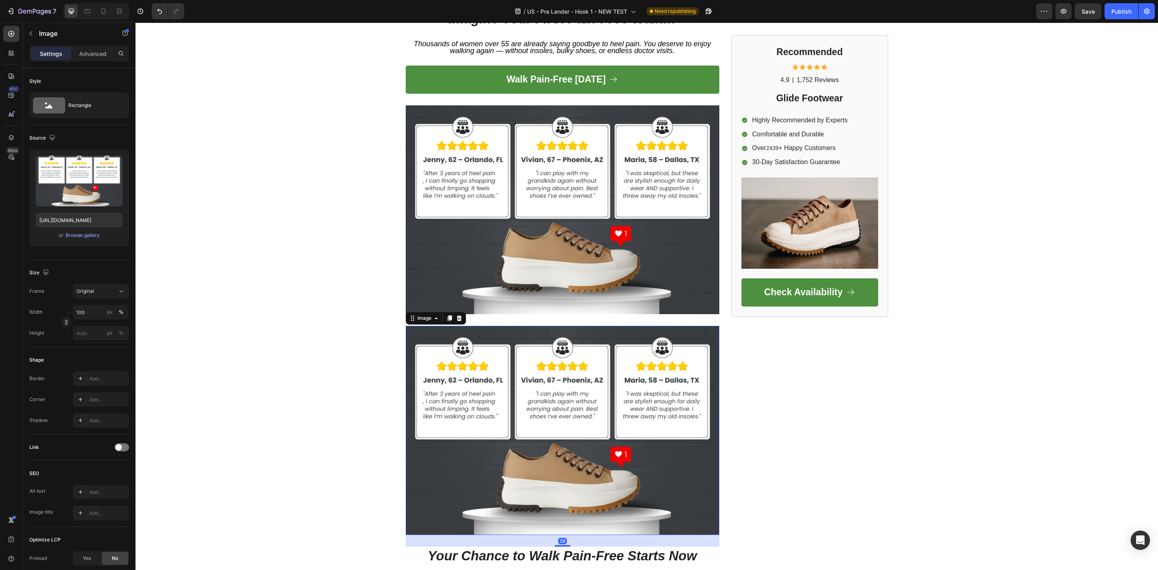
scroll to position [1617, 0]
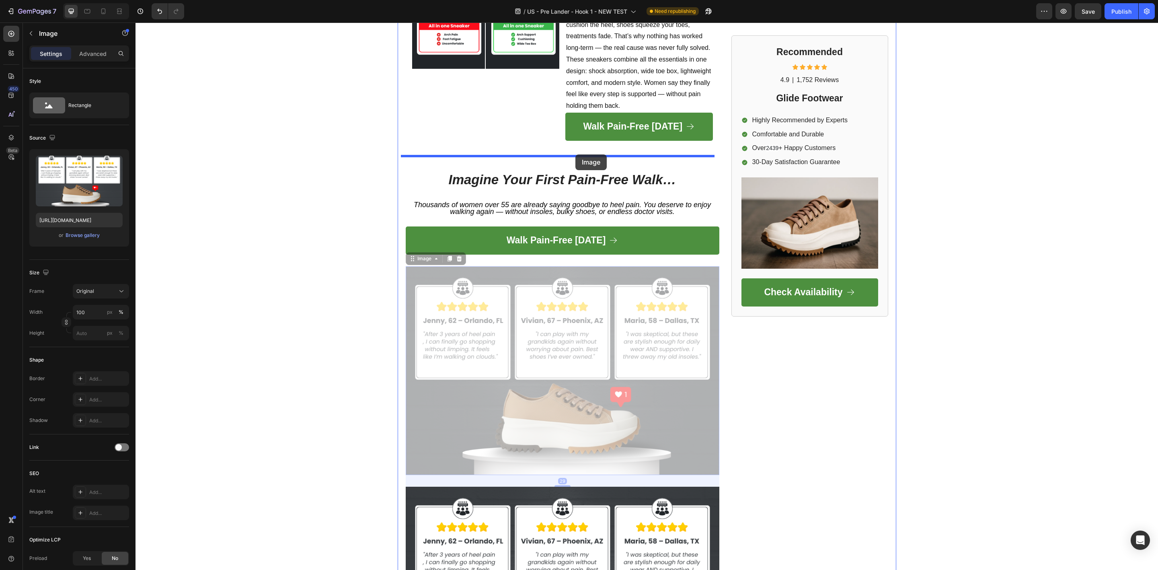
drag, startPoint x: 586, startPoint y: 336, endPoint x: 575, endPoint y: 154, distance: 181.6
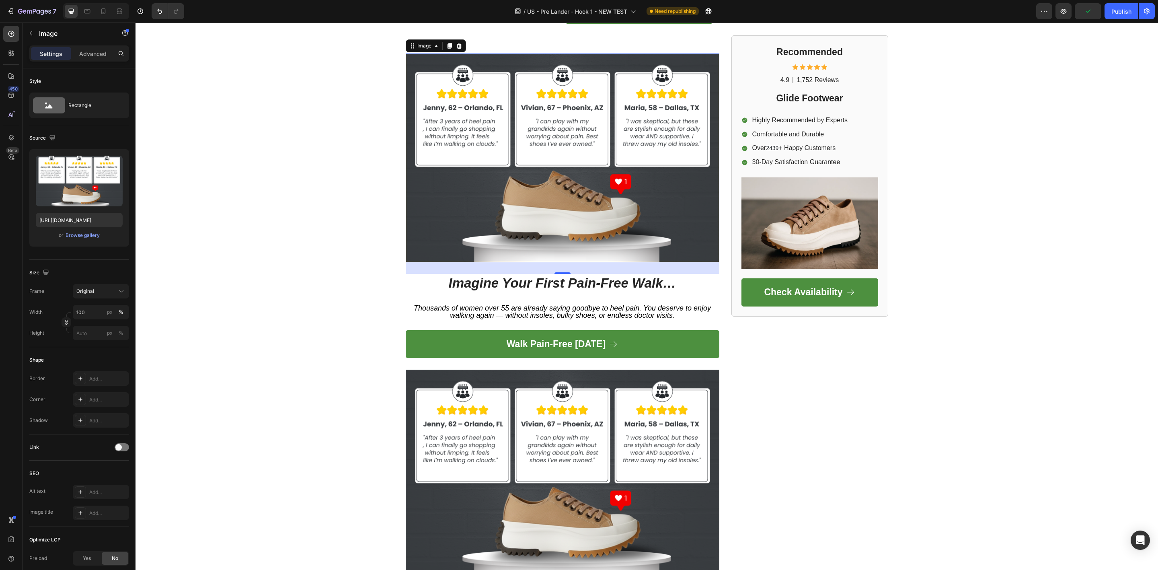
scroll to position [1678, 0]
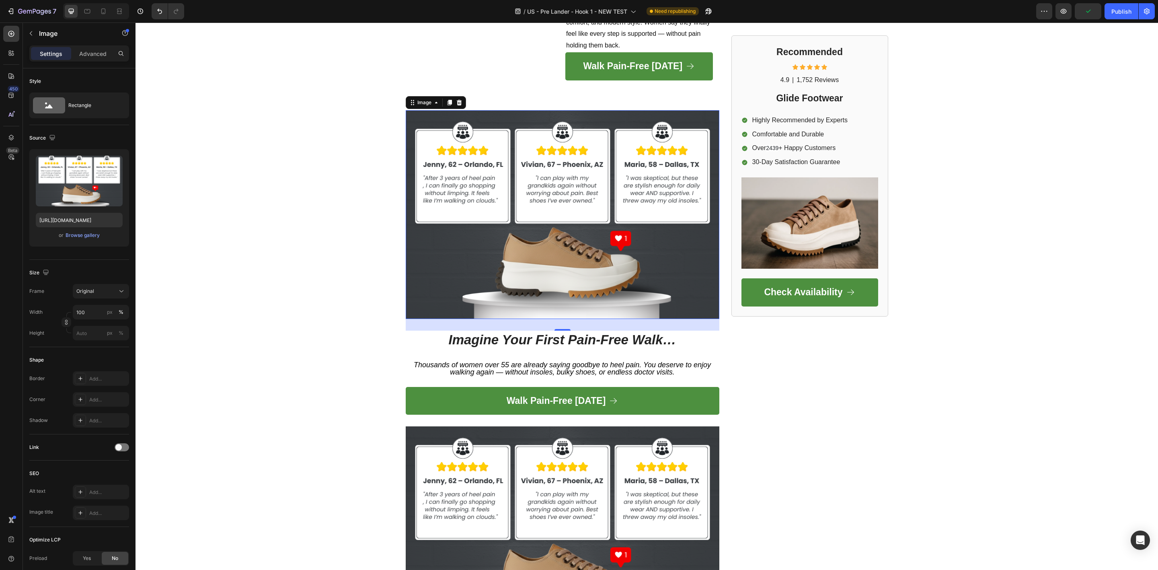
click at [534, 163] on img at bounding box center [563, 214] width 314 height 209
click at [82, 232] on div "Browse gallery" at bounding box center [83, 235] width 34 height 7
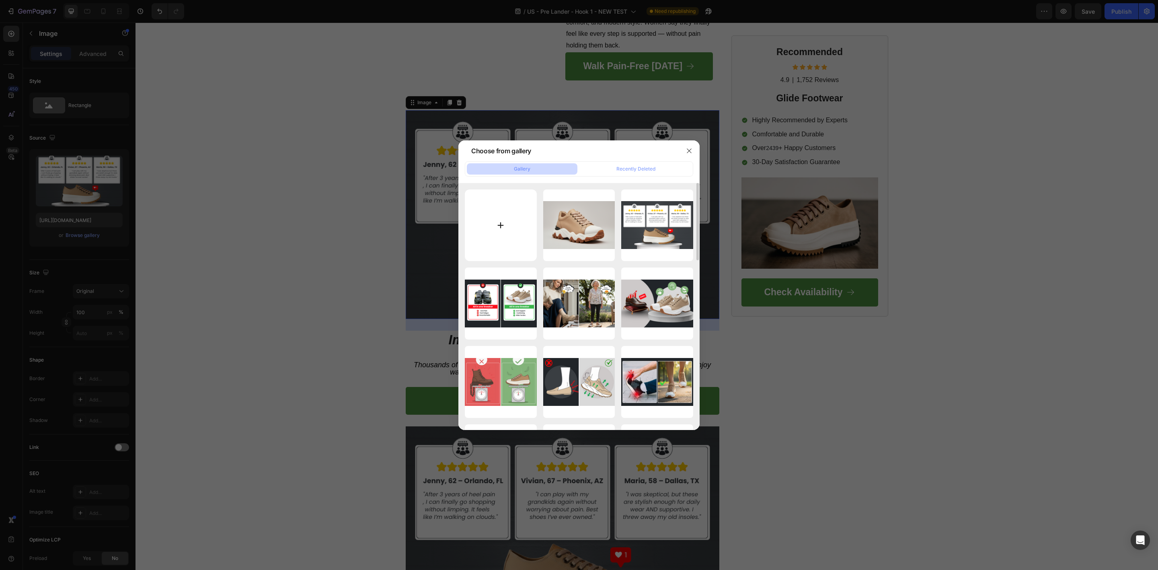
click at [499, 220] on input "file" at bounding box center [501, 225] width 72 height 72
type input "C:\fakepath\Soft CTA (after reasons list).png"
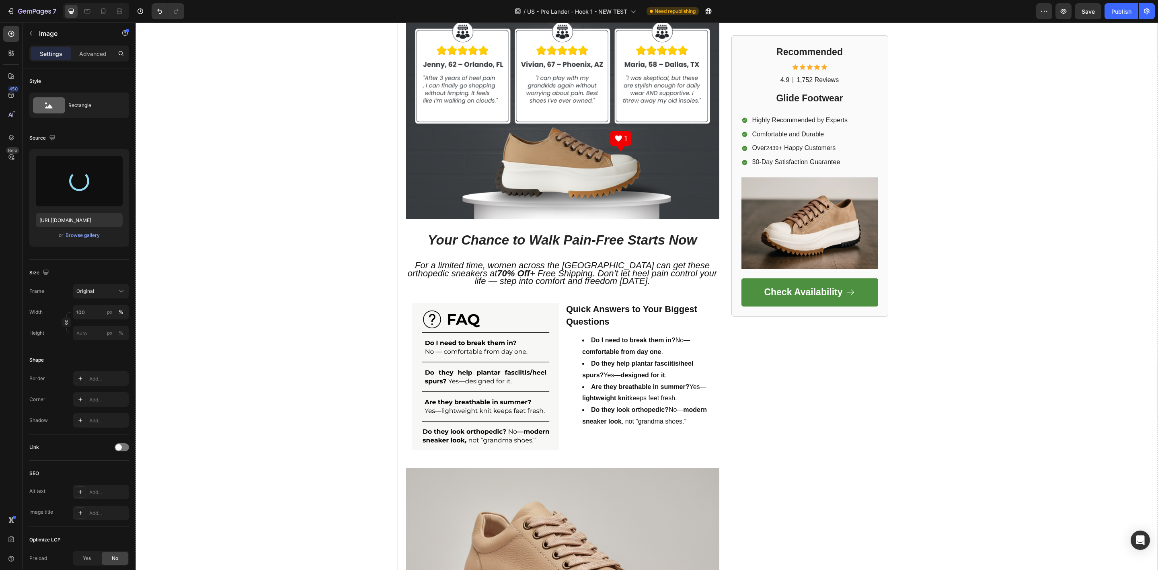
type input "[URL][DOMAIN_NAME]"
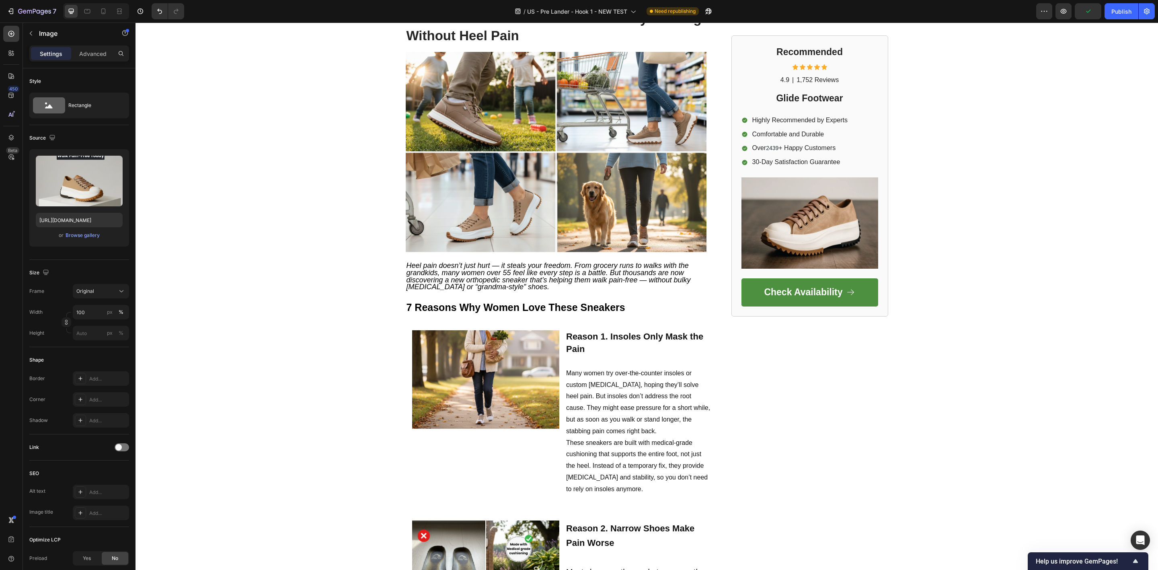
scroll to position [0, 0]
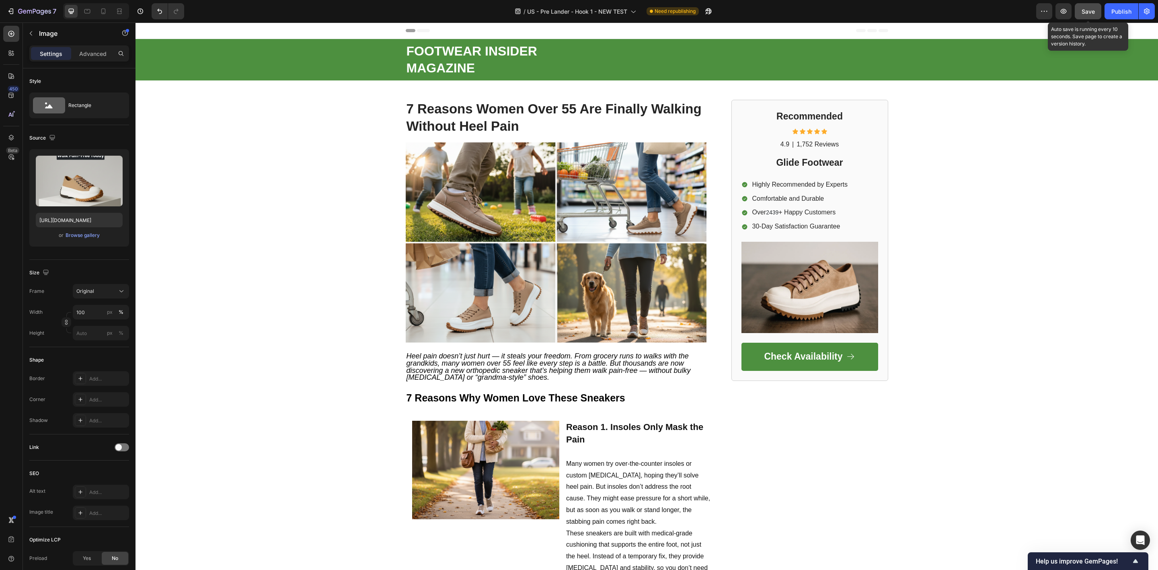
click at [1089, 14] on div "Save" at bounding box center [1087, 11] width 13 height 8
